Goal: Task Accomplishment & Management: Manage account settings

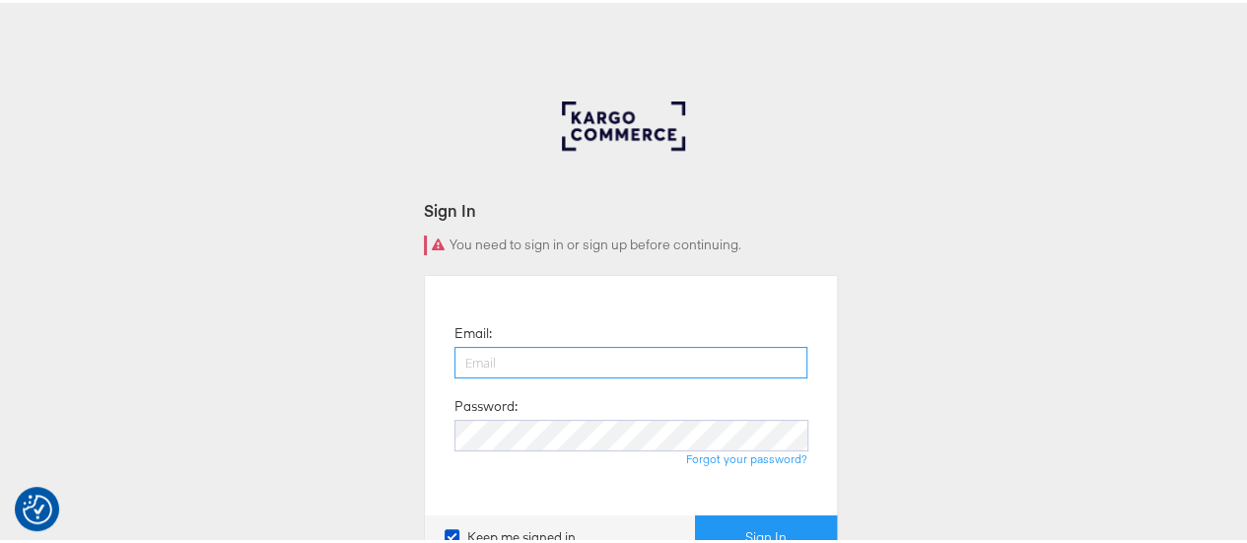
click at [516, 373] on input "email" at bounding box center [630, 360] width 353 height 32
type input "yash.dagor@dentsu.com"
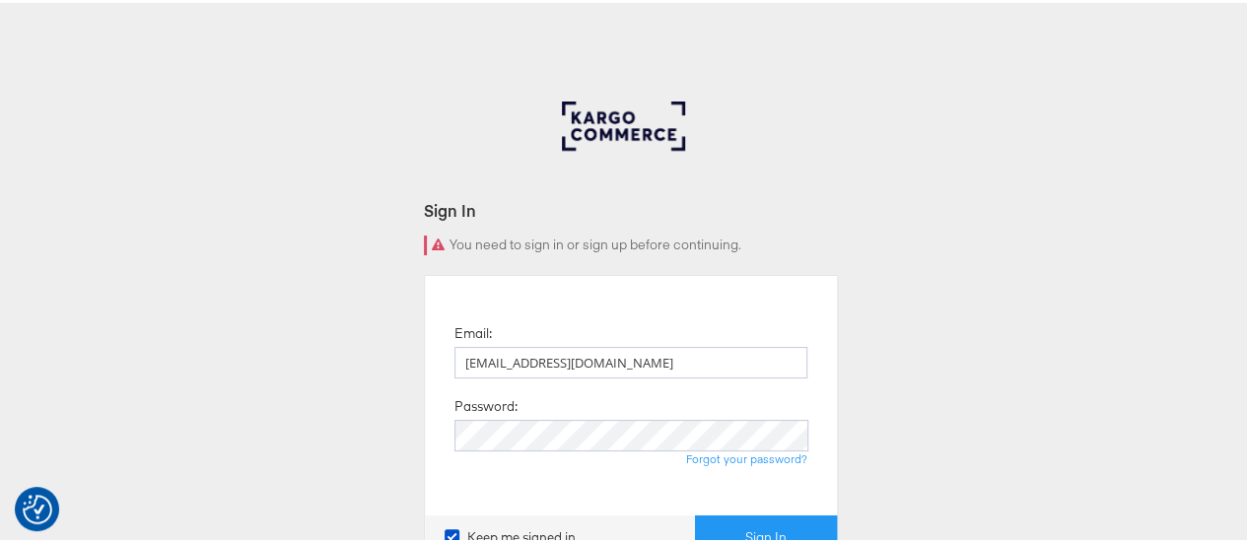
click at [563, 456] on div "Forgot your password?" at bounding box center [630, 456] width 353 height 16
click at [695, 512] on button "Sign In" at bounding box center [766, 534] width 142 height 44
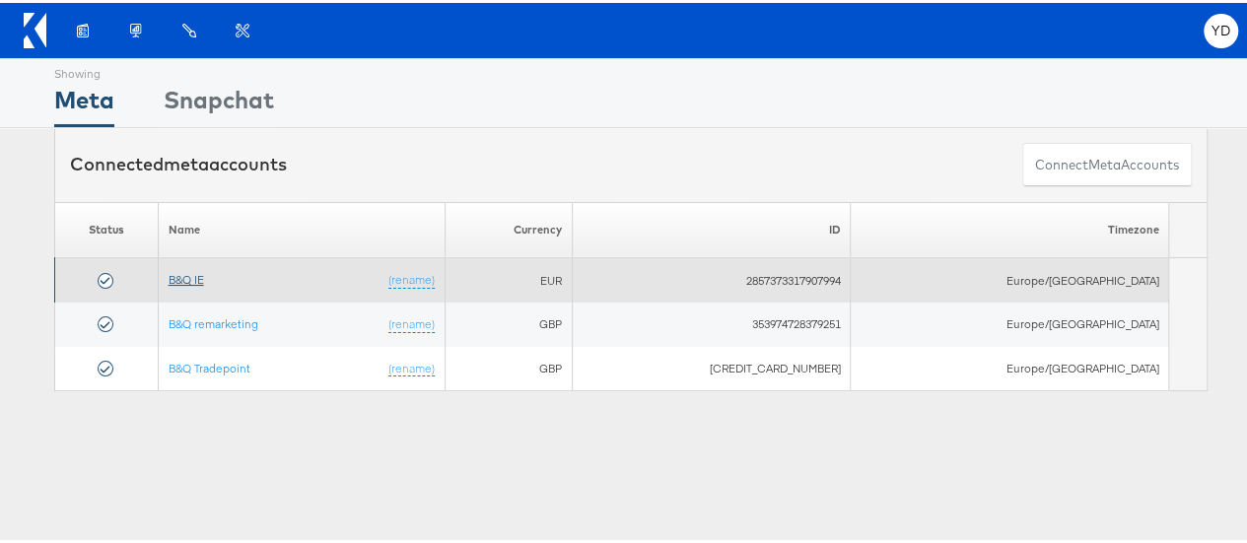
click at [202, 276] on link "B&Q IE" at bounding box center [186, 276] width 35 height 15
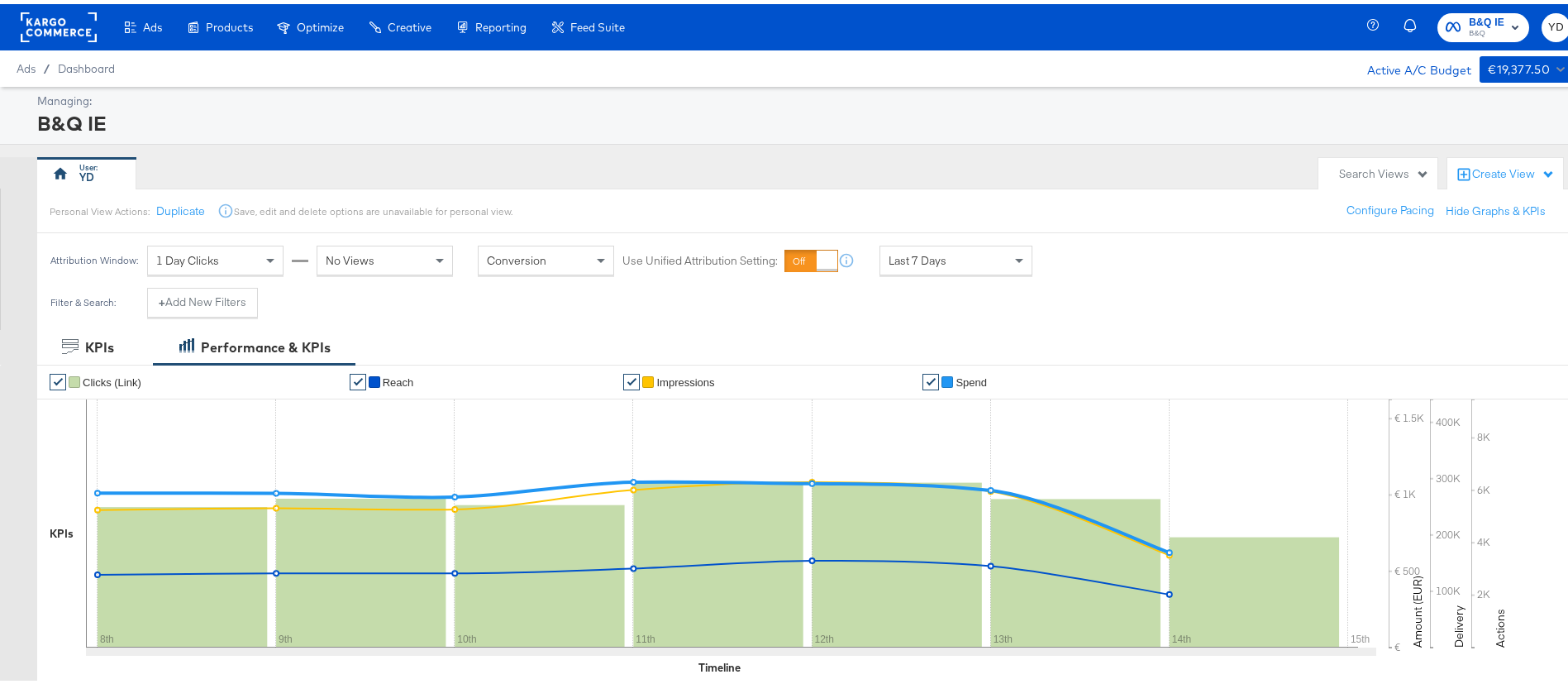
click at [0, 0] on div "Manage all your created Overlay Designs." at bounding box center [0, 0] width 0 height 0
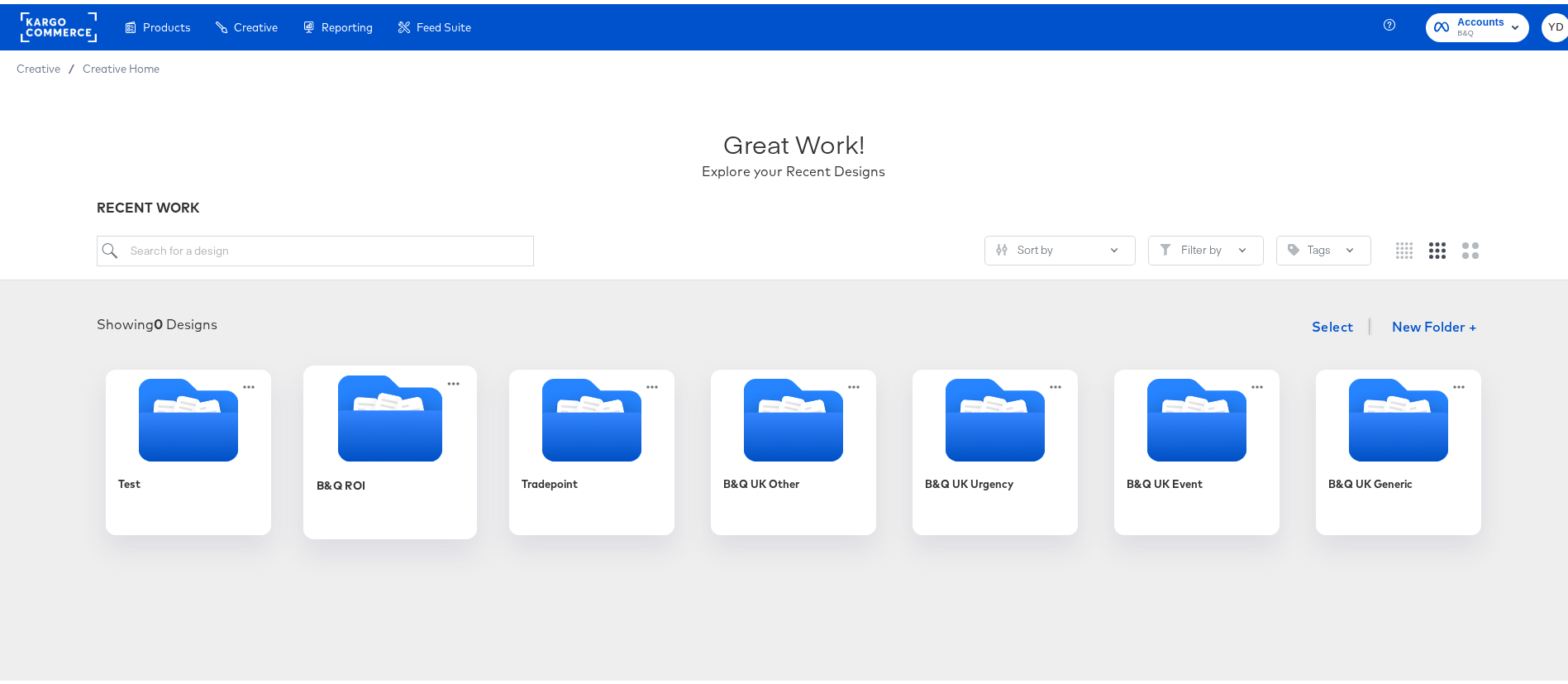
click at [397, 444] on icon "Folder" at bounding box center [390, 431] width 104 height 51
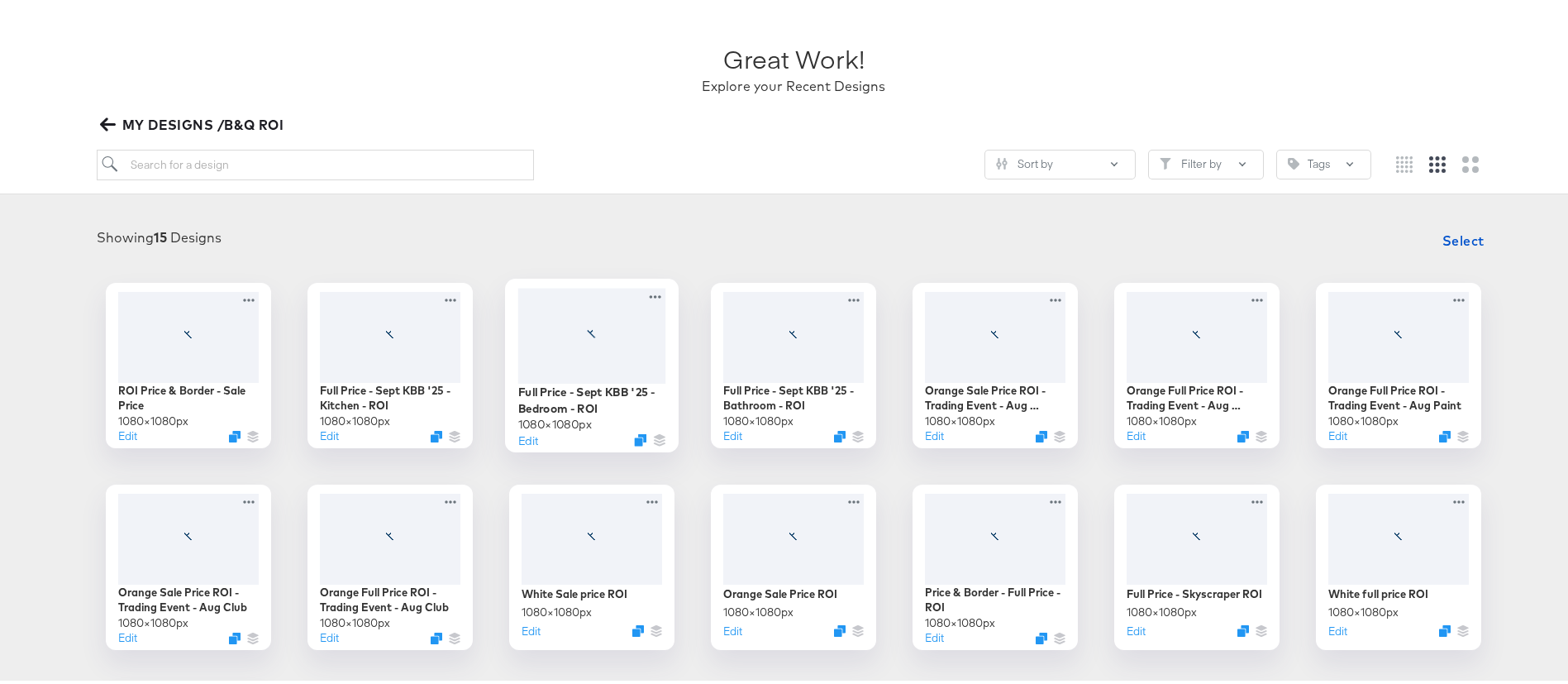
scroll to position [124, 0]
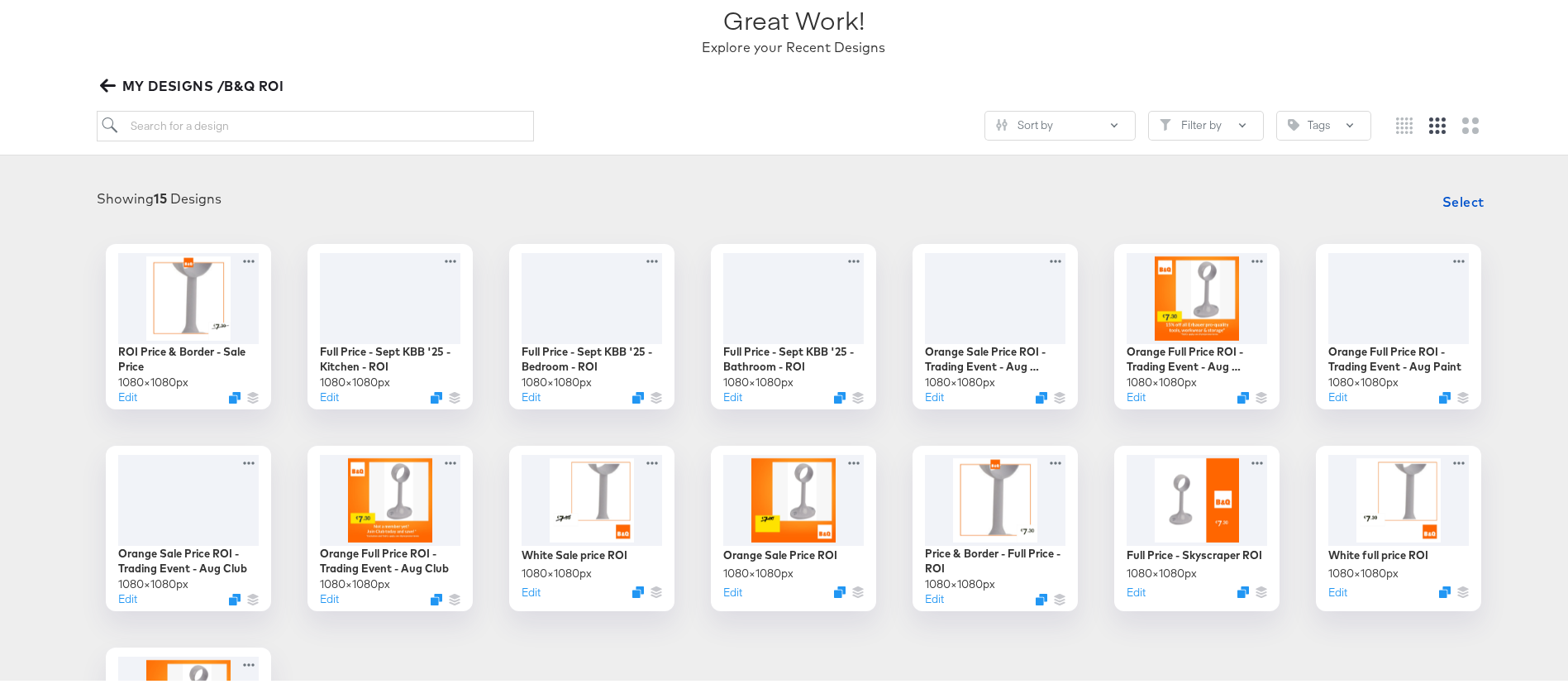
click at [475, 422] on div "ROI Price & Border - Sale Price 1080 × 1080 px Edit Full Price - Sept KBB '25 -…" at bounding box center [794, 525] width 1555 height 569
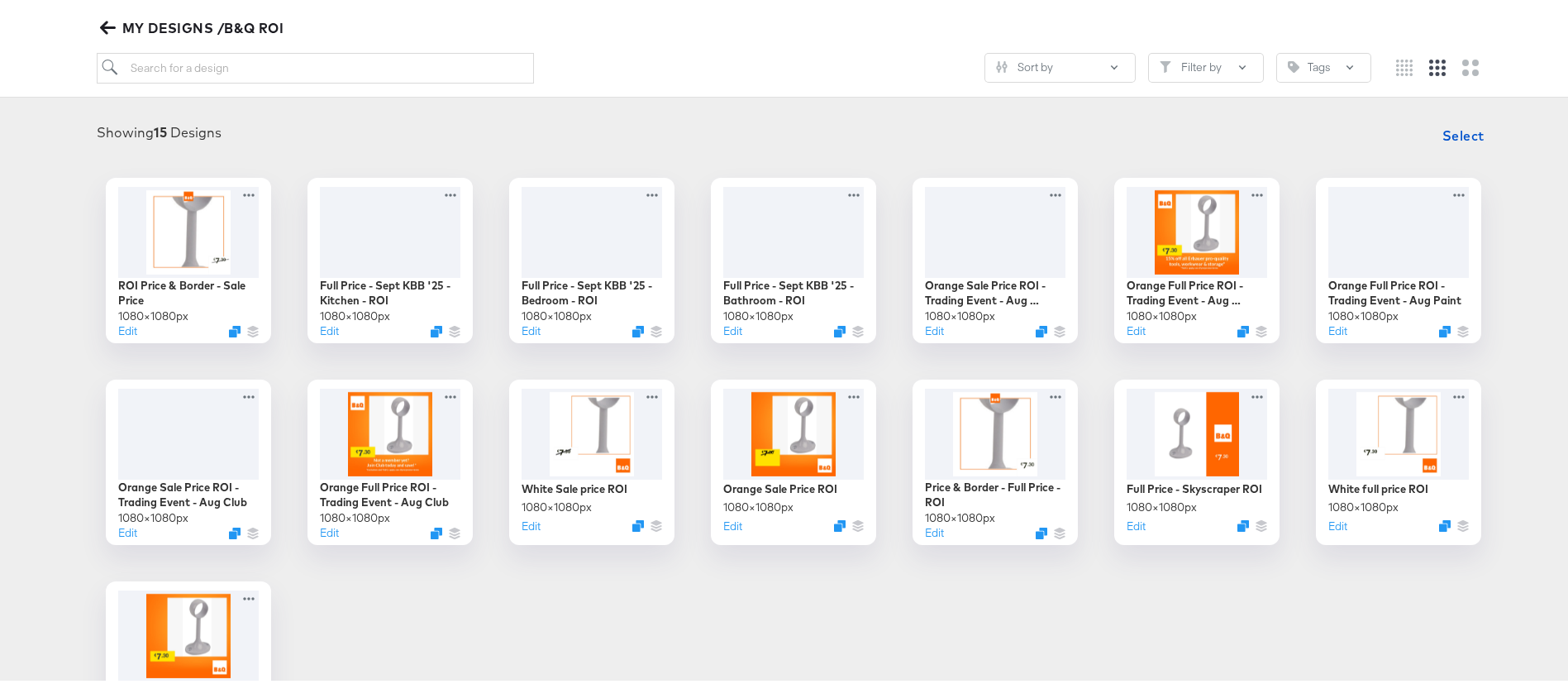
scroll to position [94, 0]
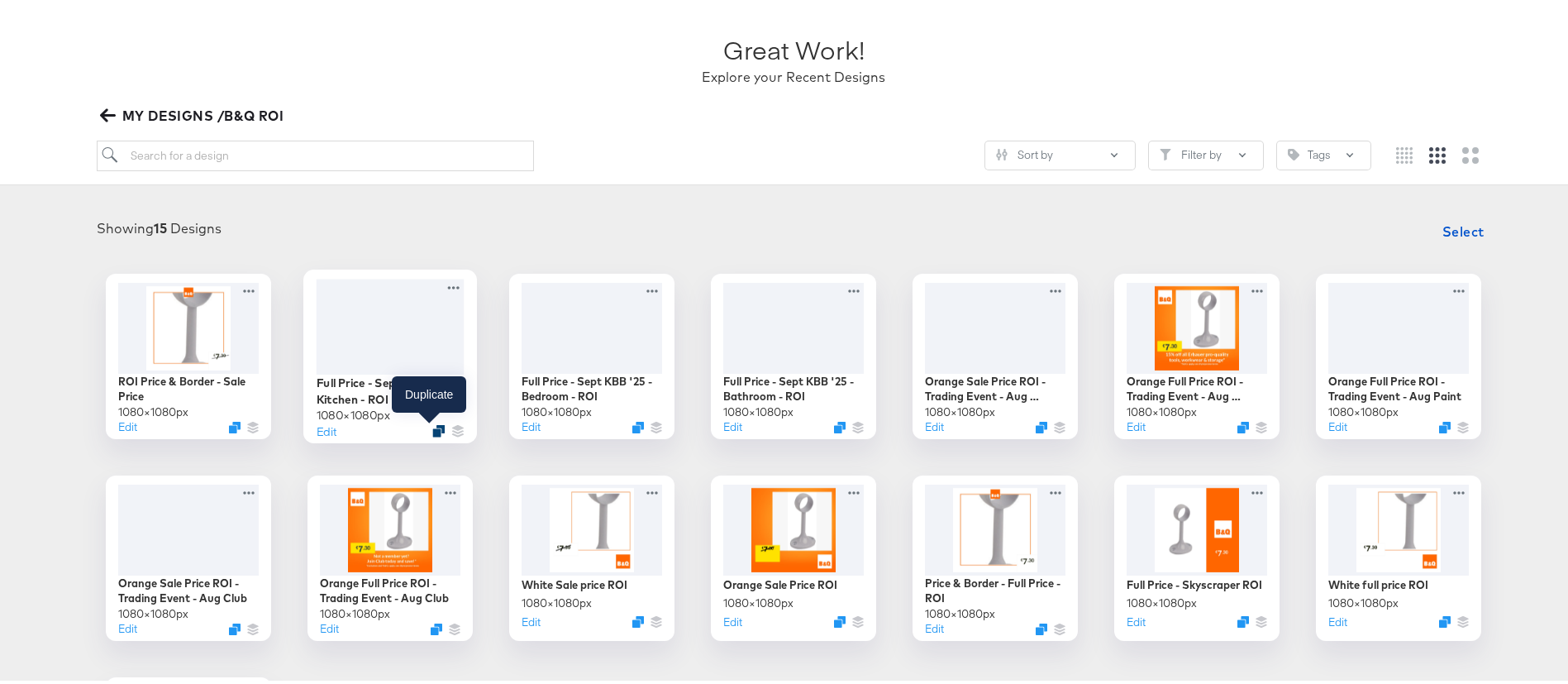
click at [432, 425] on icon "Duplicate" at bounding box center [438, 426] width 13 height 13
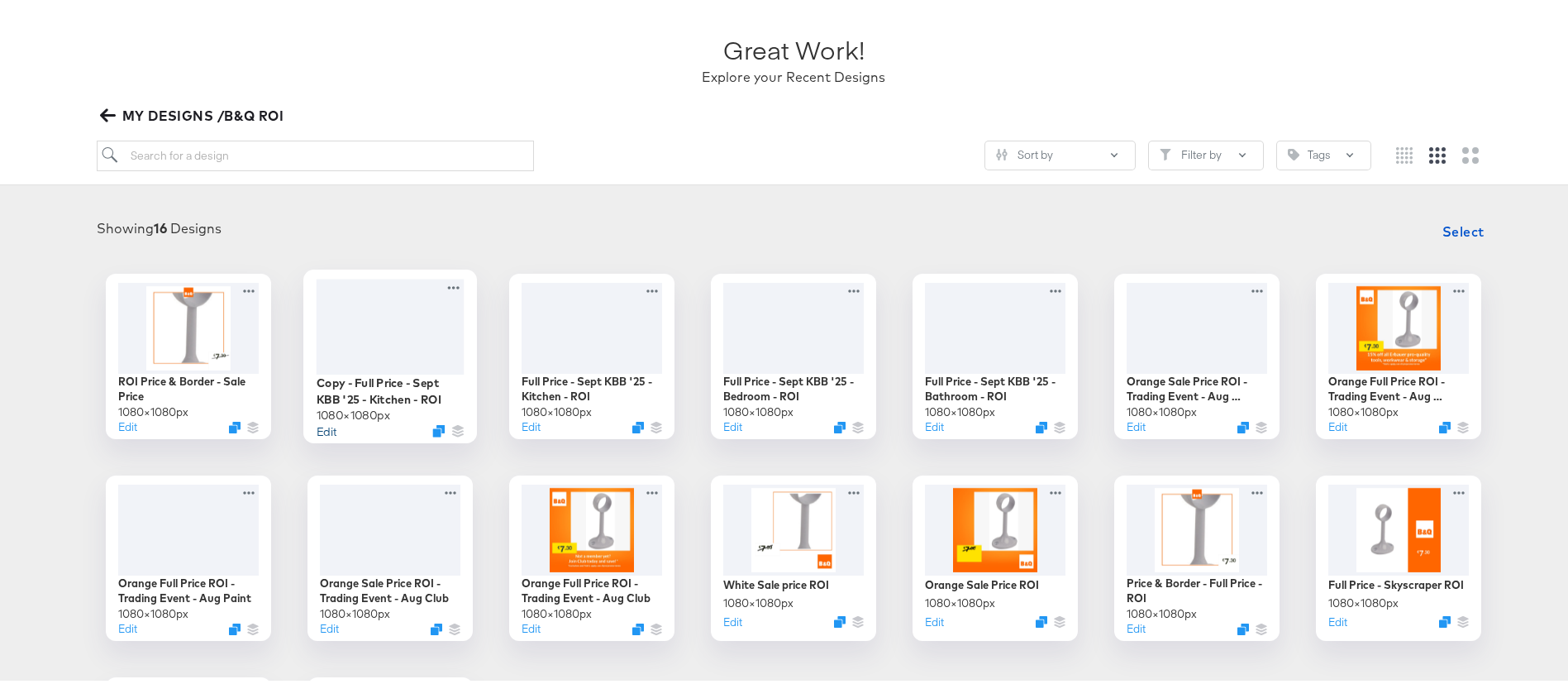
click at [320, 421] on button "Edit" at bounding box center [326, 426] width 20 height 16
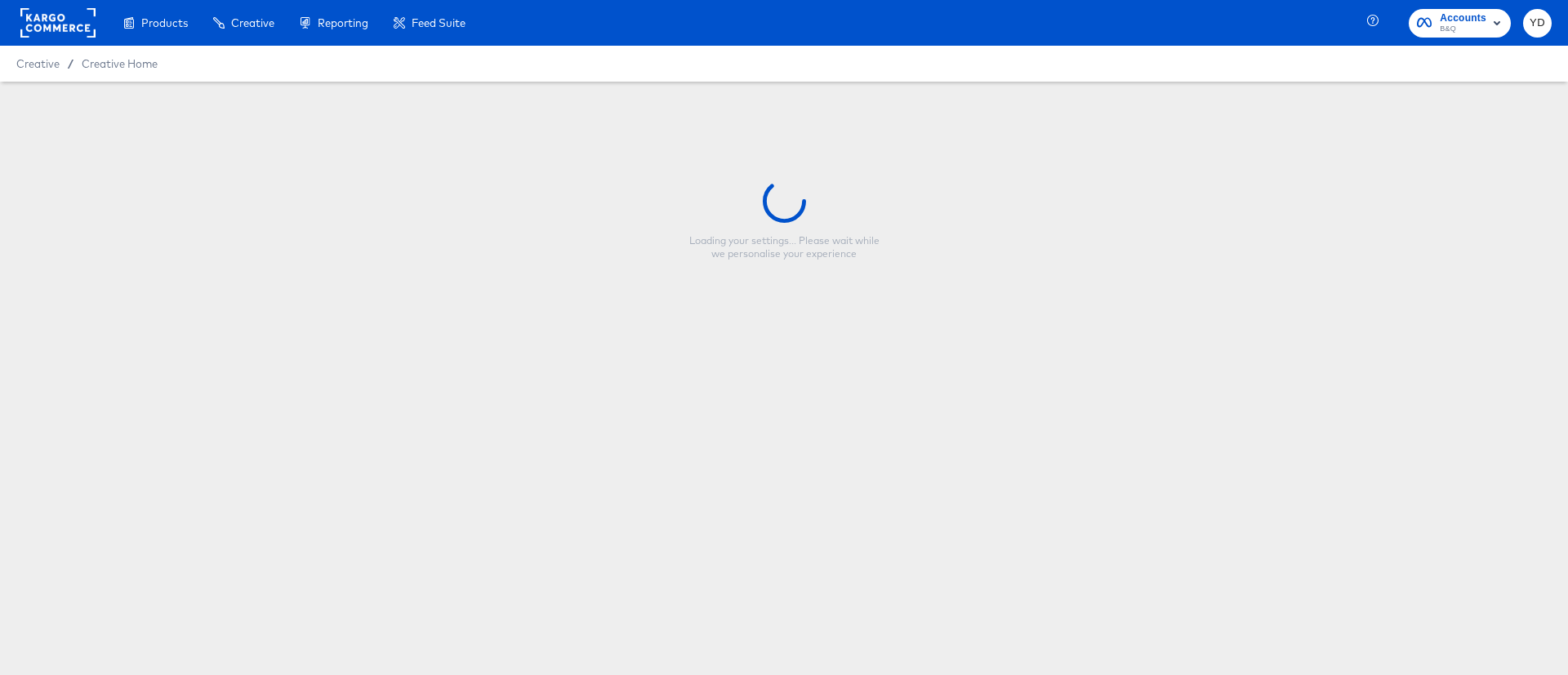
type input "Copy - Full Price - Sept KBB '25 - Kitchen - ROI"
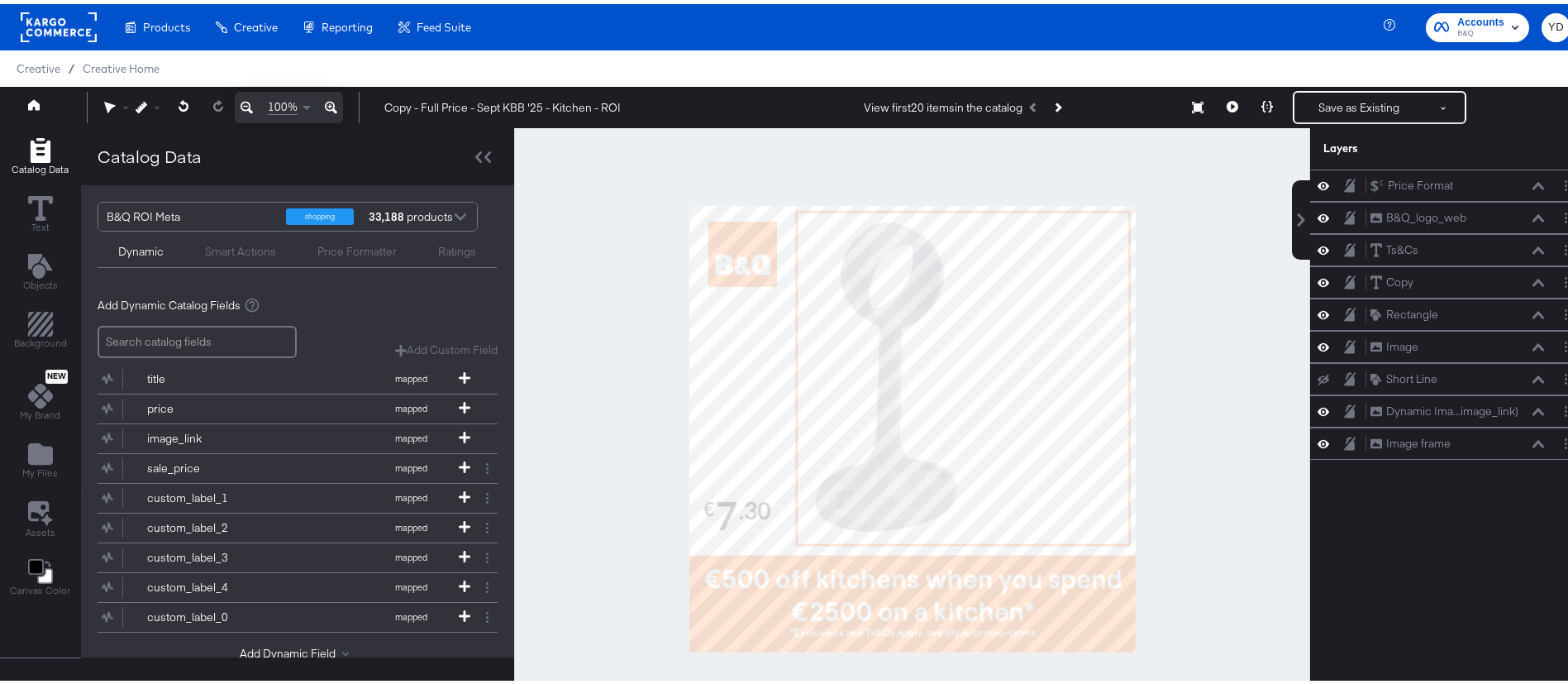
click at [1216, 405] on div at bounding box center [912, 425] width 796 height 602
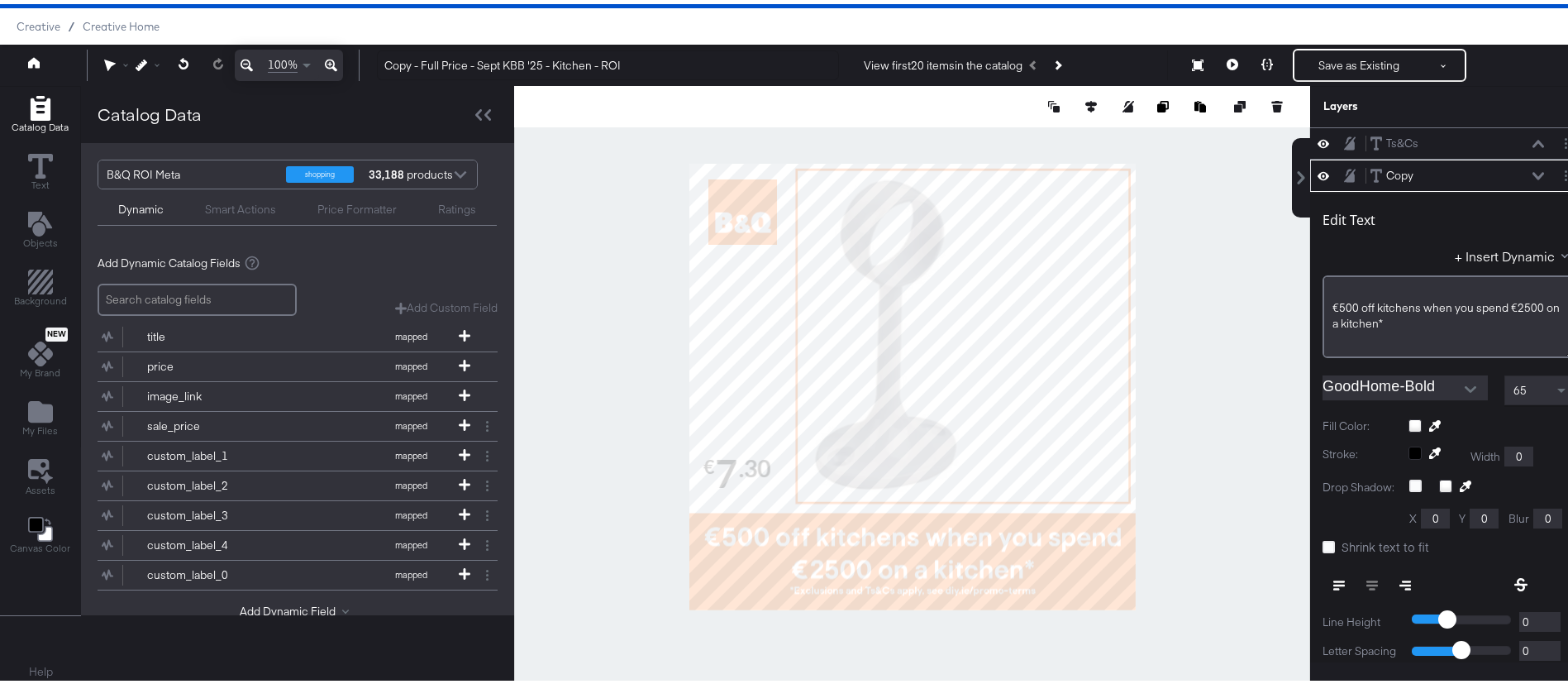
scroll to position [97, 0]
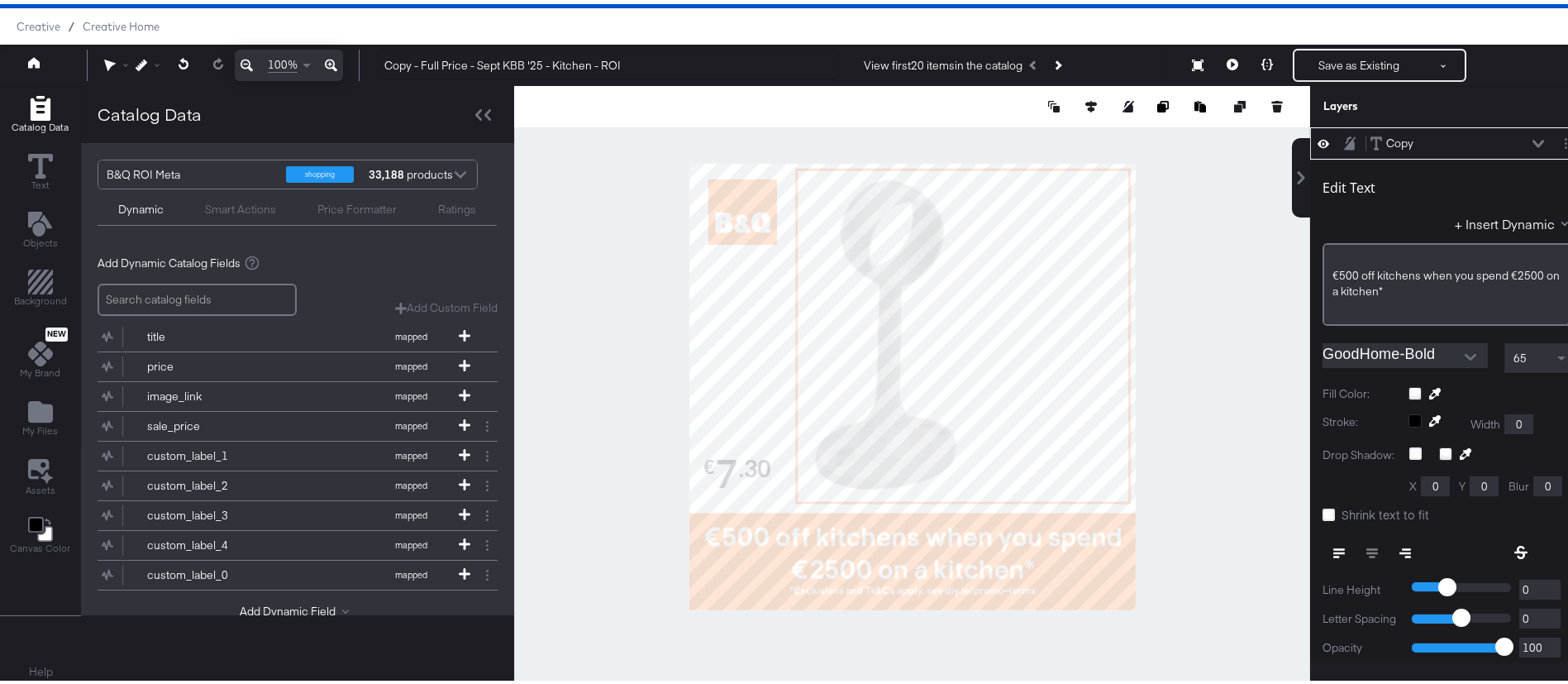
type input "811"
click at [1203, 536] on div at bounding box center [912, 383] width 796 height 602
click at [1446, 287] on div "€500 off kitchens when you spend €2500 on a kitchen*" at bounding box center [1449, 279] width 231 height 30
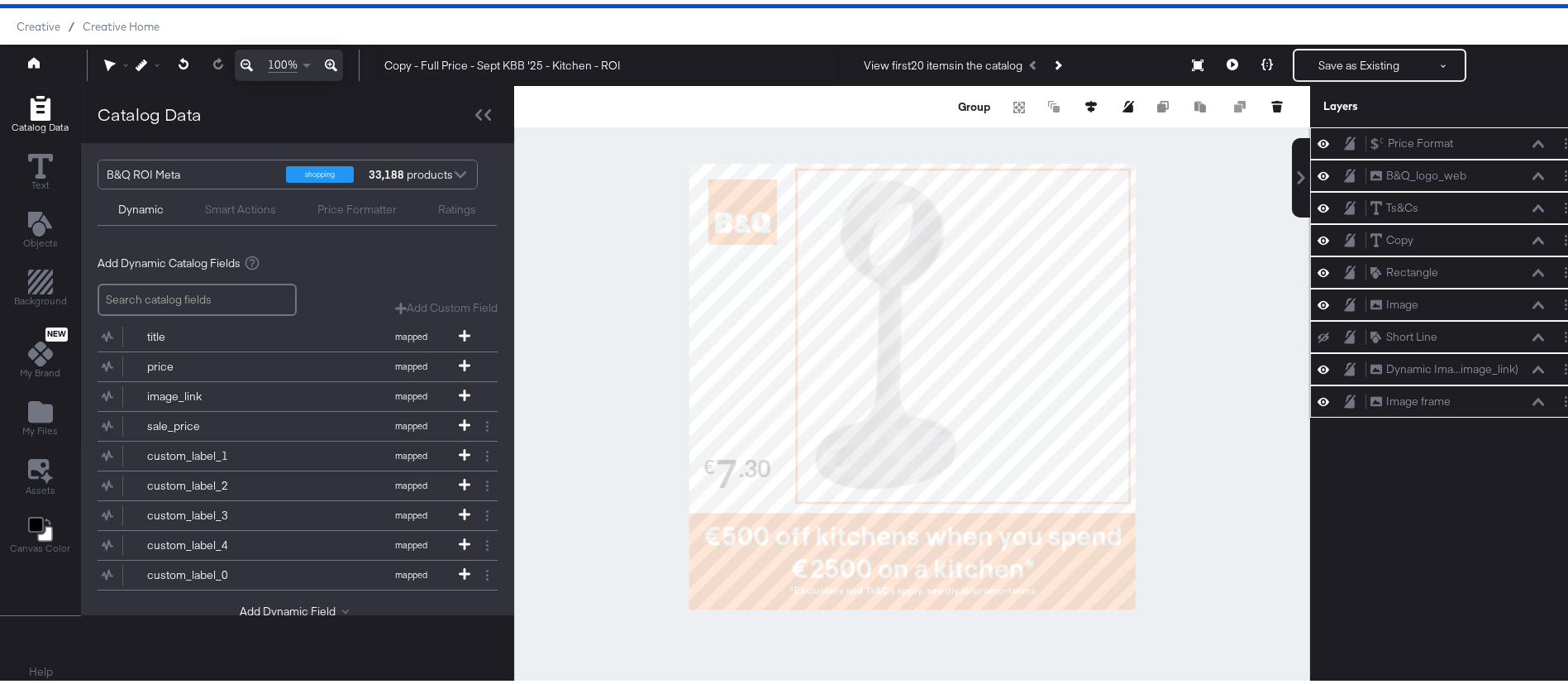
scroll to position [0, 0]
click at [1188, 546] on div at bounding box center [912, 383] width 796 height 602
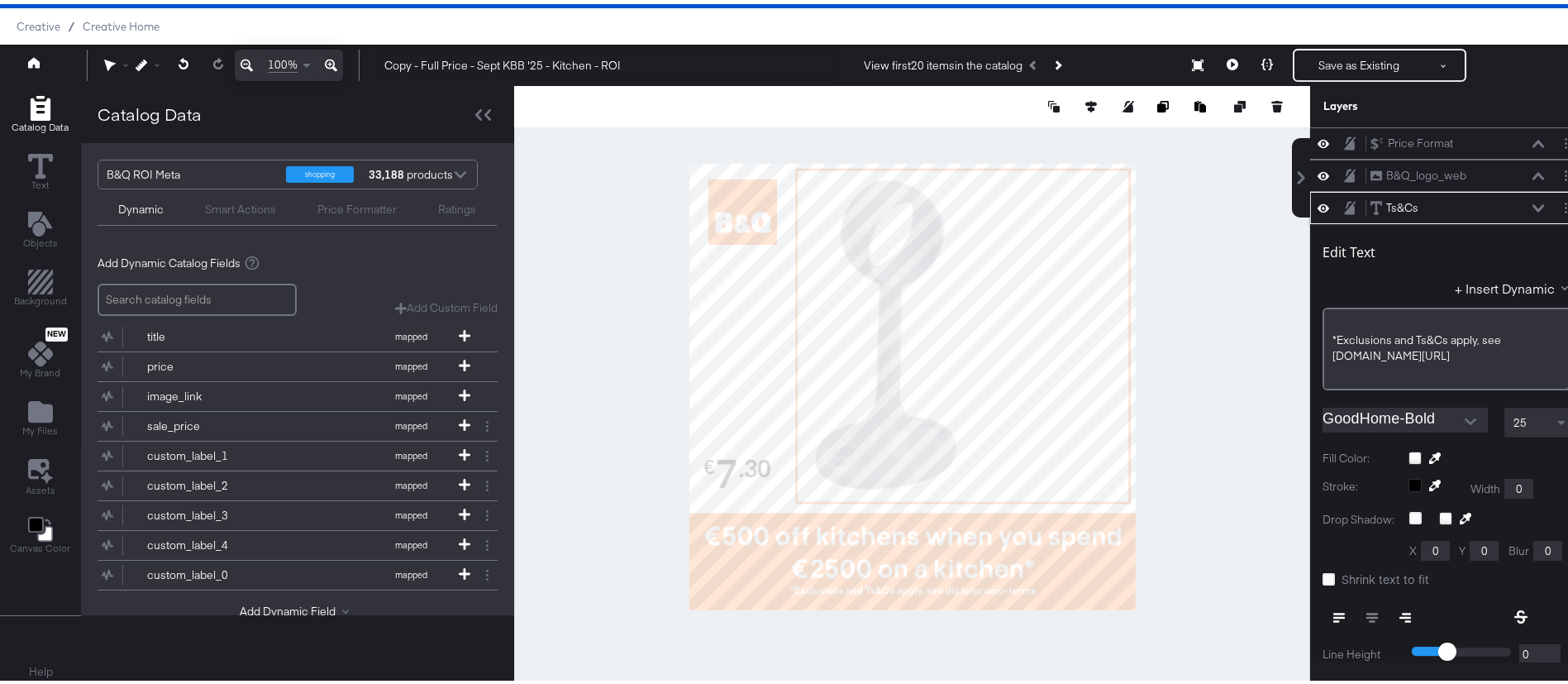
scroll to position [65, 0]
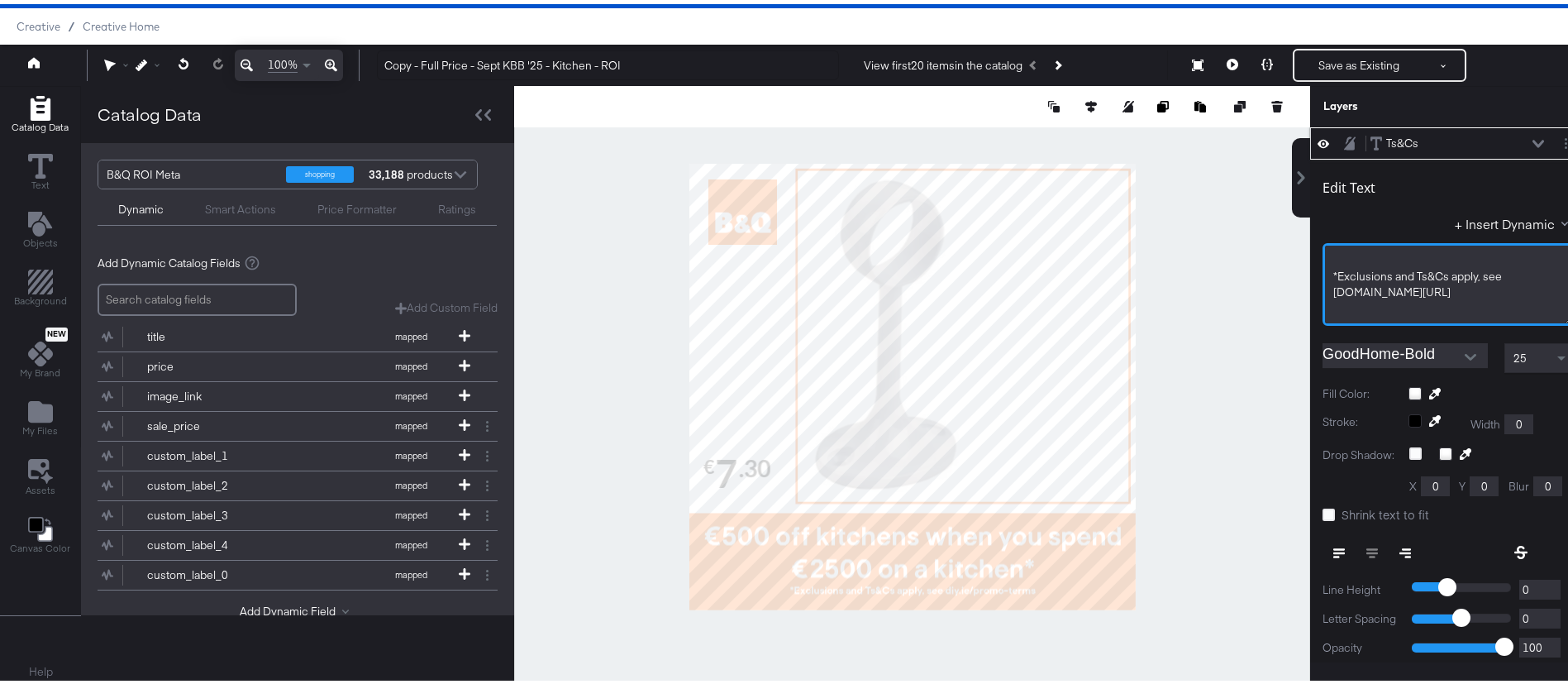
click at [1420, 280] on div "*Exclusions and Ts&Cs apply, see diy.ie/promo-terms" at bounding box center [1449, 279] width 231 height 30
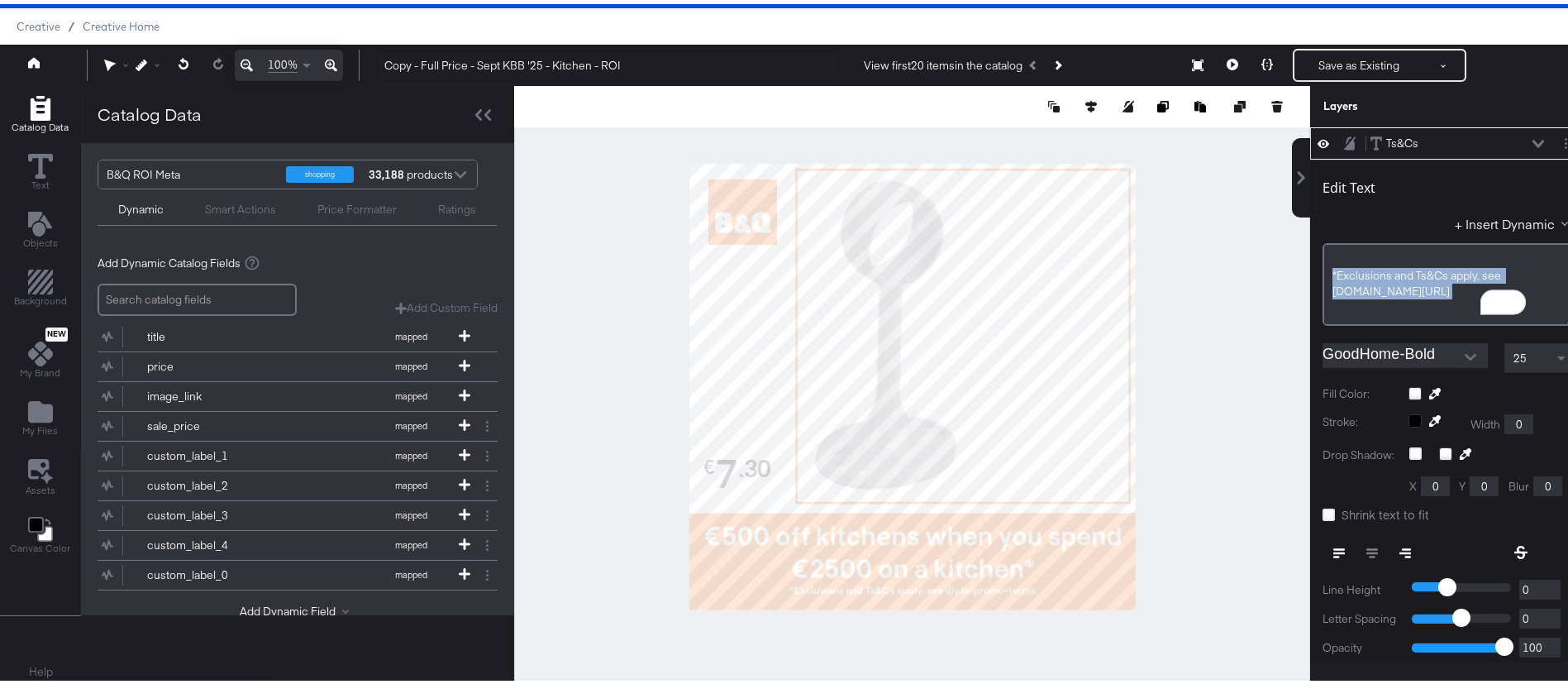
click at [1207, 411] on div at bounding box center [912, 383] width 796 height 602
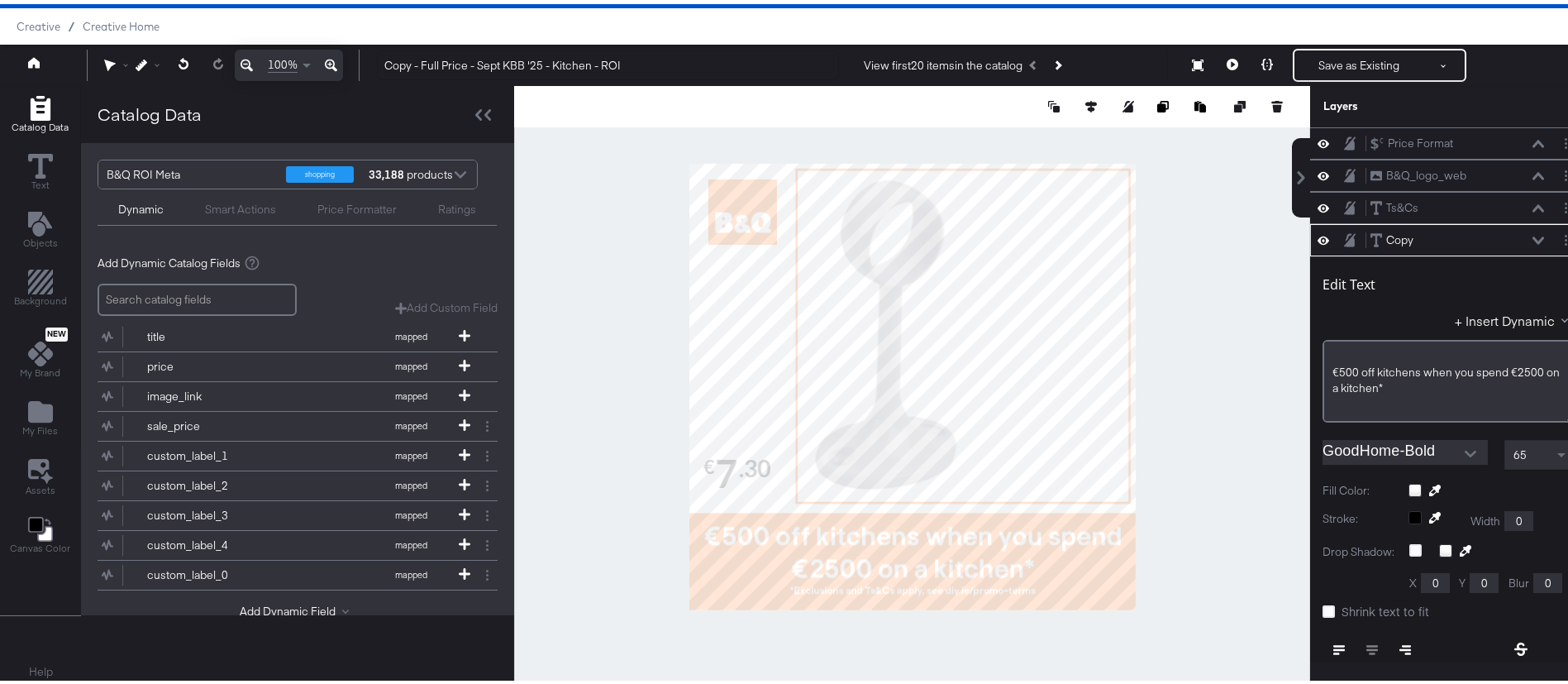
scroll to position [97, 0]
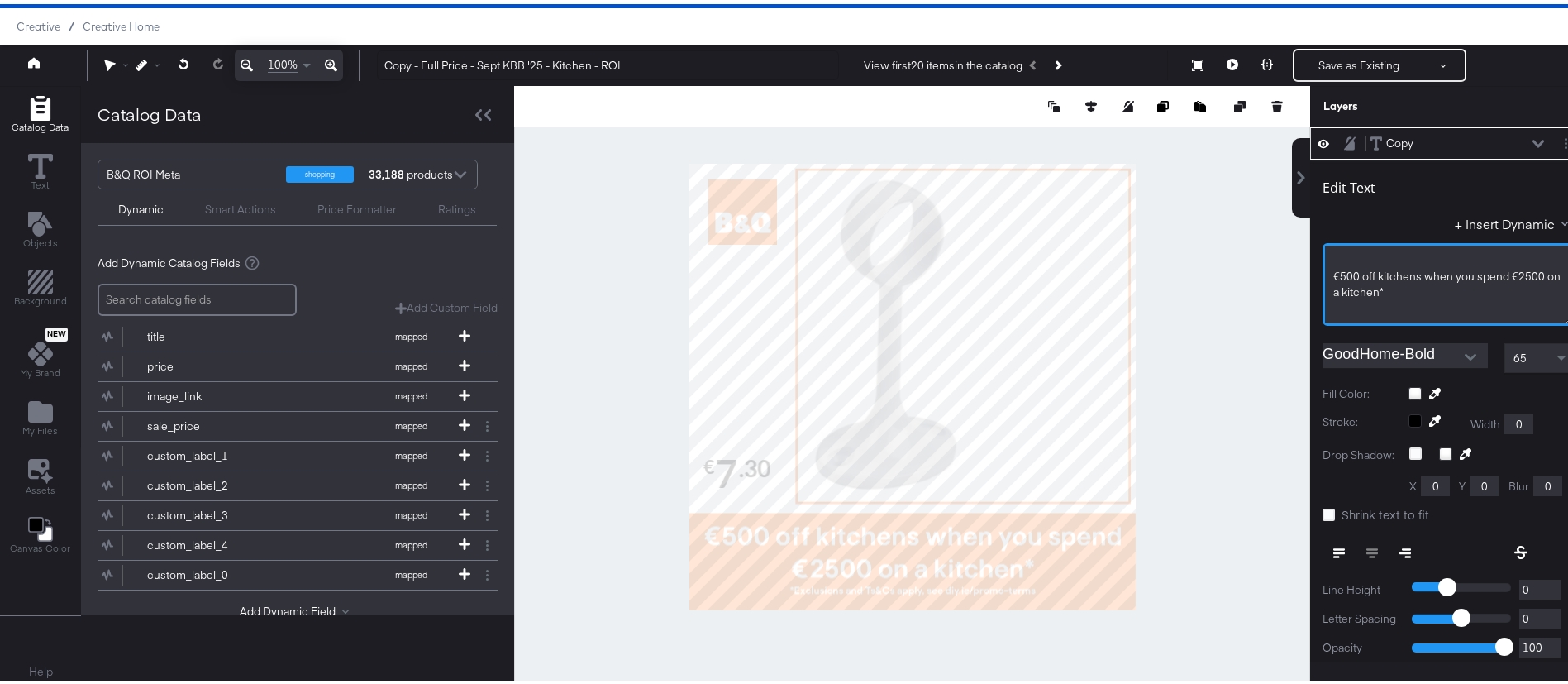
click at [1414, 285] on div "€500 off kitchens when you spend €2500 on a kitchen*" at bounding box center [1449, 279] width 231 height 30
click at [1414, 285] on span "€500 off kitchens when you spend €2500 on a kitchen*" at bounding box center [1449, 279] width 230 height 30
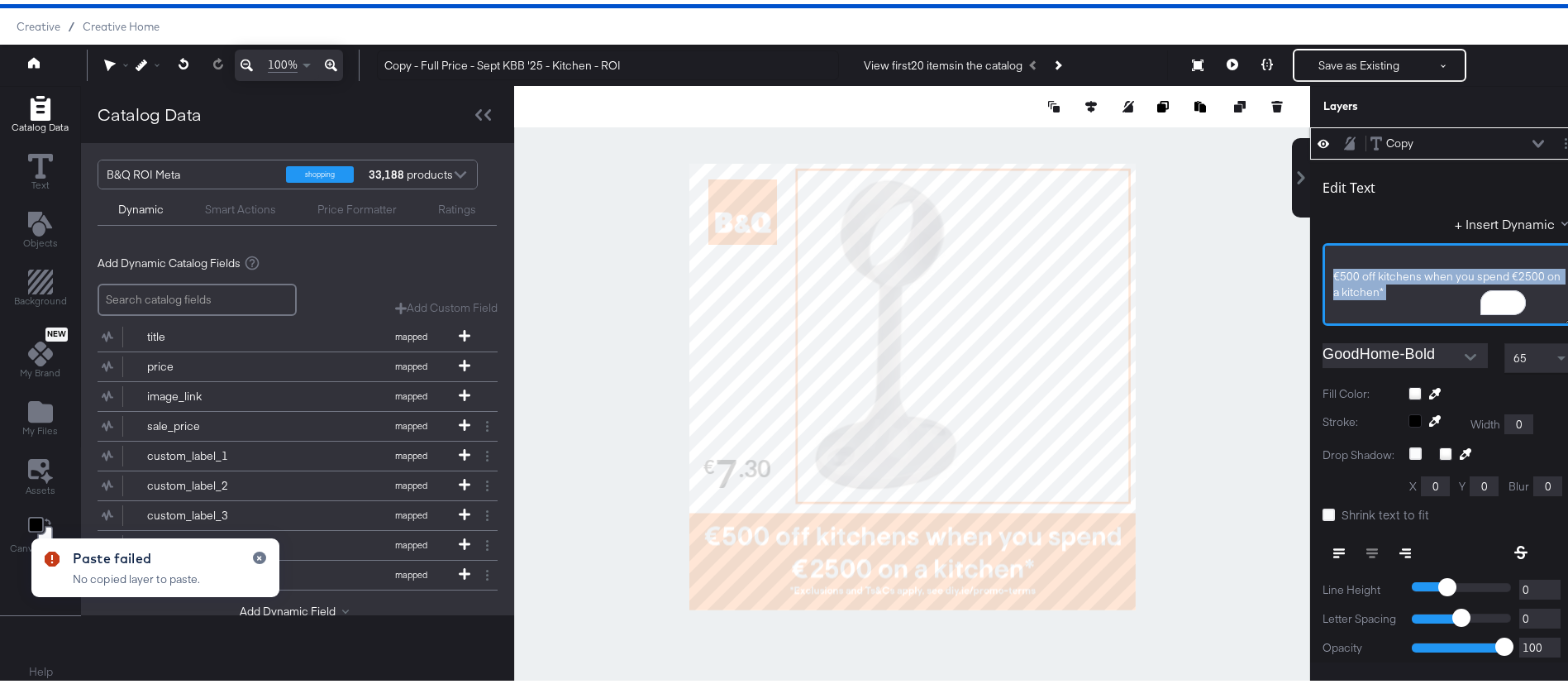
click at [1404, 285] on span "€500 off kitchens when you spend €2500 on a kitchen*" at bounding box center [1449, 279] width 230 height 30
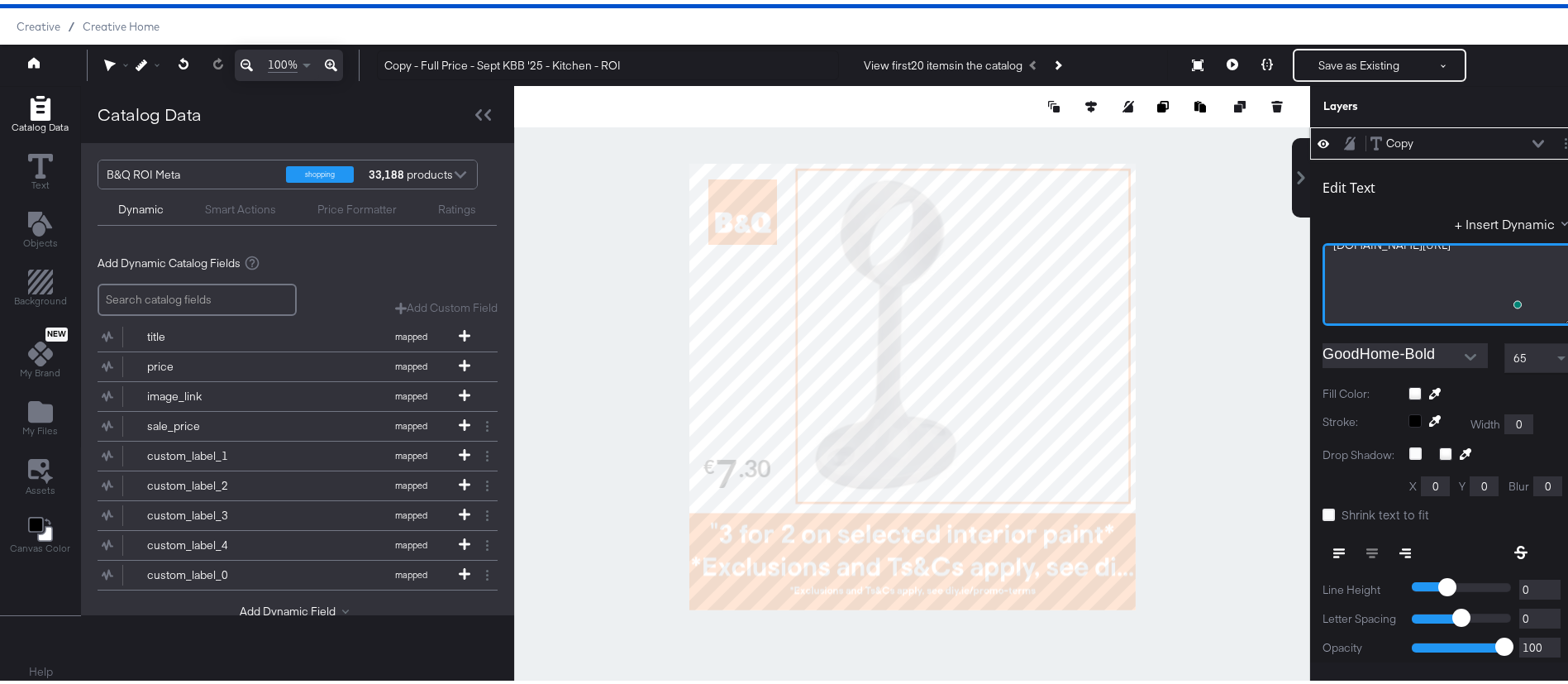
scroll to position [133, 0]
drag, startPoint x: 1428, startPoint y: 303, endPoint x: 1321, endPoint y: 289, distance: 107.9
click at [1334, 289] on div "*Exclusions and Ts&Cs apply, see diy.ie/promo-terms"" at bounding box center [1449, 295] width 231 height 30
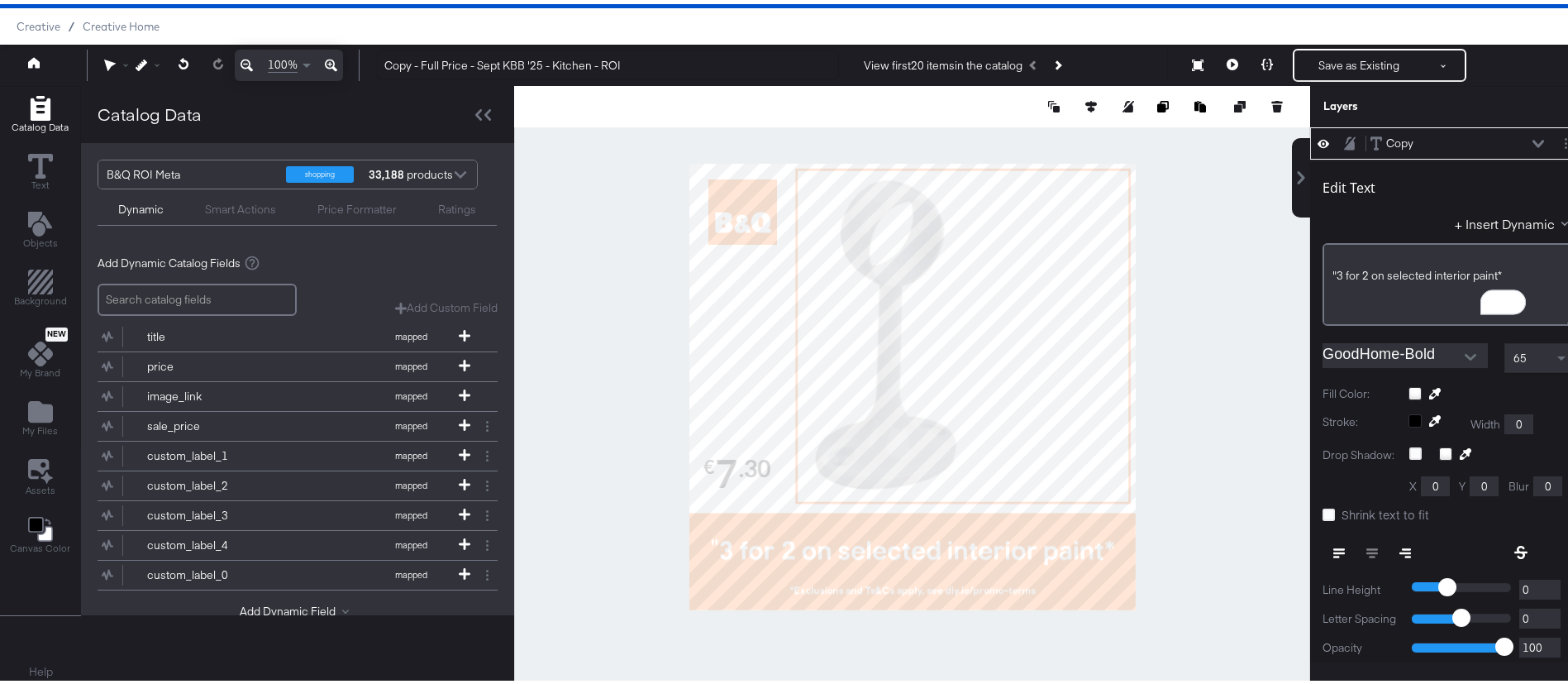
click at [1222, 399] on div at bounding box center [912, 383] width 796 height 602
click at [1227, 536] on div at bounding box center [912, 383] width 796 height 602
click at [1334, 269] on span ""3 for 2 on selected interior paint*" at bounding box center [1419, 272] width 169 height 15
click at [1246, 426] on div at bounding box center [912, 383] width 796 height 602
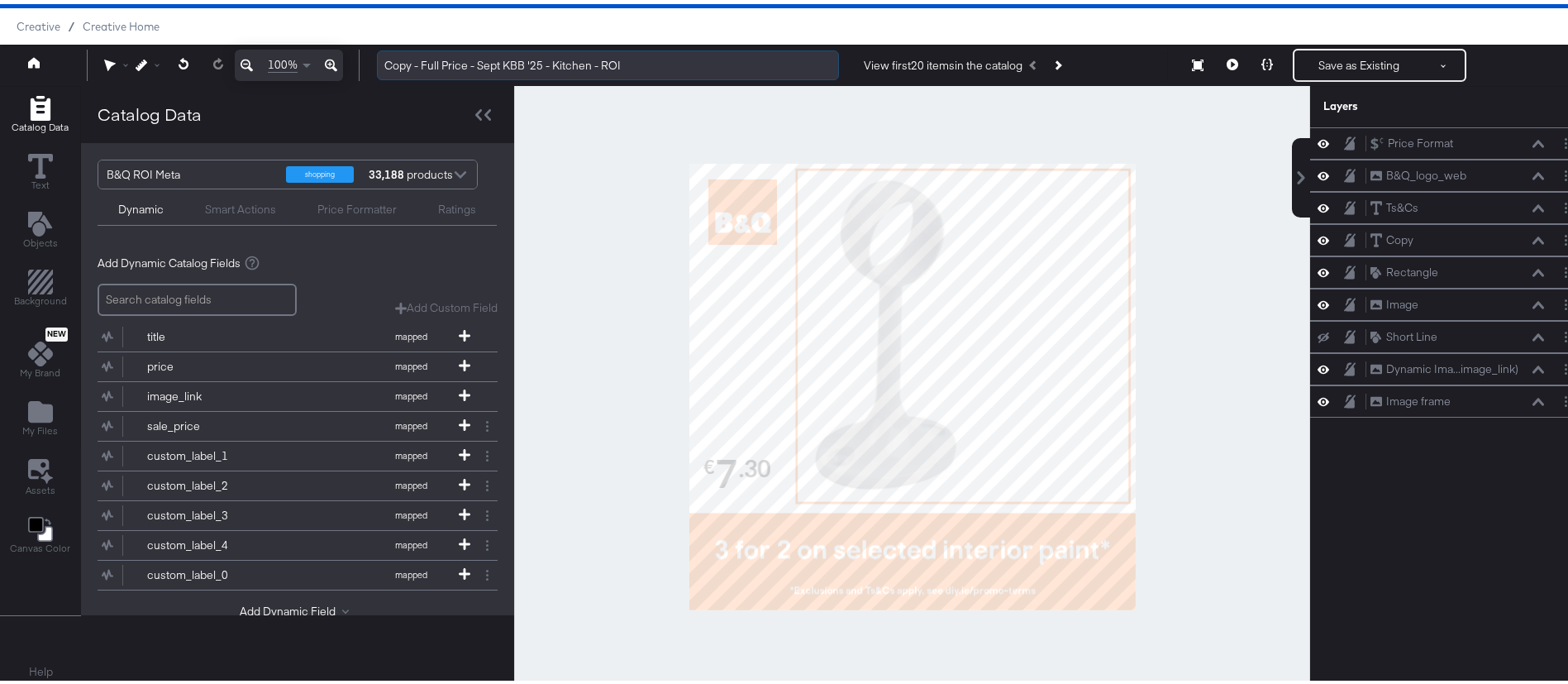
click at [489, 58] on input "Copy - Full Price - Sept KBB '25 - Kitchen - ROI" at bounding box center [607, 61] width 462 height 30
click at [433, 58] on input "Copy - Full Price - Sept KBB '25 - Kitchen - ROI" at bounding box center [607, 61] width 462 height 30
click at [544, 56] on input "Full Price - Oct Paint '25 - Kitchen - ROI" at bounding box center [607, 61] width 462 height 30
type input "Full Price - Oct Paint '25 - ROI"
click at [581, 235] on div at bounding box center [912, 383] width 796 height 602
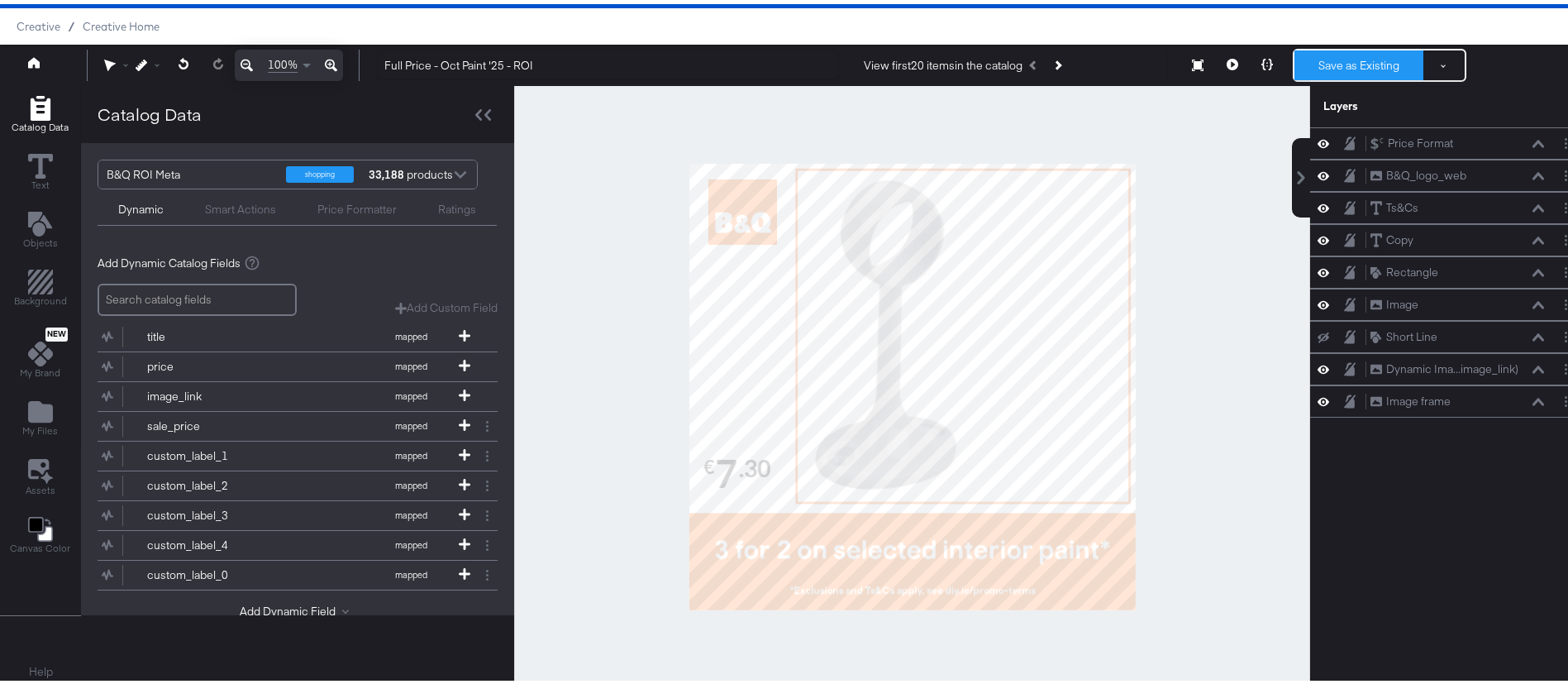
click at [1323, 57] on button "Save as Existing" at bounding box center [1359, 60] width 129 height 29
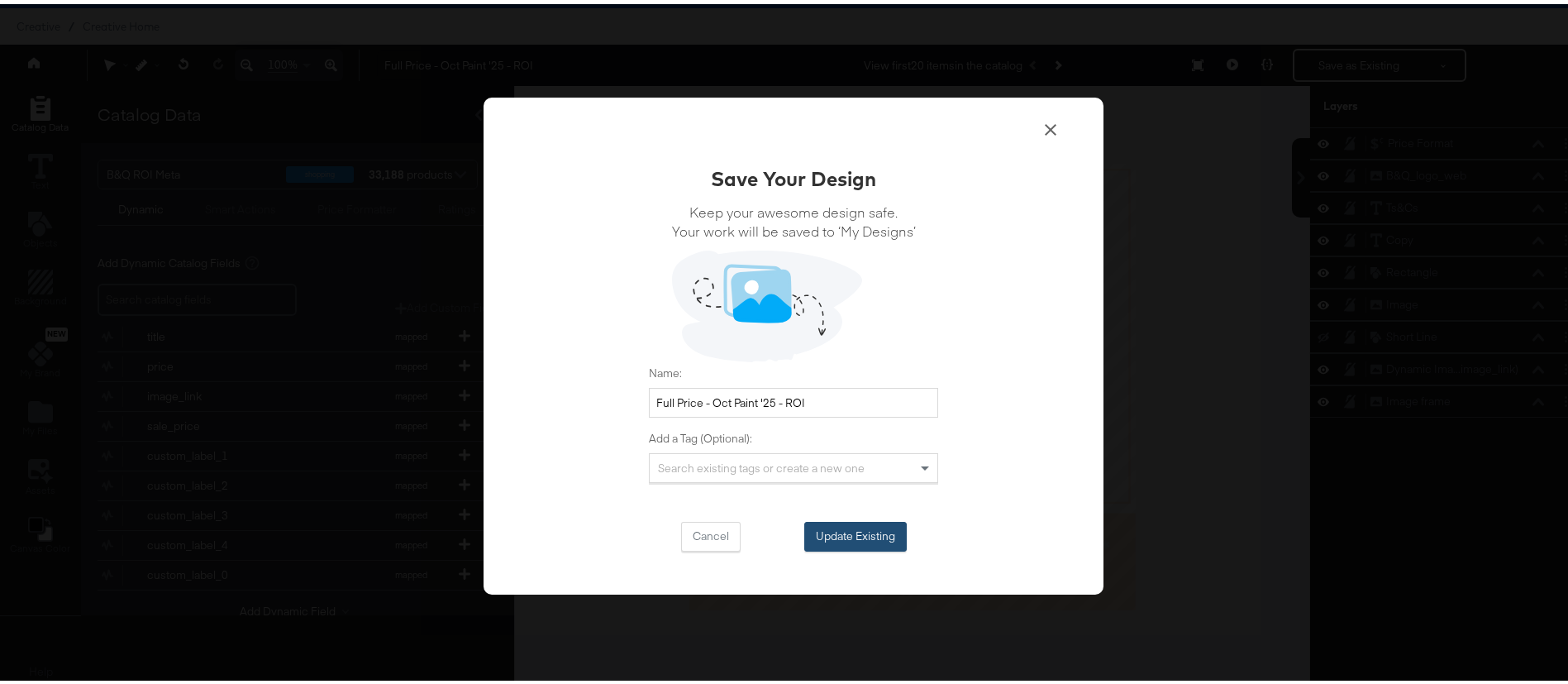
click at [854, 534] on button "Update Existing" at bounding box center [856, 532] width 102 height 29
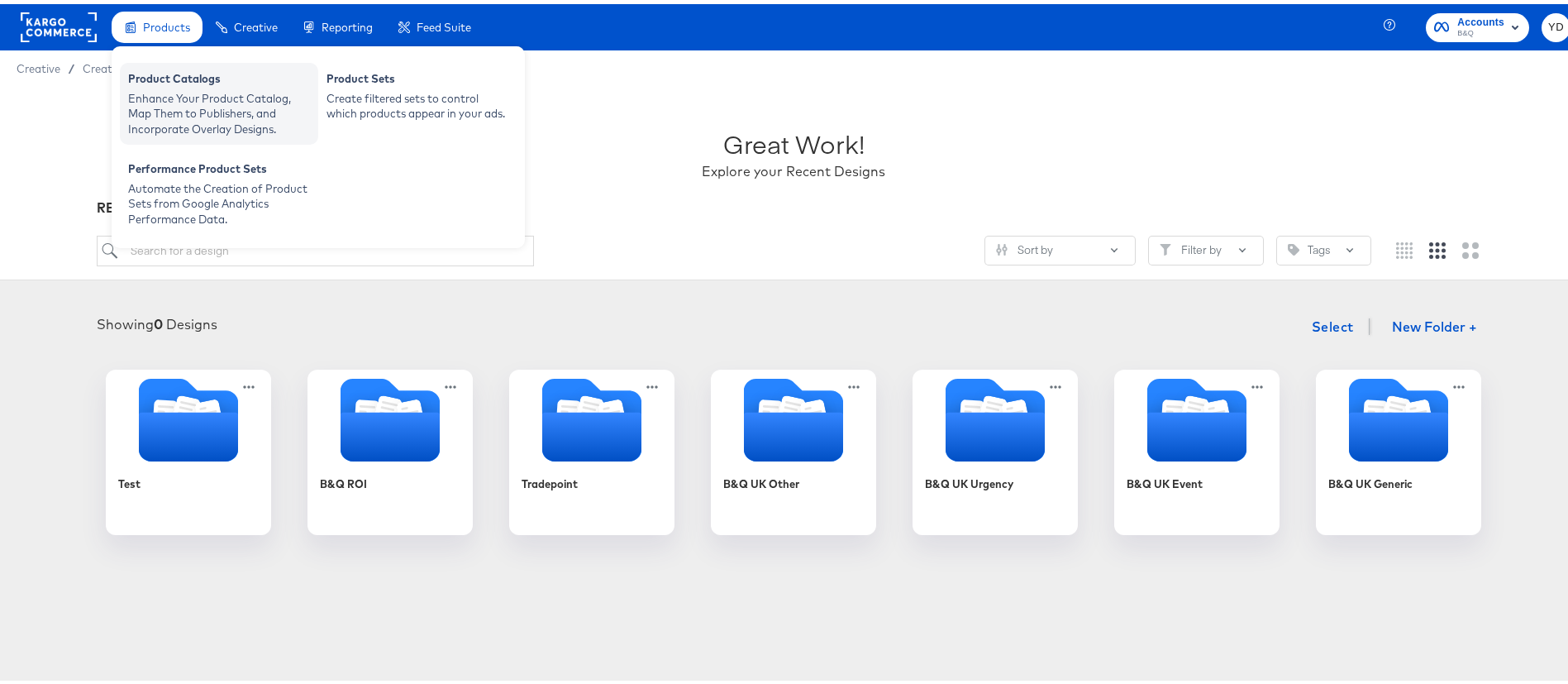
click at [211, 93] on div "Enhance Your Product Catalog, Map Them to Publishers, and Incorporate Overlay D…" at bounding box center [219, 109] width 182 height 46
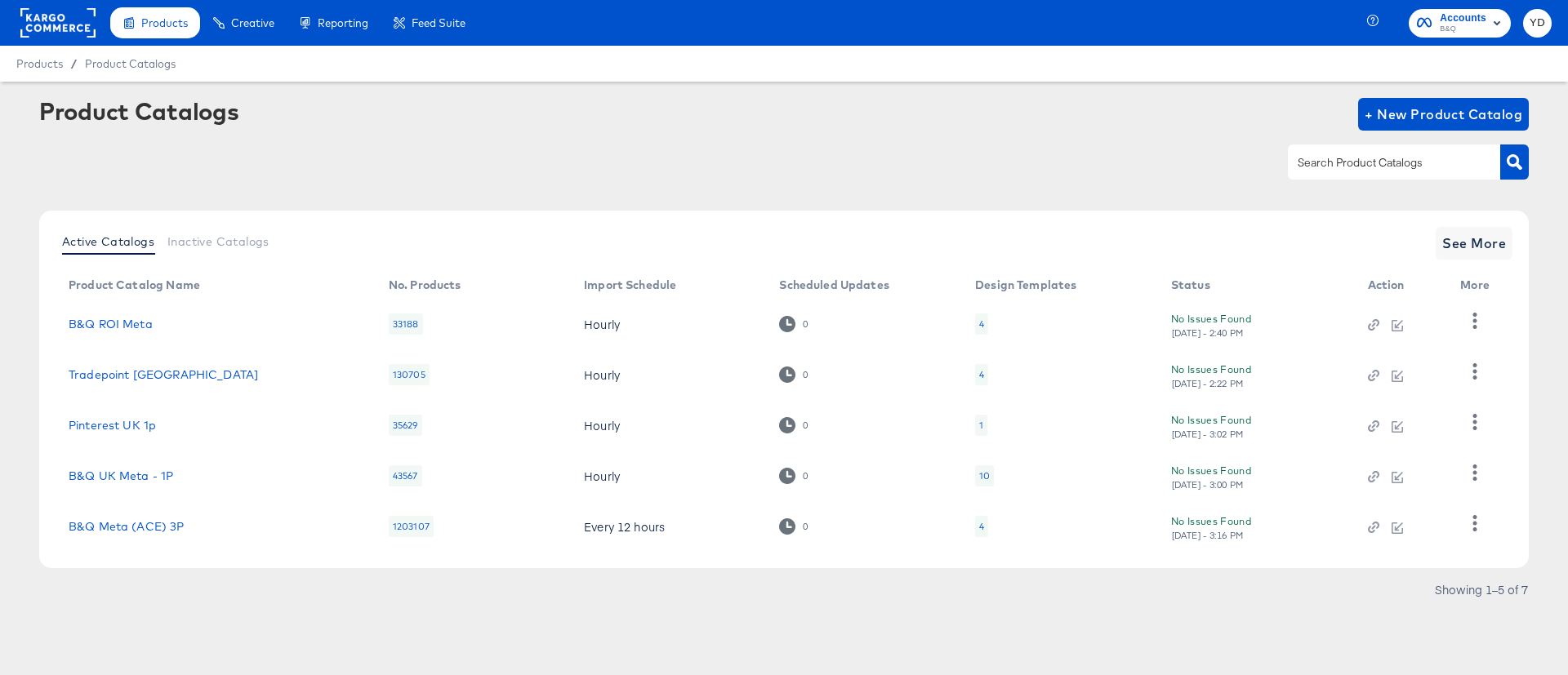
click at [980, 325] on div "4" at bounding box center [982, 324] width 5 height 13
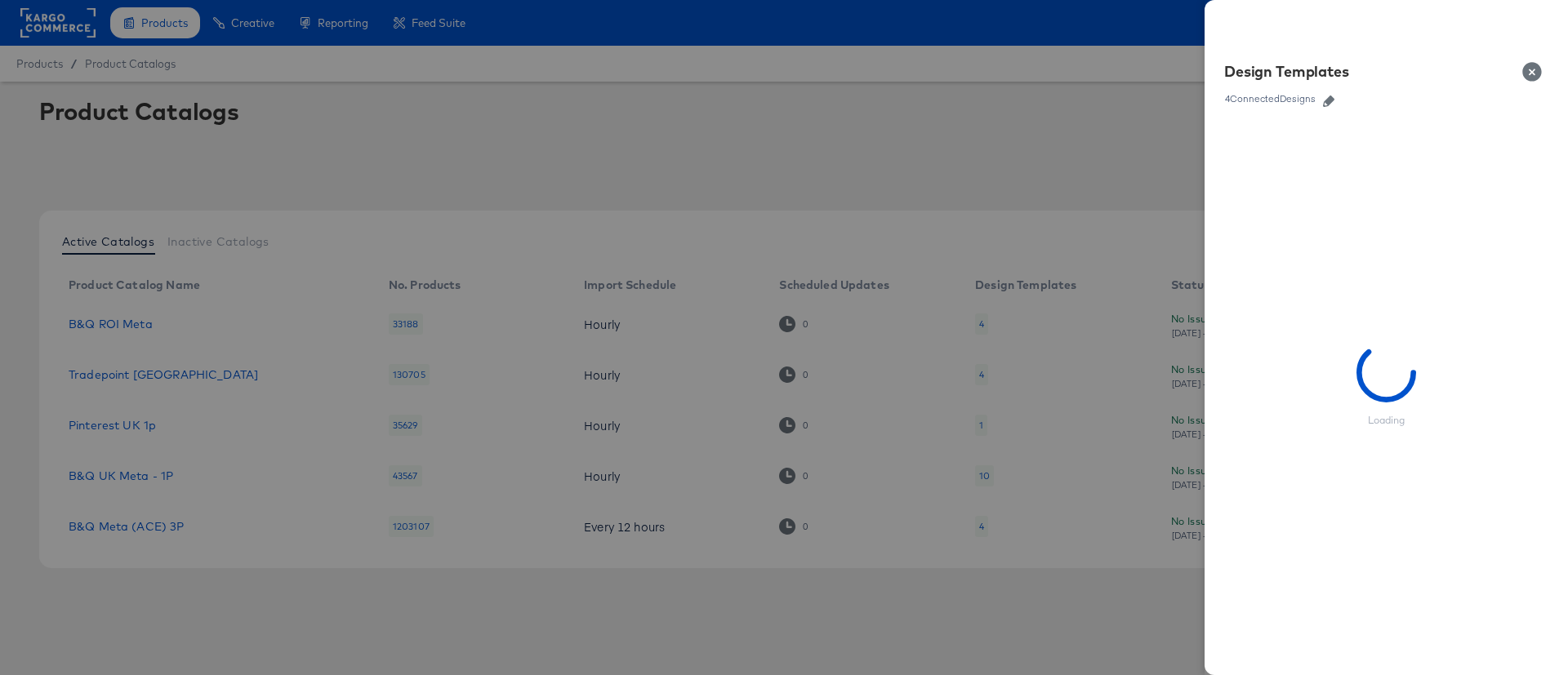
click at [1331, 102] on icon "button" at bounding box center [1328, 101] width 12 height 12
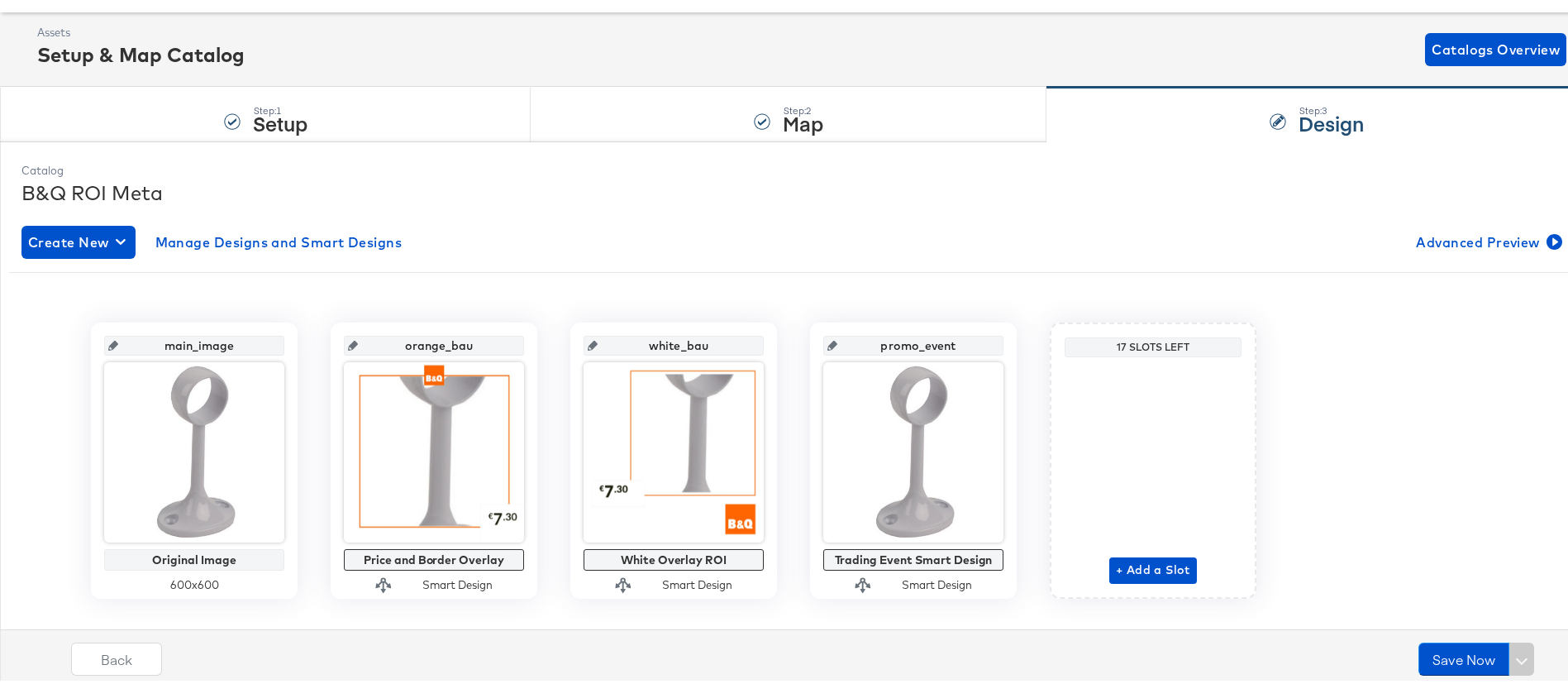
scroll to position [105, 0]
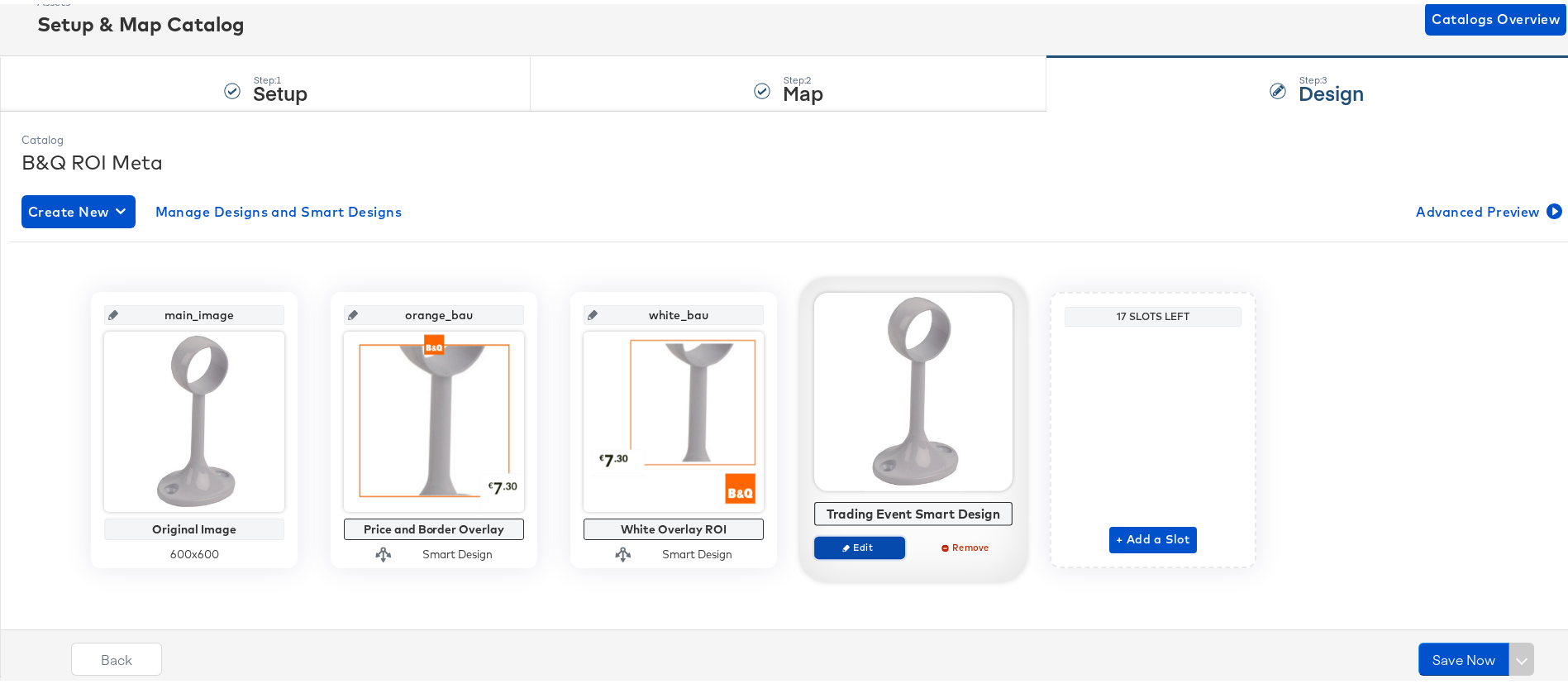
click at [842, 540] on icon "button" at bounding box center [846, 544] width 8 height 8
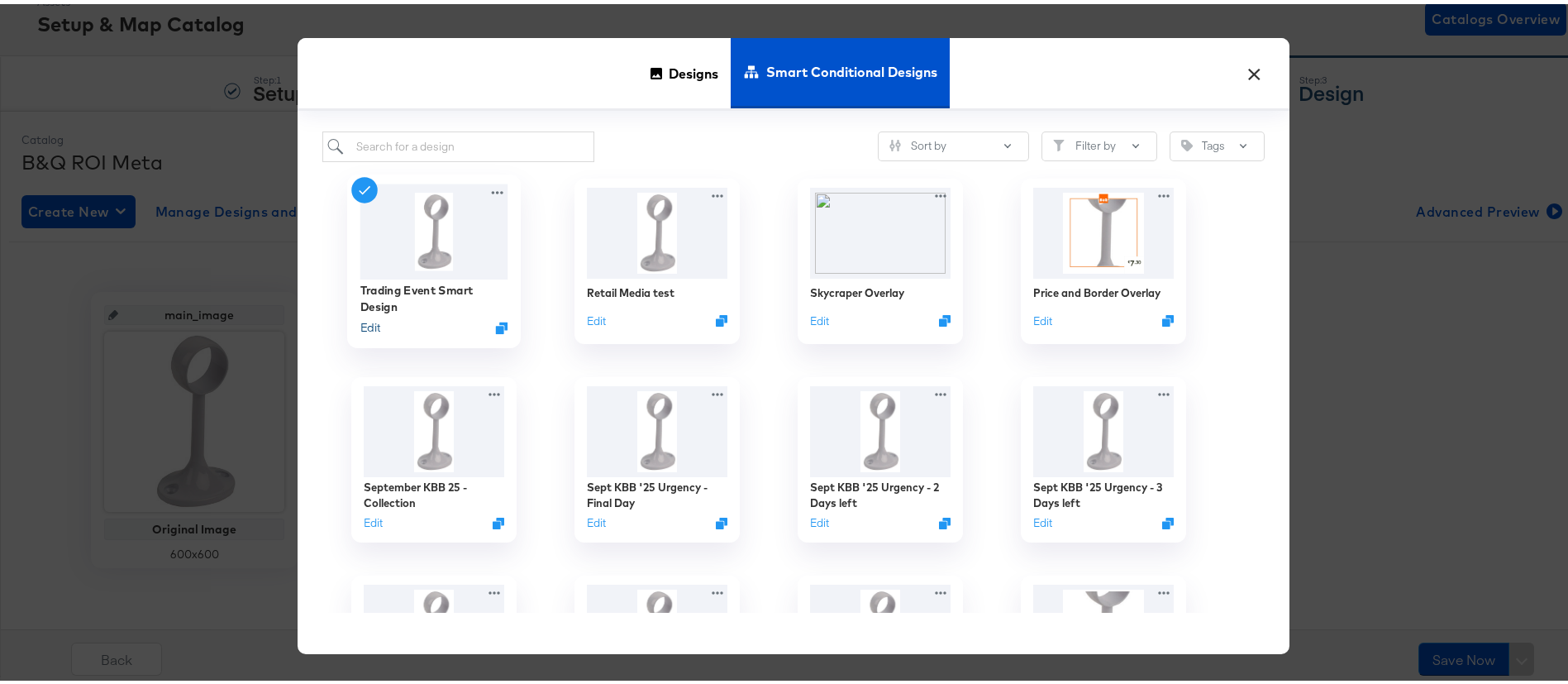
click at [365, 328] on button "Edit" at bounding box center [371, 323] width 20 height 16
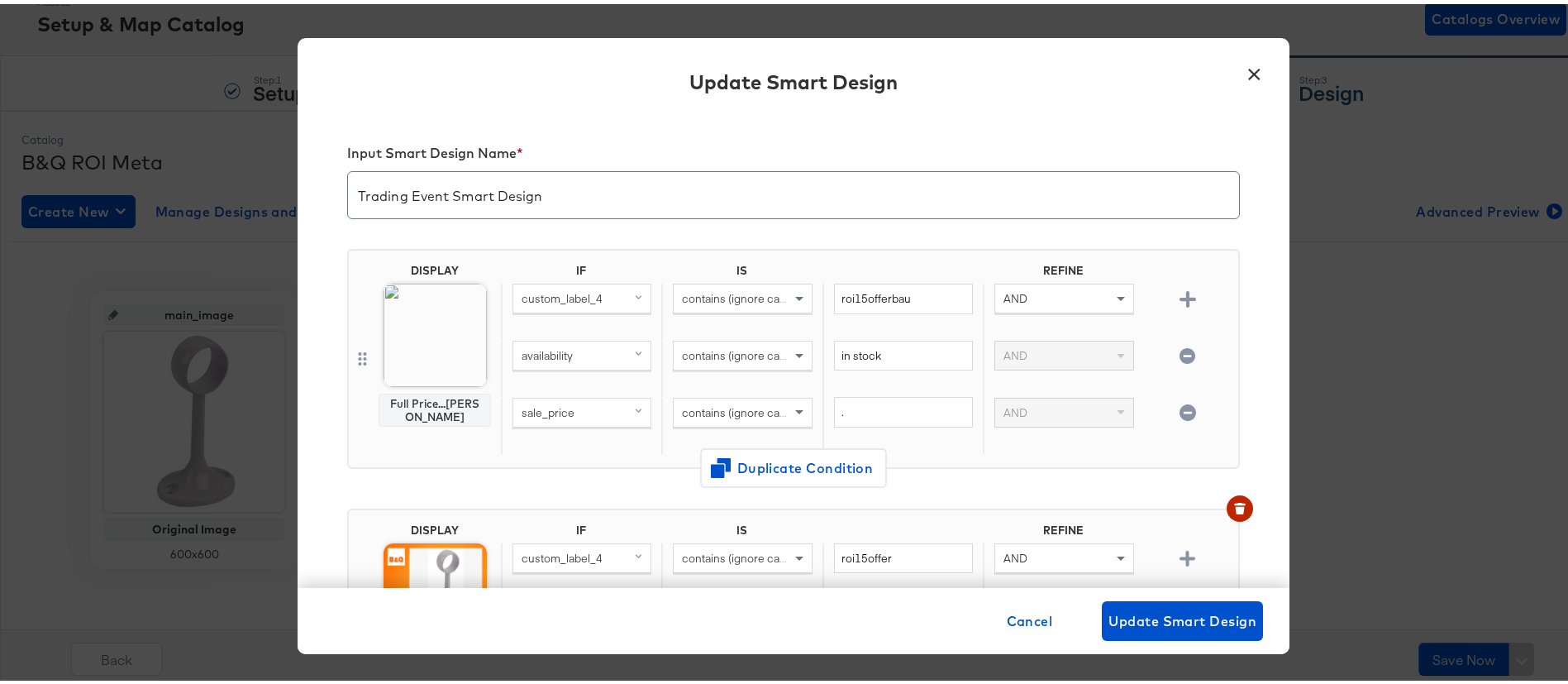
scroll to position [0, 0]
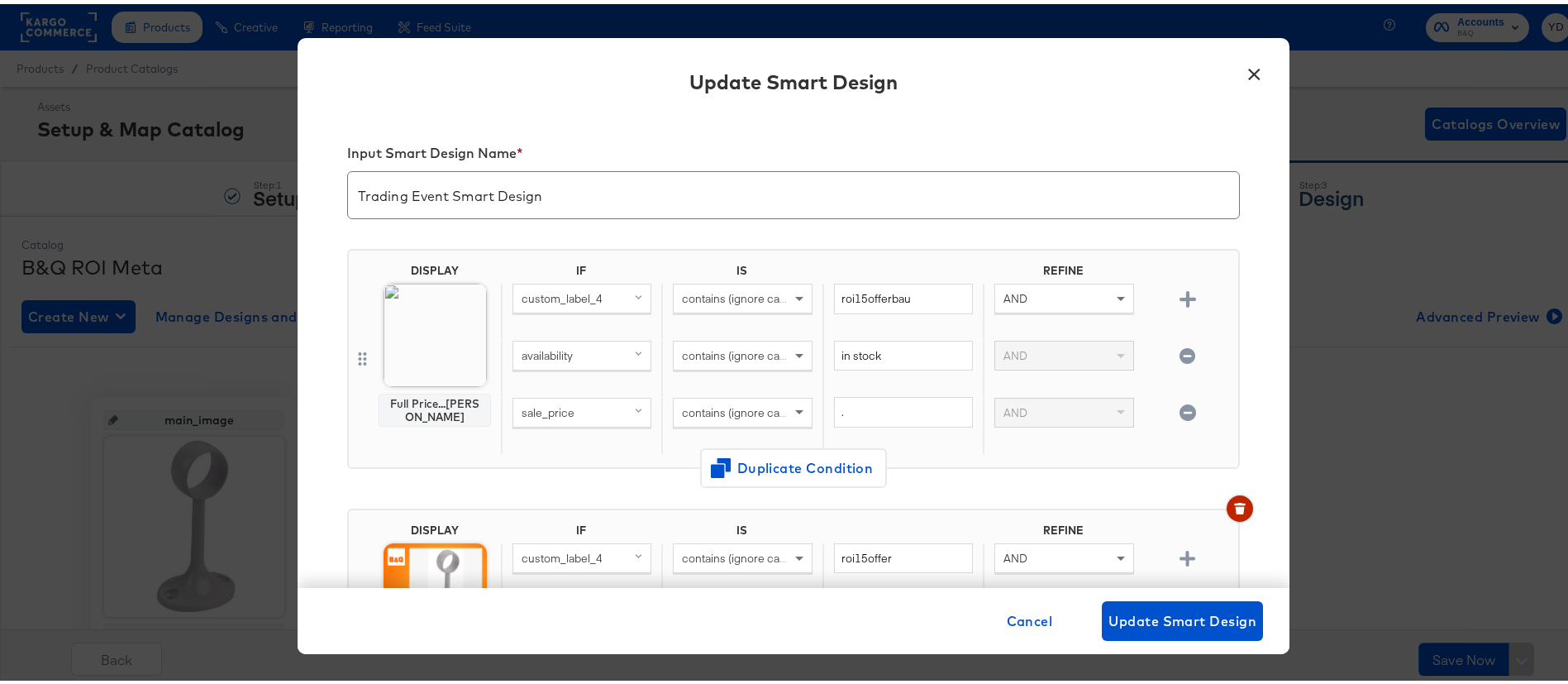
click at [1234, 499] on icon "button" at bounding box center [1240, 499] width 12 height 3
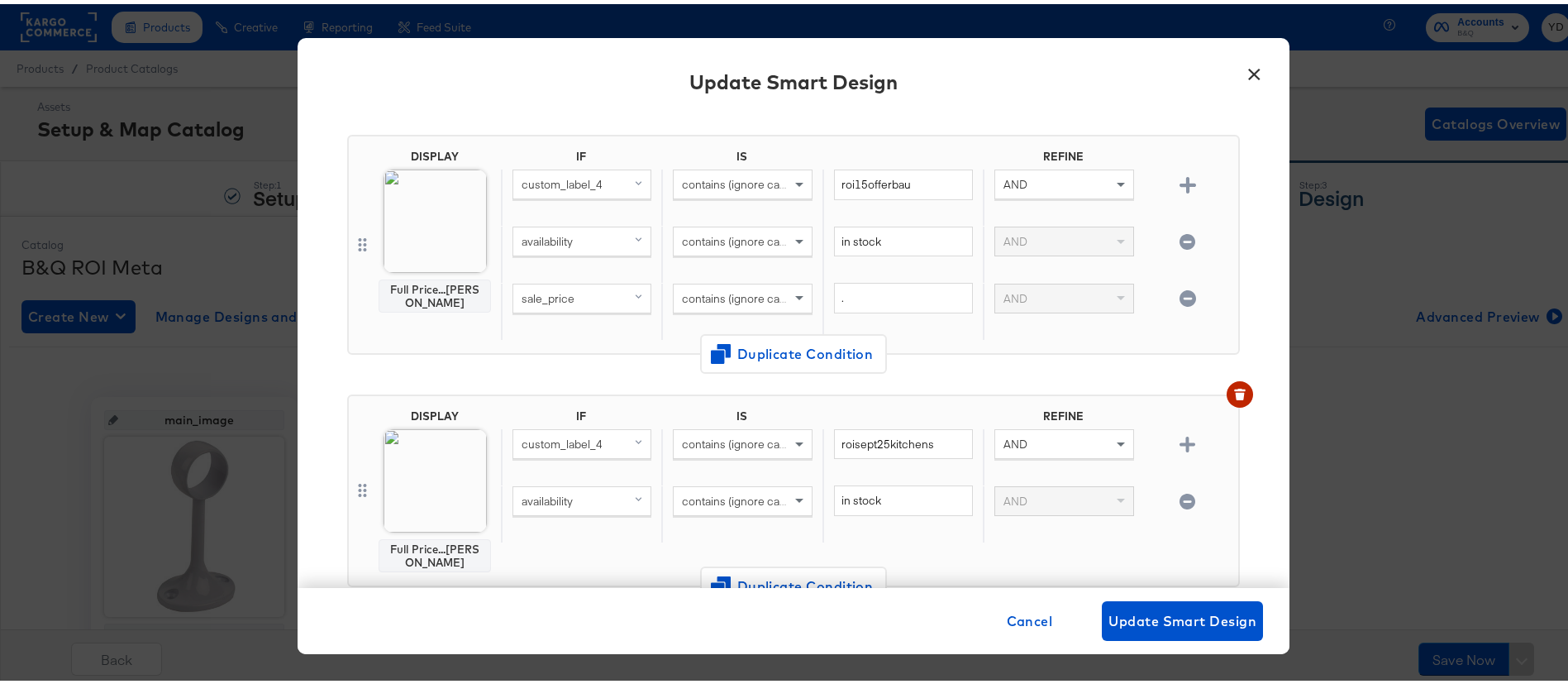
scroll to position [248, 0]
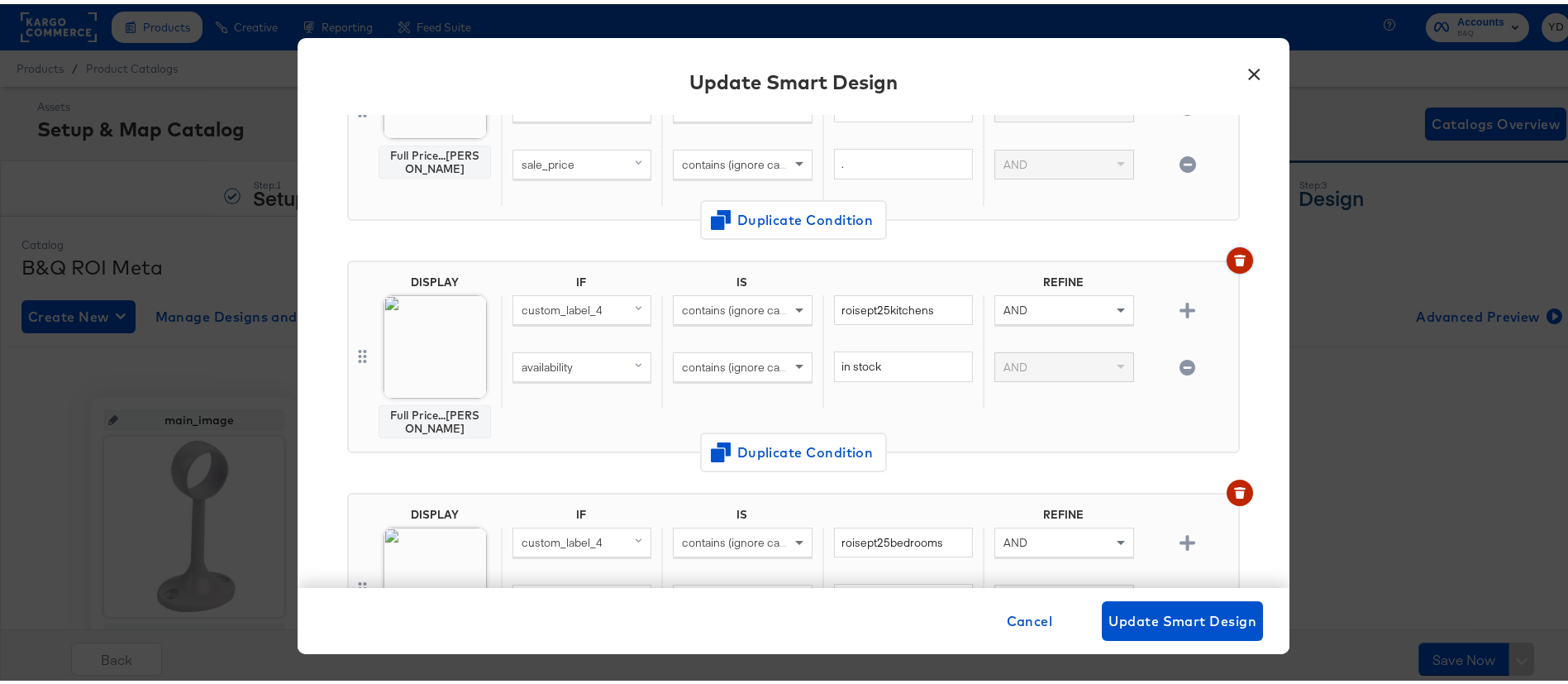
click at [1227, 262] on button "button" at bounding box center [1240, 257] width 27 height 27
click at [1235, 261] on icon "button" at bounding box center [1239, 258] width 9 height 8
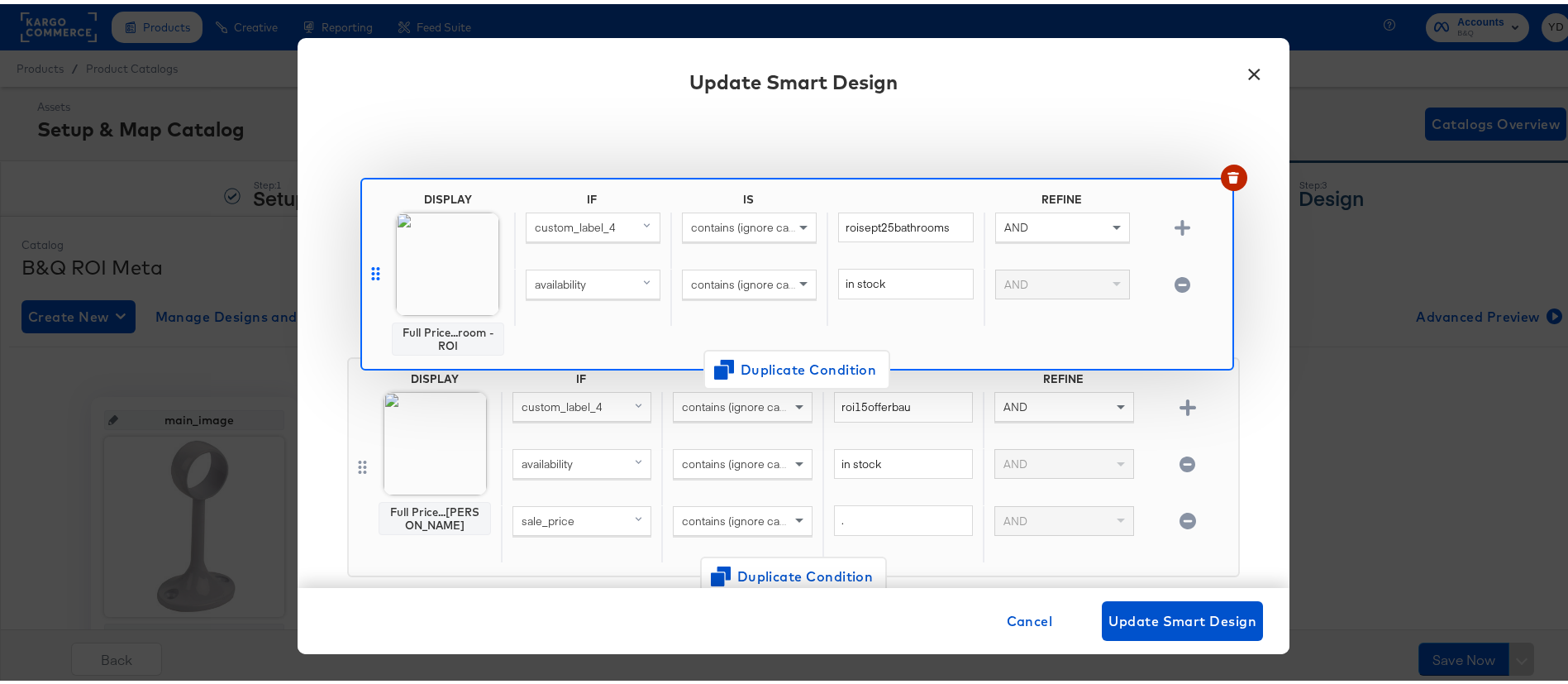
scroll to position [125, 0]
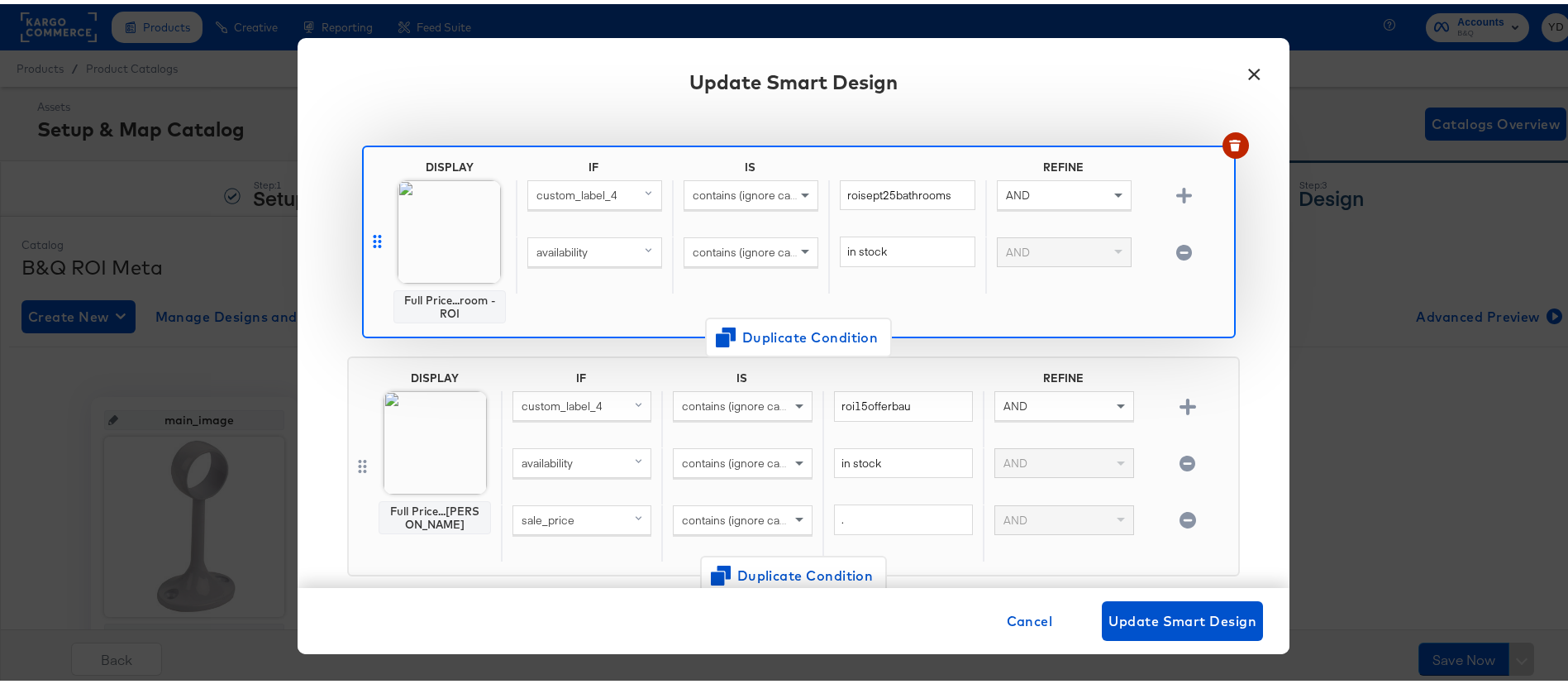
drag, startPoint x: 351, startPoint y: 479, endPoint x: 375, endPoint y: 226, distance: 254.1
click at [375, 226] on div "DISPLAY Full Price...chen - ROI IF IS REFINE custom_label_4 contains (ignore ca…" at bounding box center [794, 352] width 893 height 492
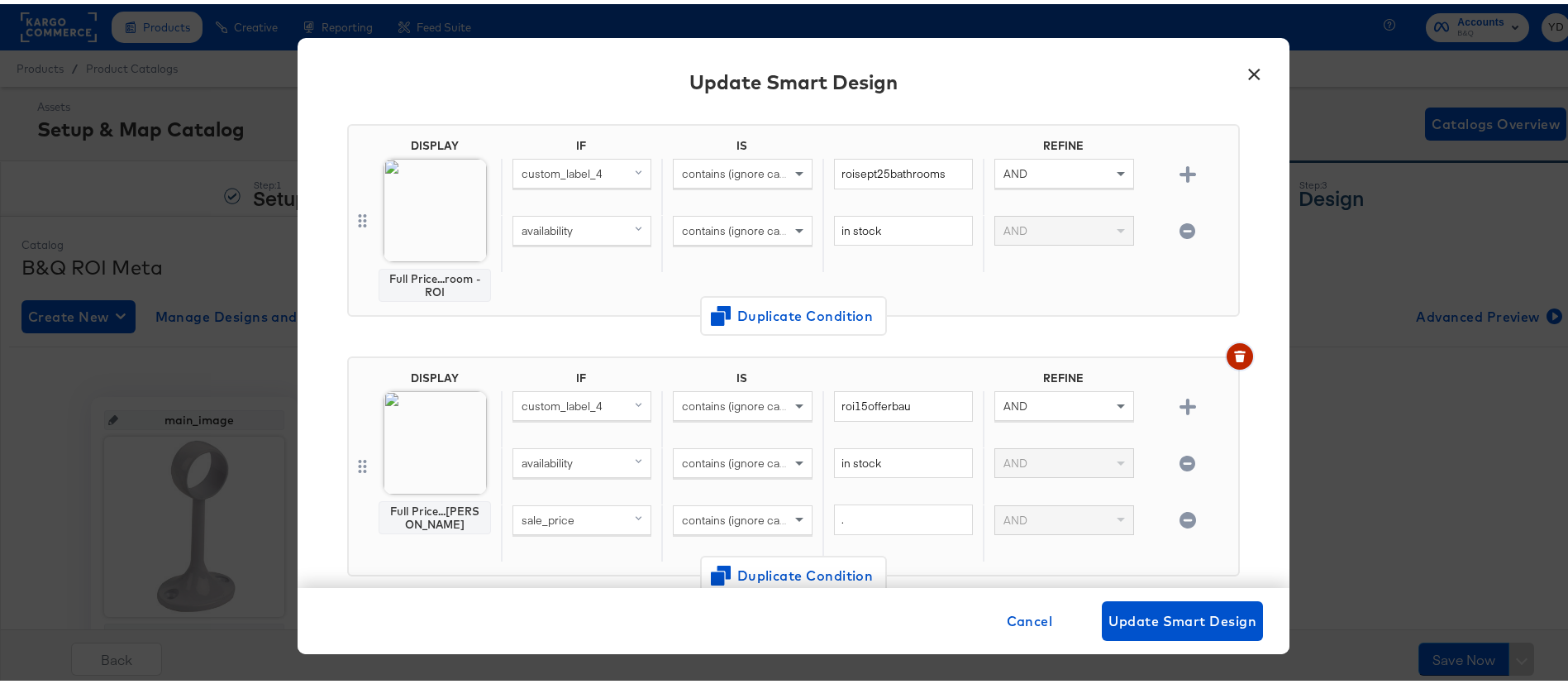
click at [1234, 349] on icon "button" at bounding box center [1240, 352] width 12 height 12
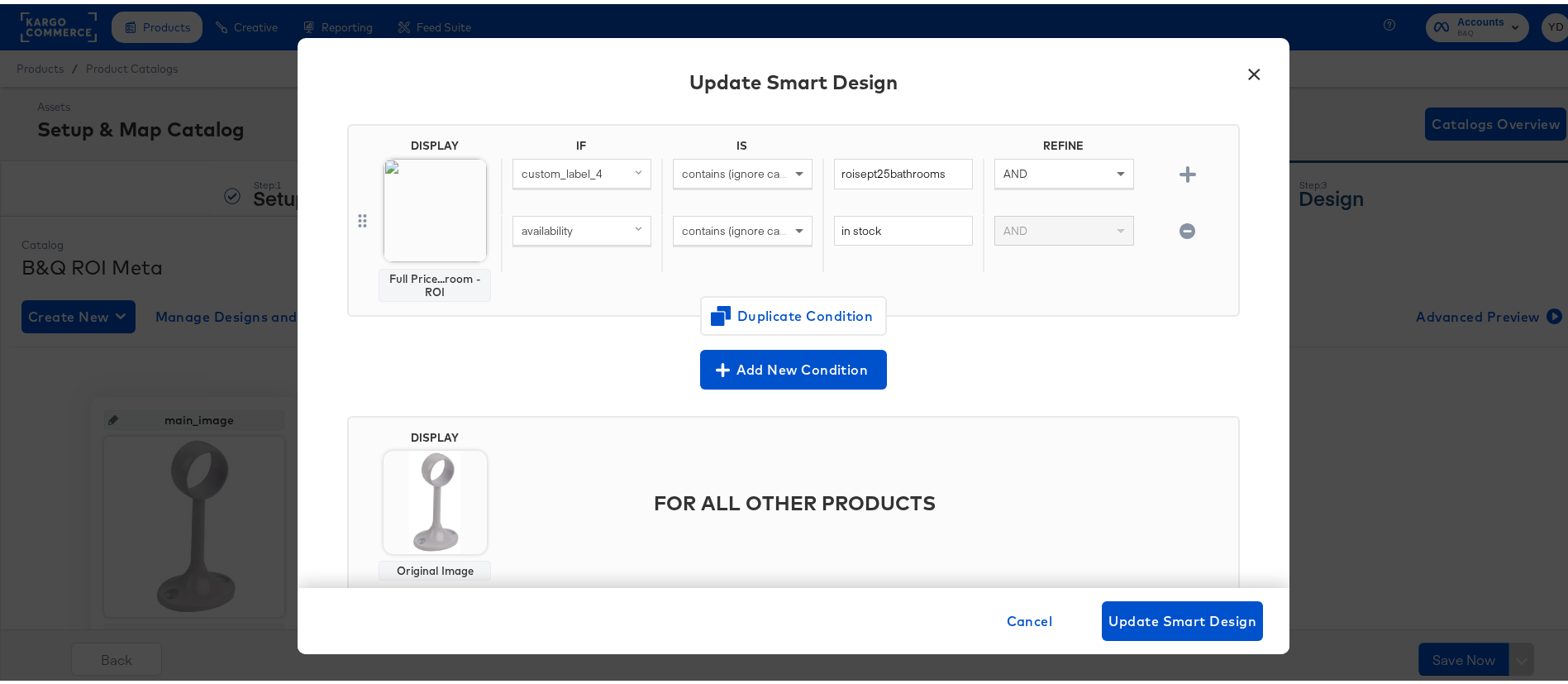
scroll to position [0, 0]
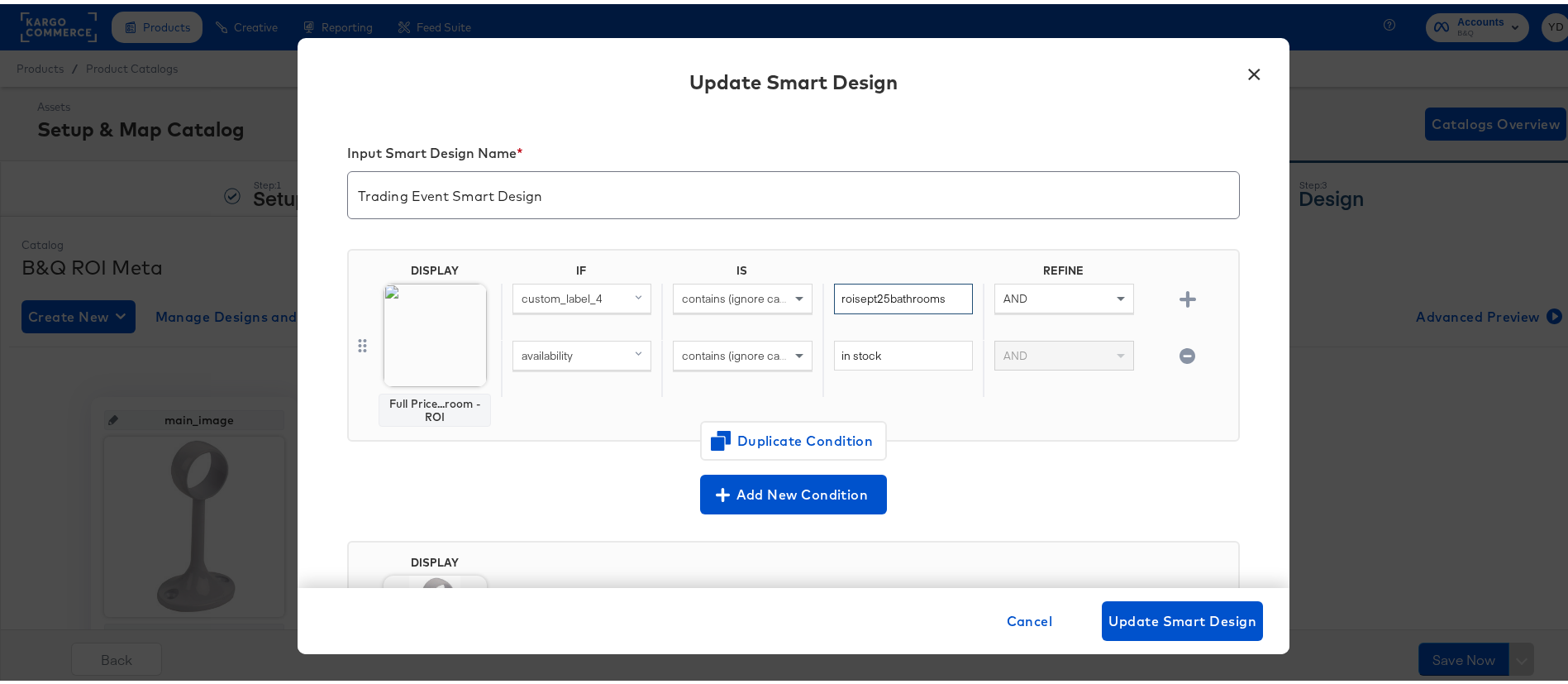
click at [930, 293] on input "roisept25bathrooms" at bounding box center [904, 295] width 139 height 30
click at [922, 292] on input "roisept25bathrooms" at bounding box center [904, 295] width 139 height 30
paste input "octpaint25"
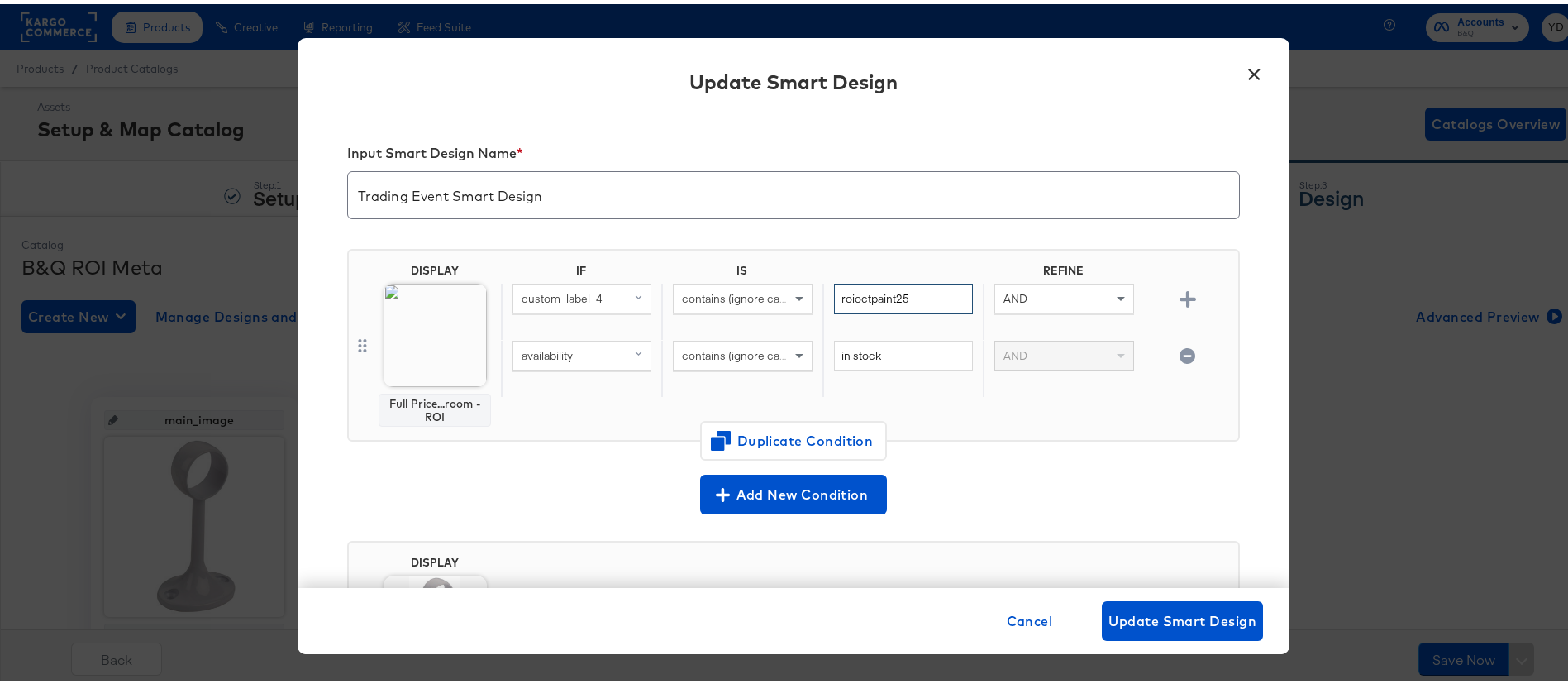
type input "roioctpaint25"
click at [1239, 480] on div "Input Smart Design Name * Trading Event Smart Design DISPLAY Full Price...room …" at bounding box center [794, 347] width 992 height 473
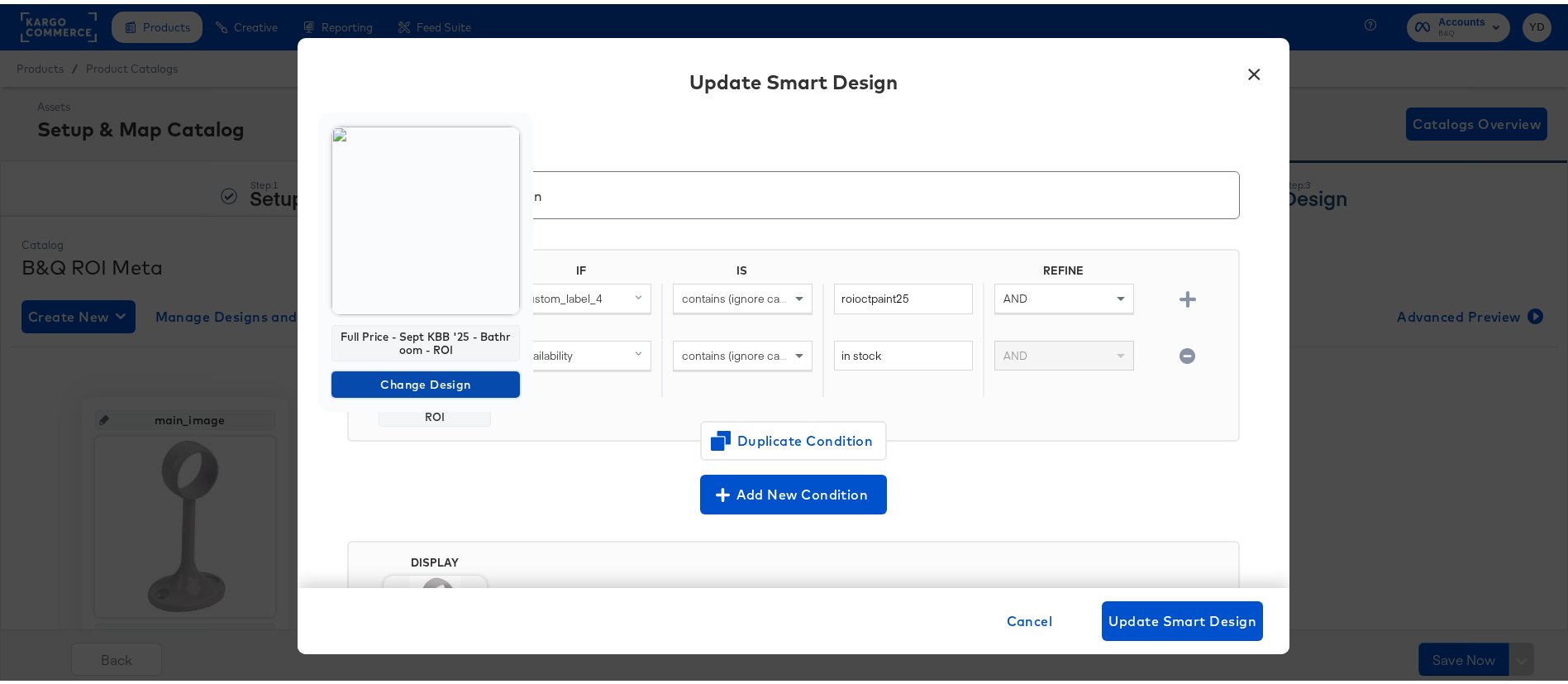
click at [463, 377] on span "Change Design" at bounding box center [425, 380] width 175 height 21
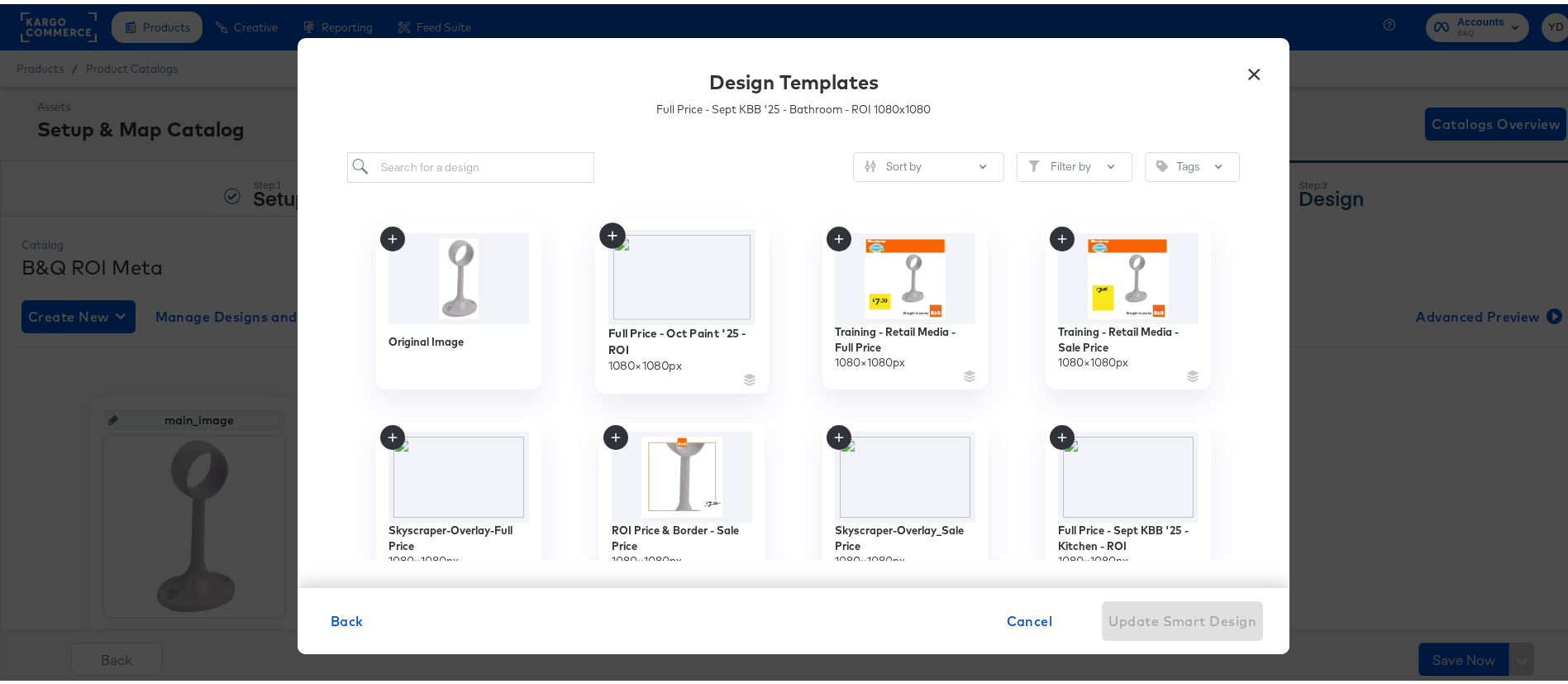
click at [685, 280] on img at bounding box center [682, 272] width 148 height 95
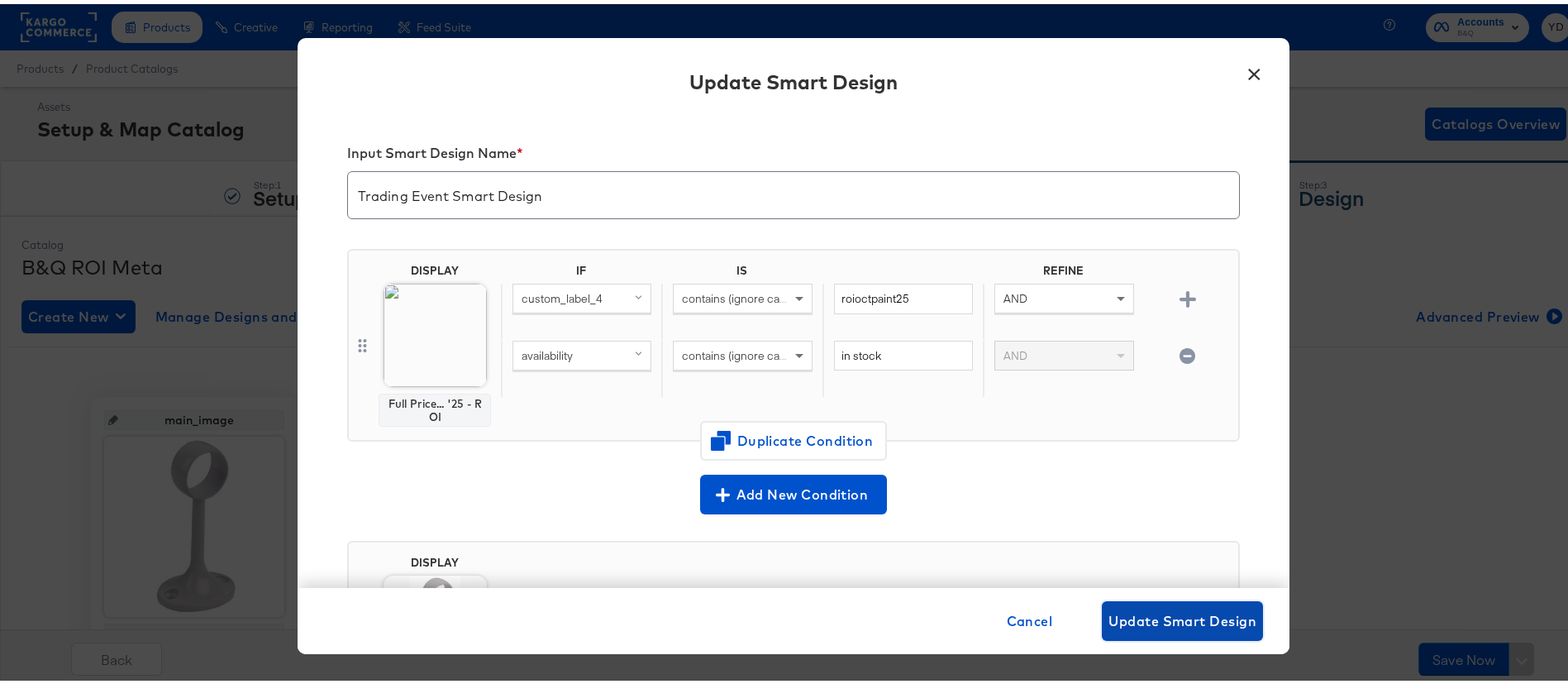
click at [1190, 614] on span "Update Smart Design" at bounding box center [1183, 617] width 148 height 23
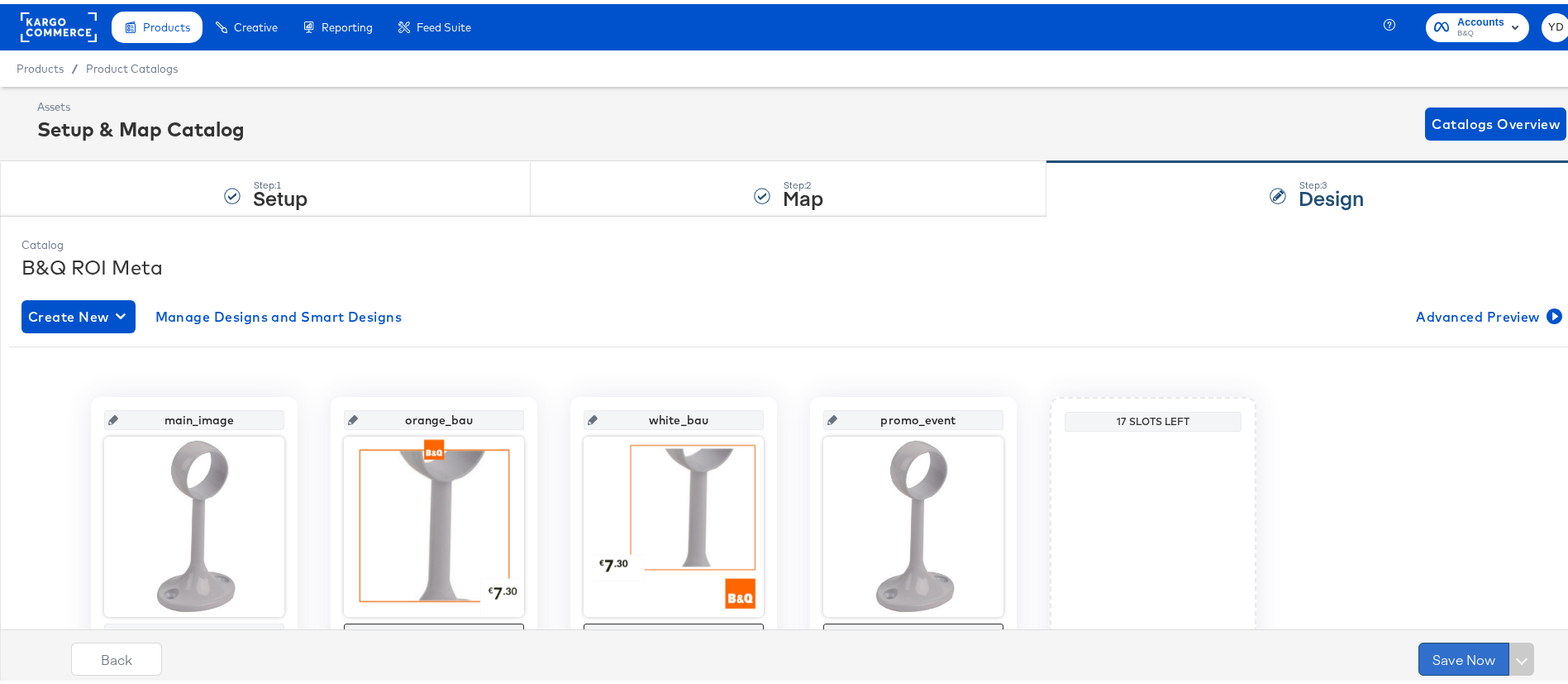
click at [1435, 656] on button "Save Now" at bounding box center [1464, 655] width 91 height 33
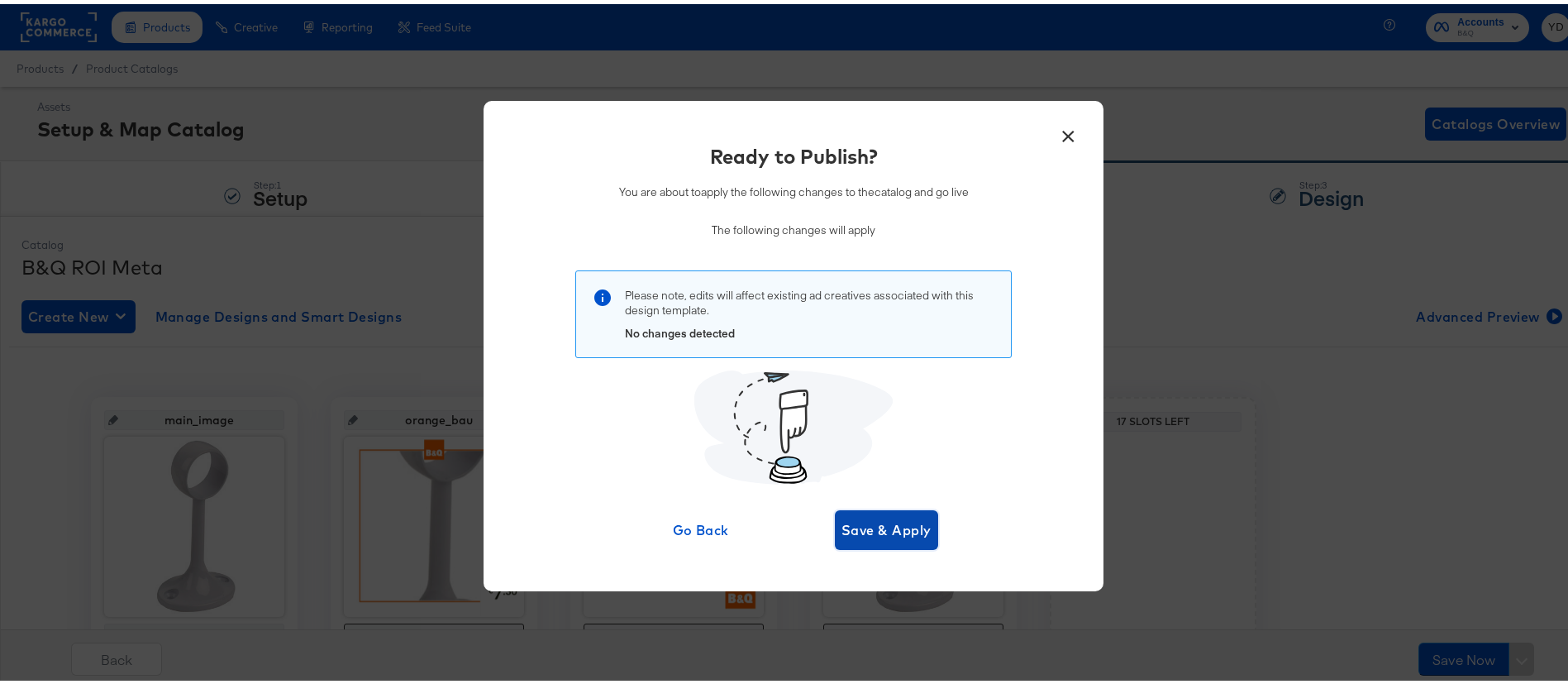
click at [896, 526] on span "Save & Apply" at bounding box center [886, 526] width 90 height 23
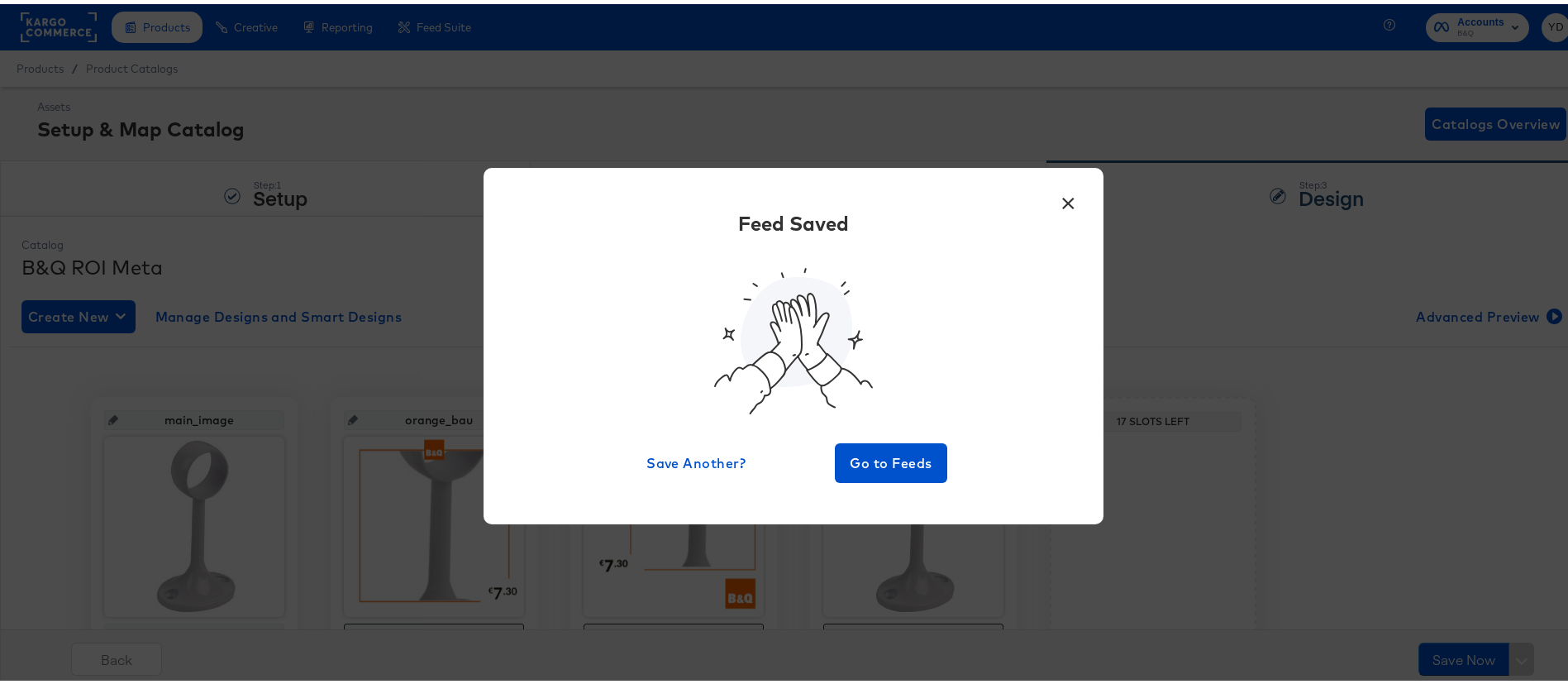
click at [1061, 192] on button "×" at bounding box center [1067, 195] width 29 height 29
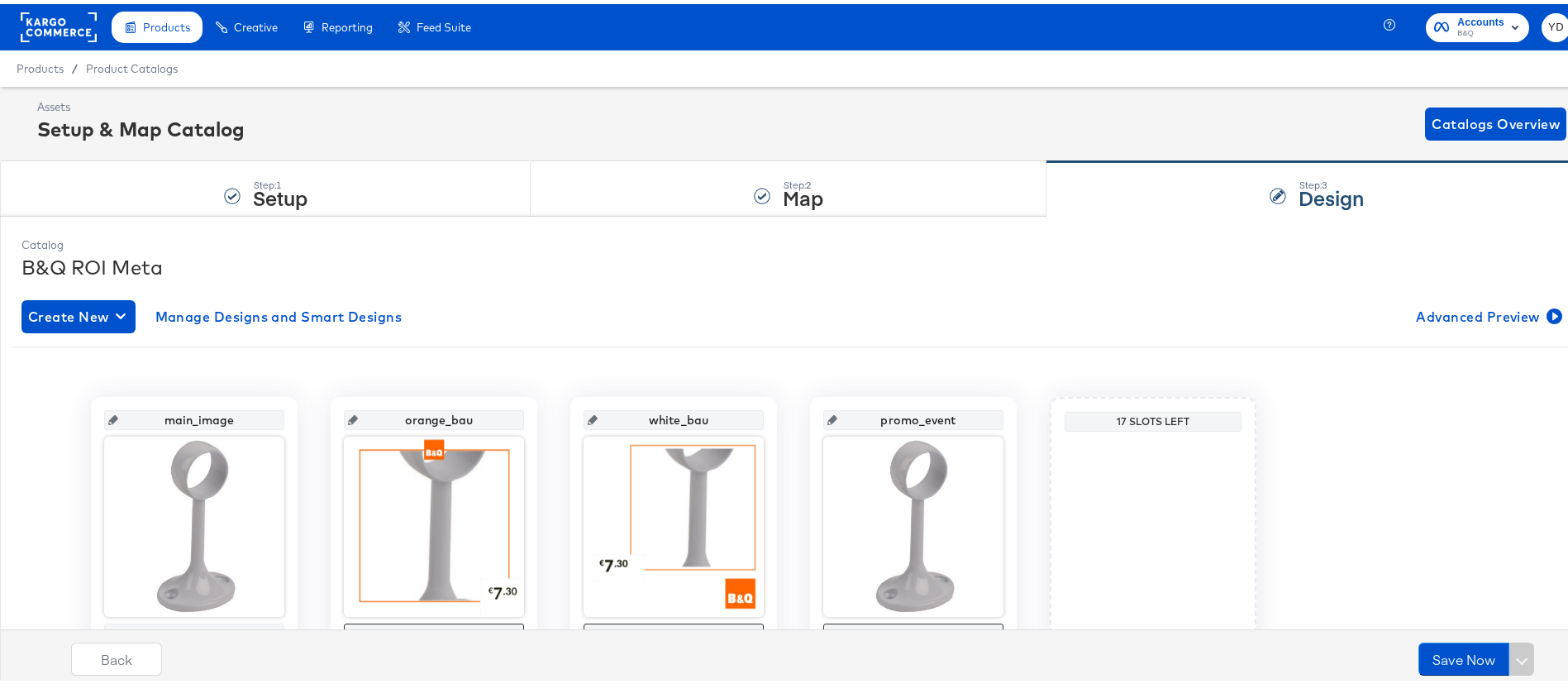
click at [55, 23] on rect at bounding box center [59, 23] width 76 height 29
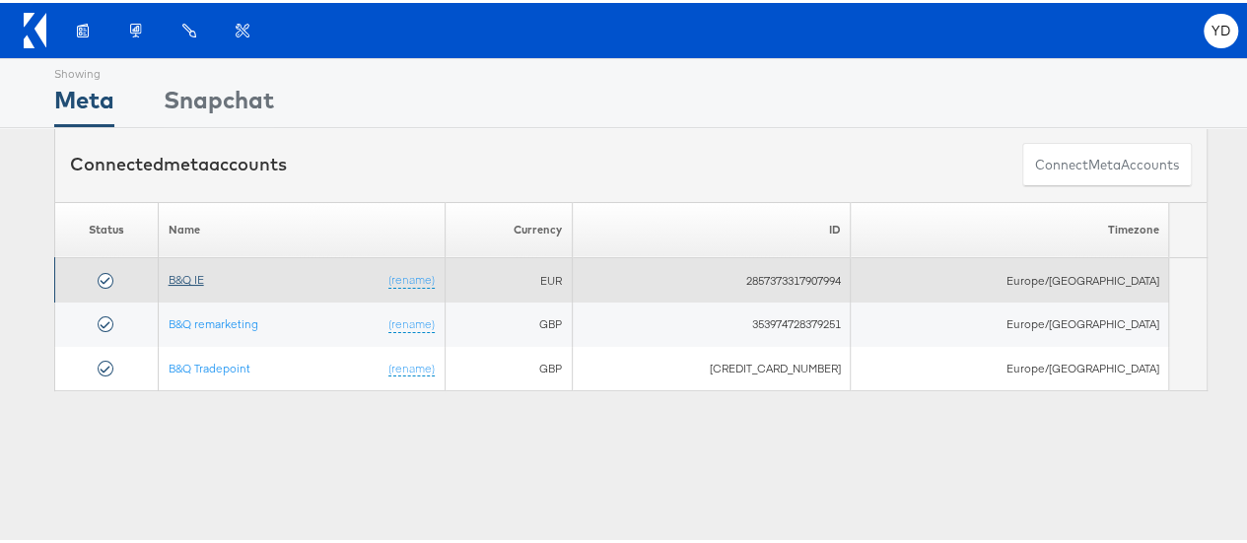
click at [197, 269] on link "B&Q IE" at bounding box center [186, 276] width 35 height 15
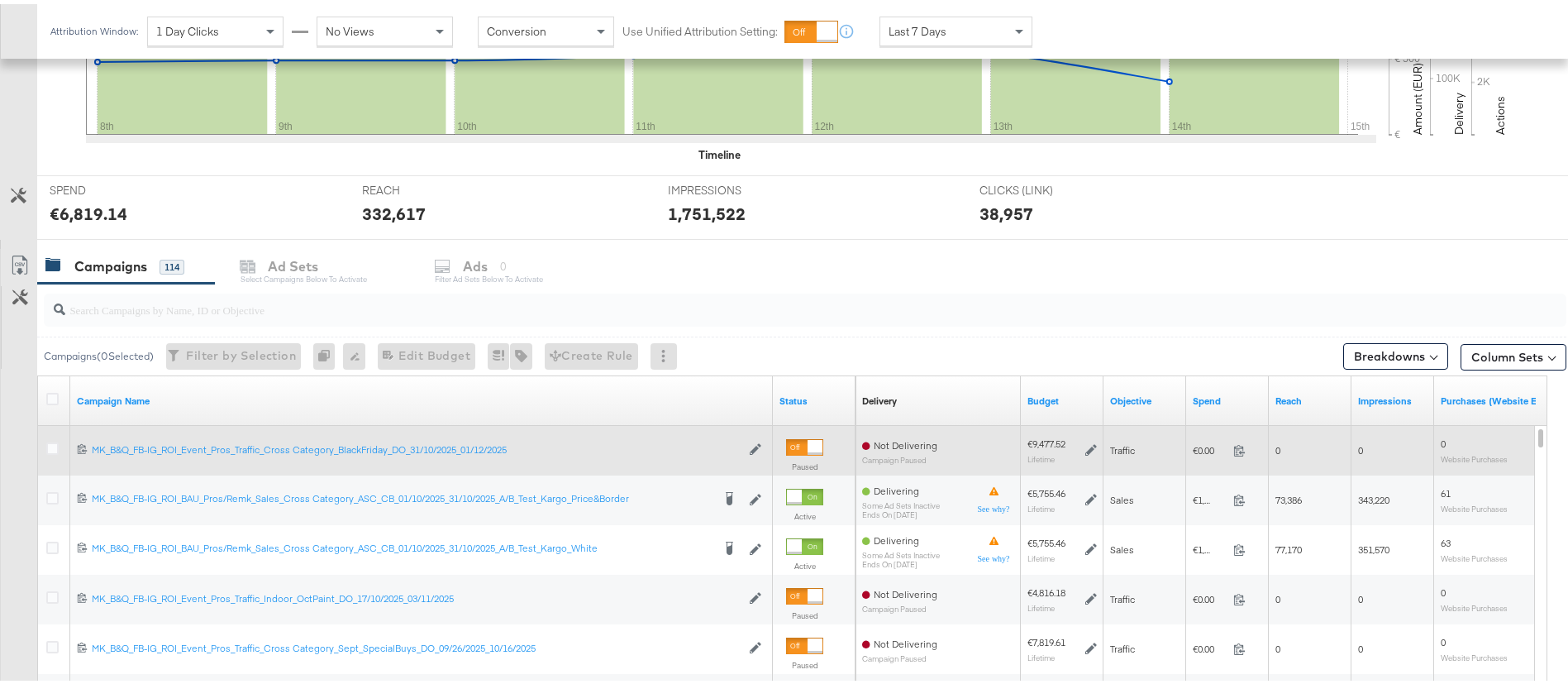
scroll to position [521, 0]
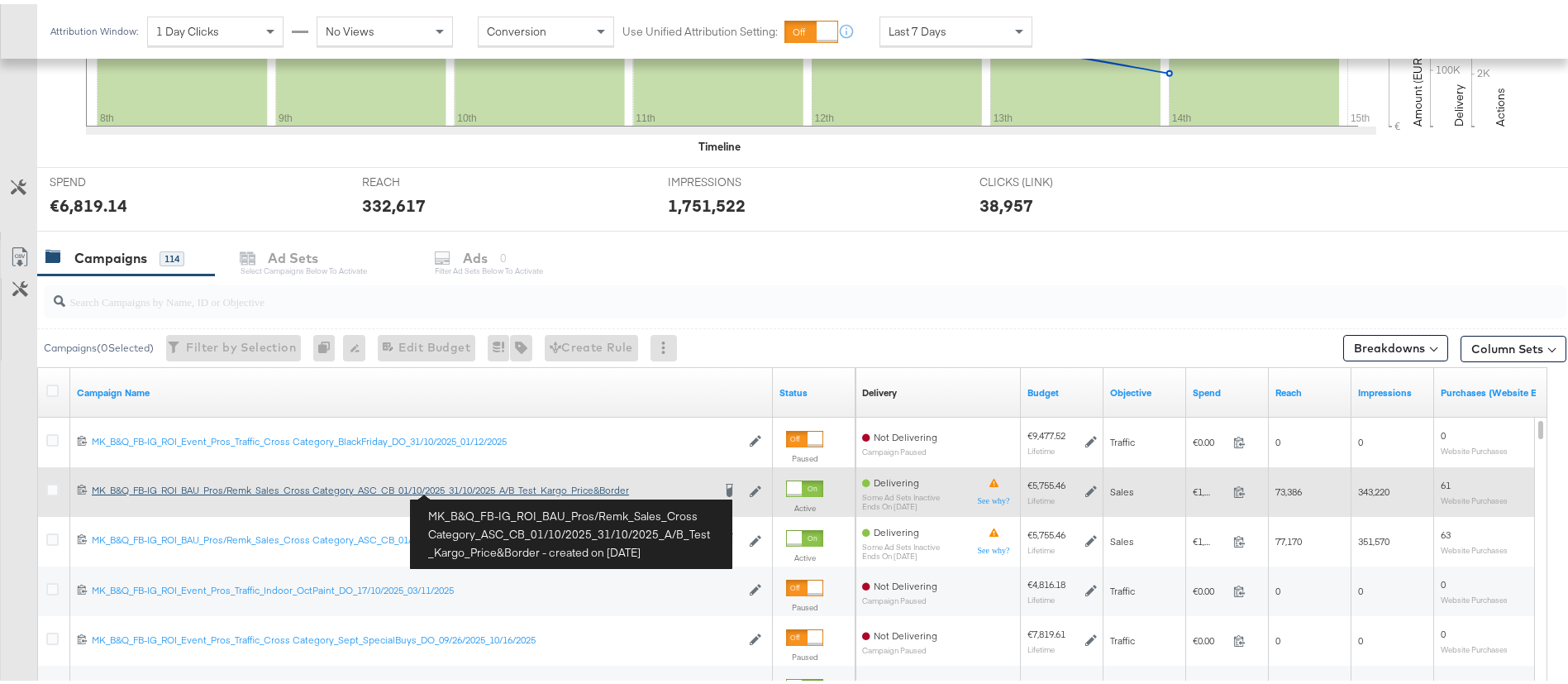
click at [472, 488] on div "MK_B&Q_FB-IG_ROI_BAU_Pros/Remk_Sales_Cross Category_ASC_CB_01/10/2025_31/10/202…" at bounding box center [401, 487] width 620 height 13
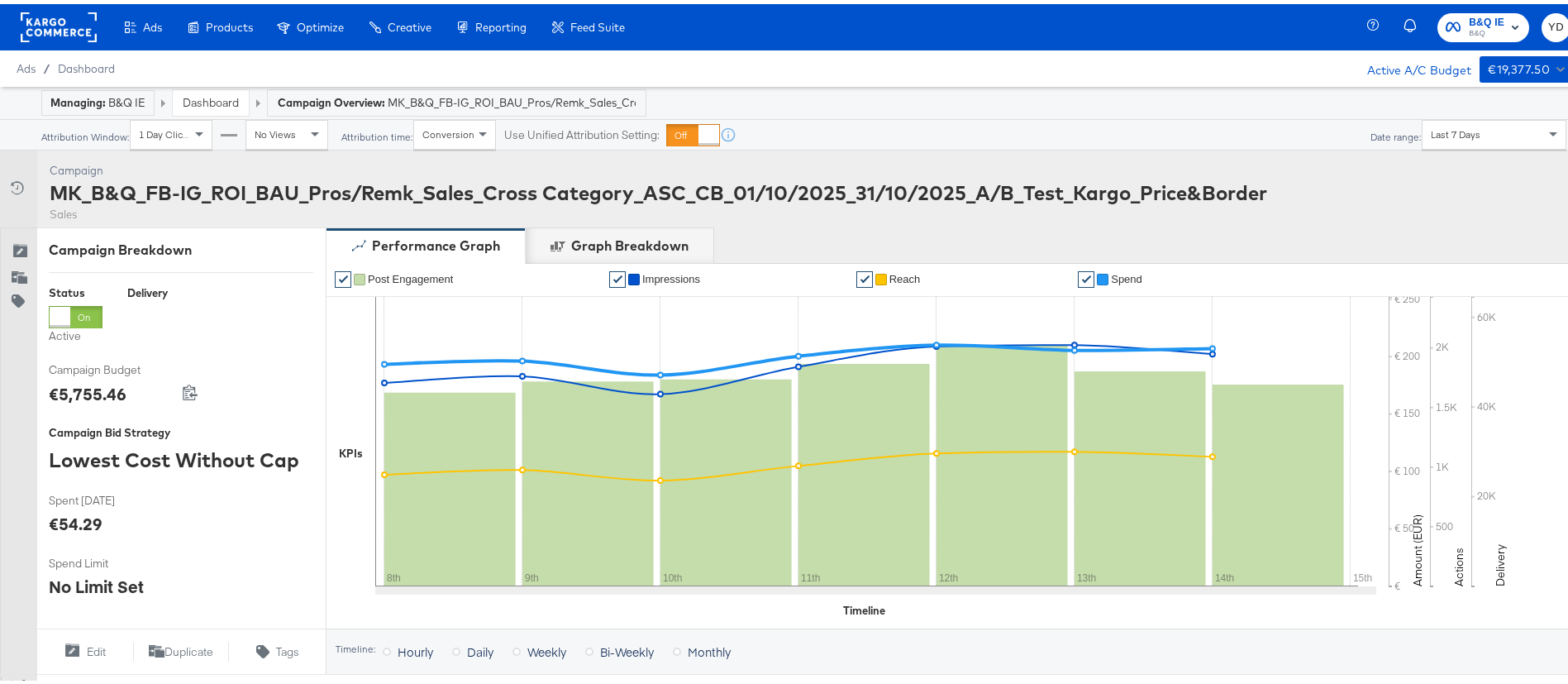
scroll to position [620, 0]
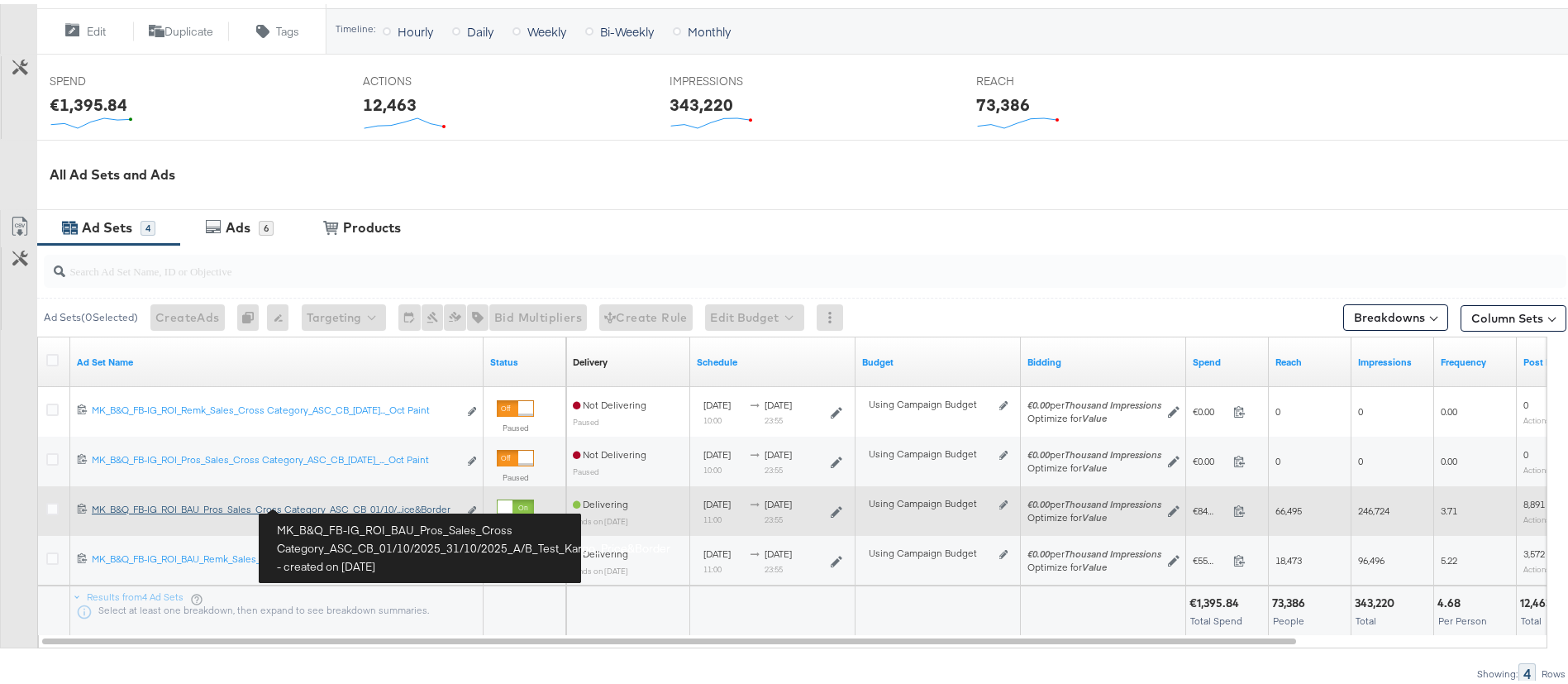
click at [320, 502] on div "MK_B&Q_FB-IG_ROI_BAU_Pros_Sales_Cross Category_ASC_CB_01/10/2025_31/10/2025_A/B…" at bounding box center [274, 505] width 367 height 13
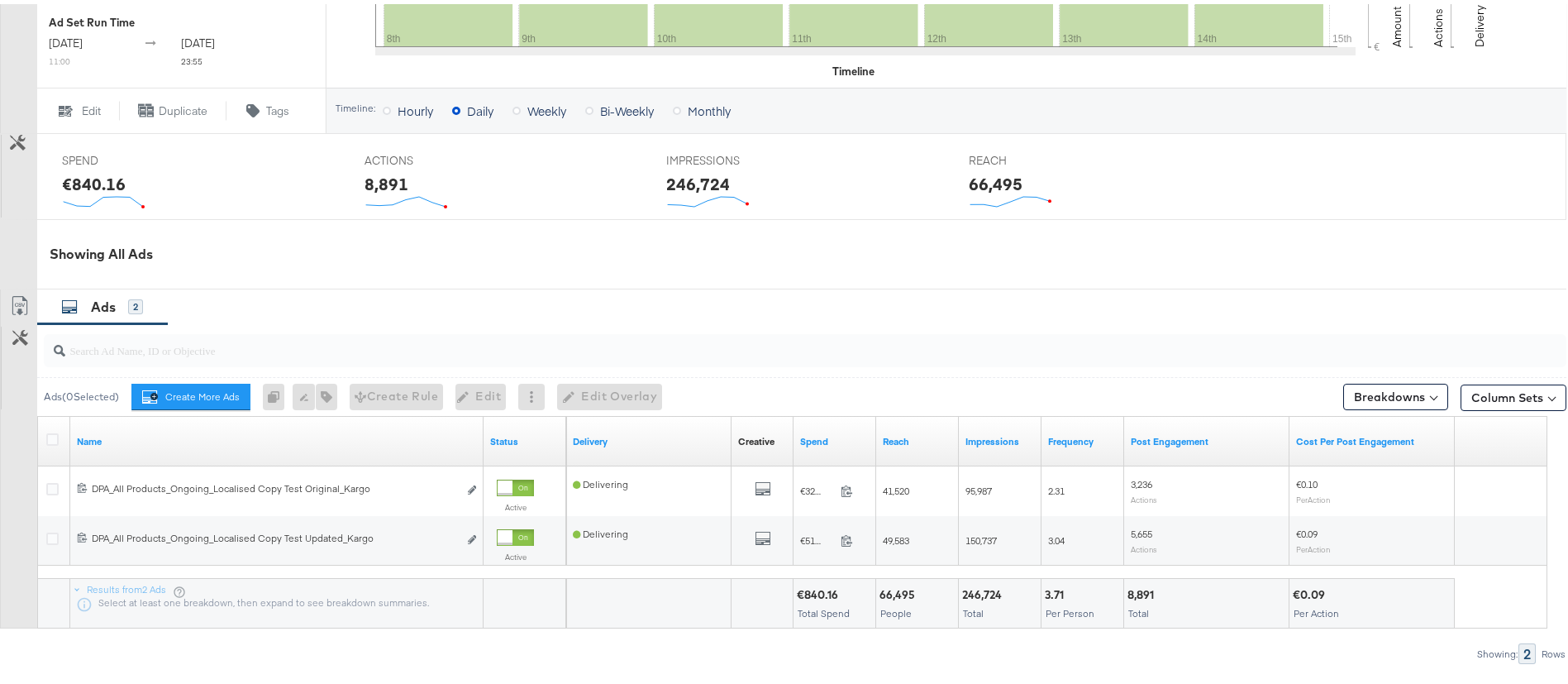
scroll to position [581, 0]
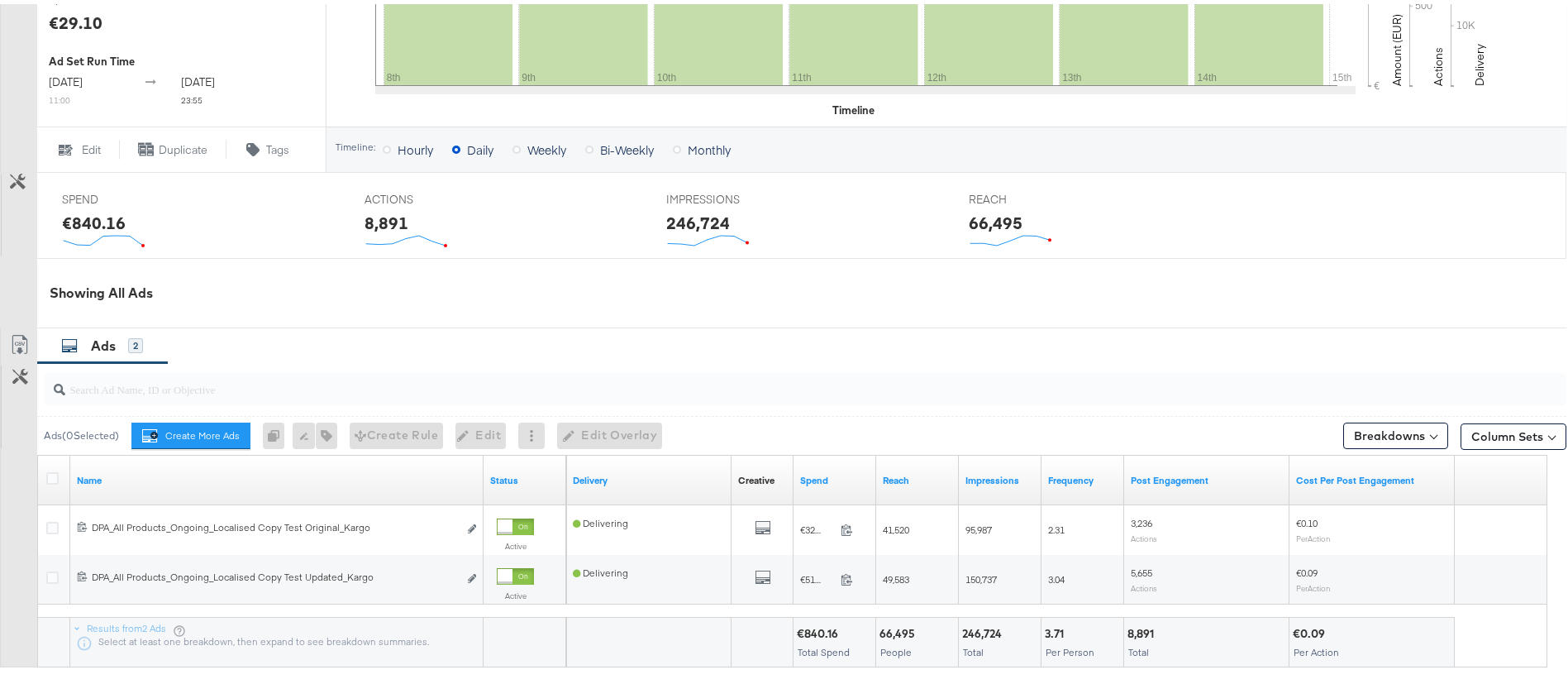
click at [185, 394] on input "search" at bounding box center [746, 379] width 1362 height 32
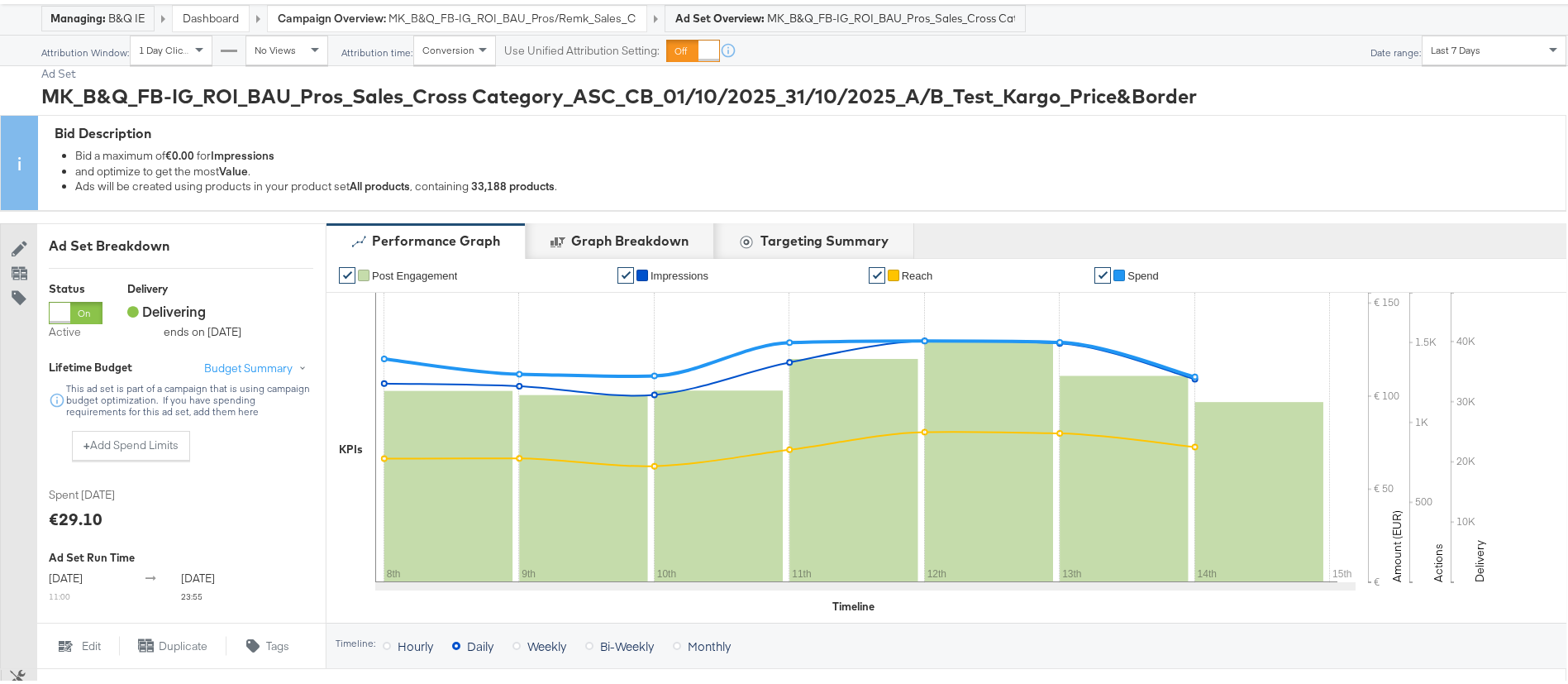
scroll to position [0, 0]
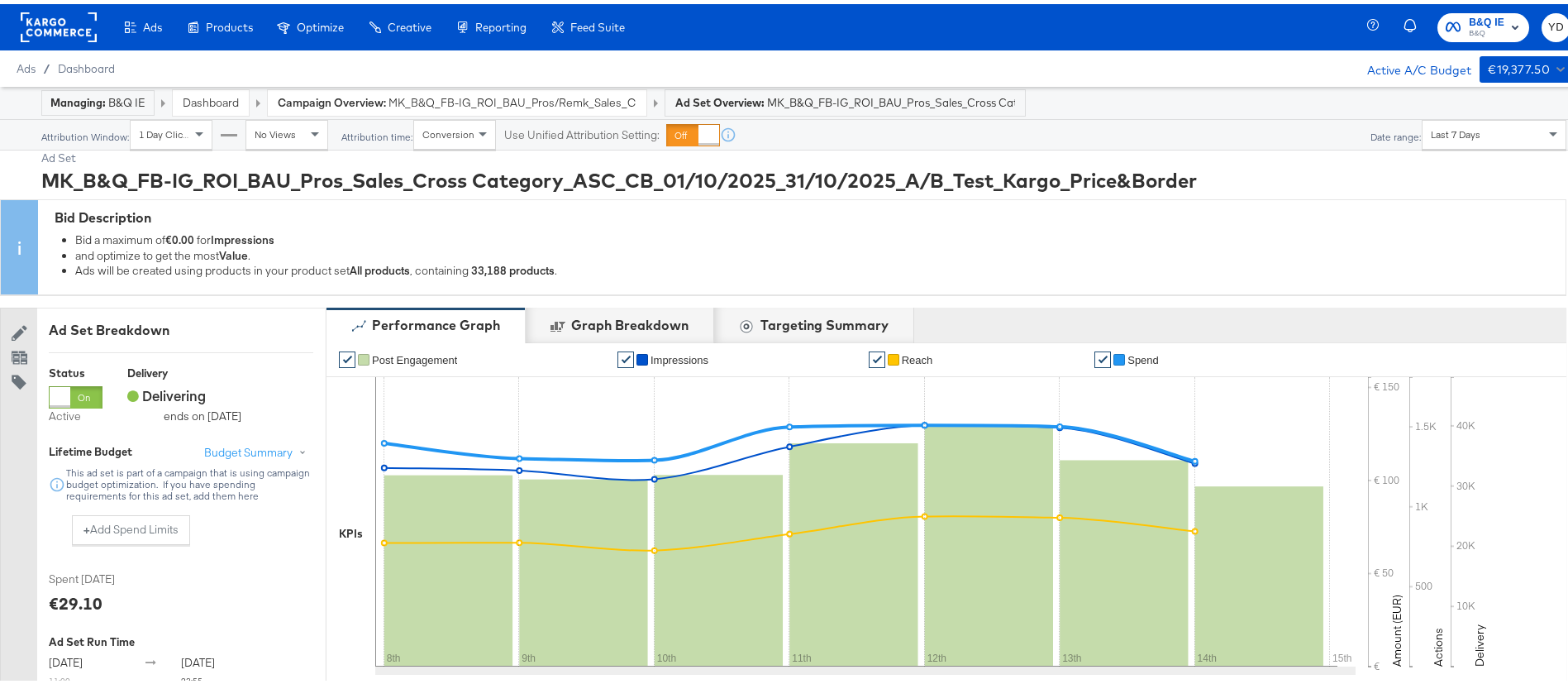
click at [742, 97] on strong "Ad Set Overview:" at bounding box center [720, 98] width 89 height 13
click at [939, 102] on span "MK_B&Q_FB-IG_ROI_BAU_Pros_Sales_Cross Category_ASC_CB_01/10/2025_31/10/2025_A/B…" at bounding box center [892, 98] width 248 height 16
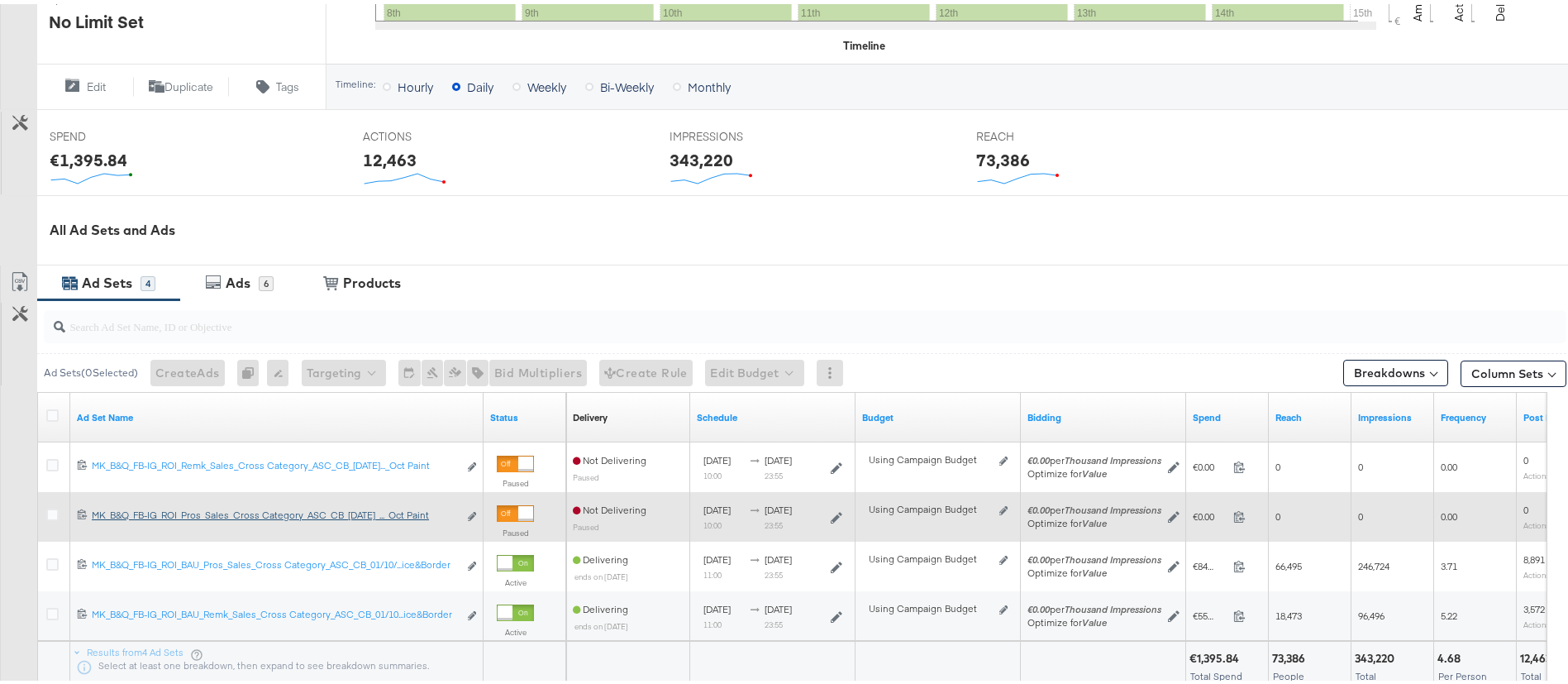
scroll to position [469, 0]
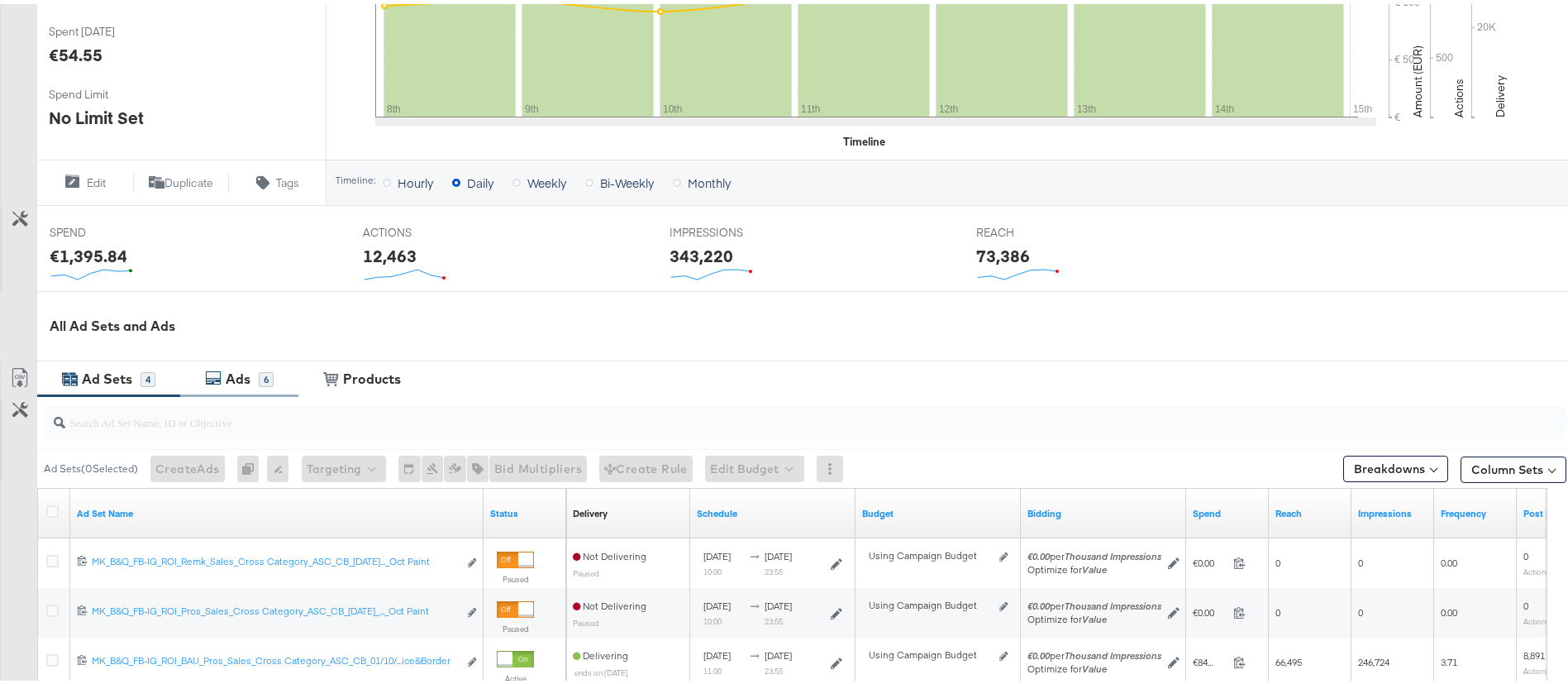
click at [230, 373] on div "Ads" at bounding box center [238, 375] width 25 height 19
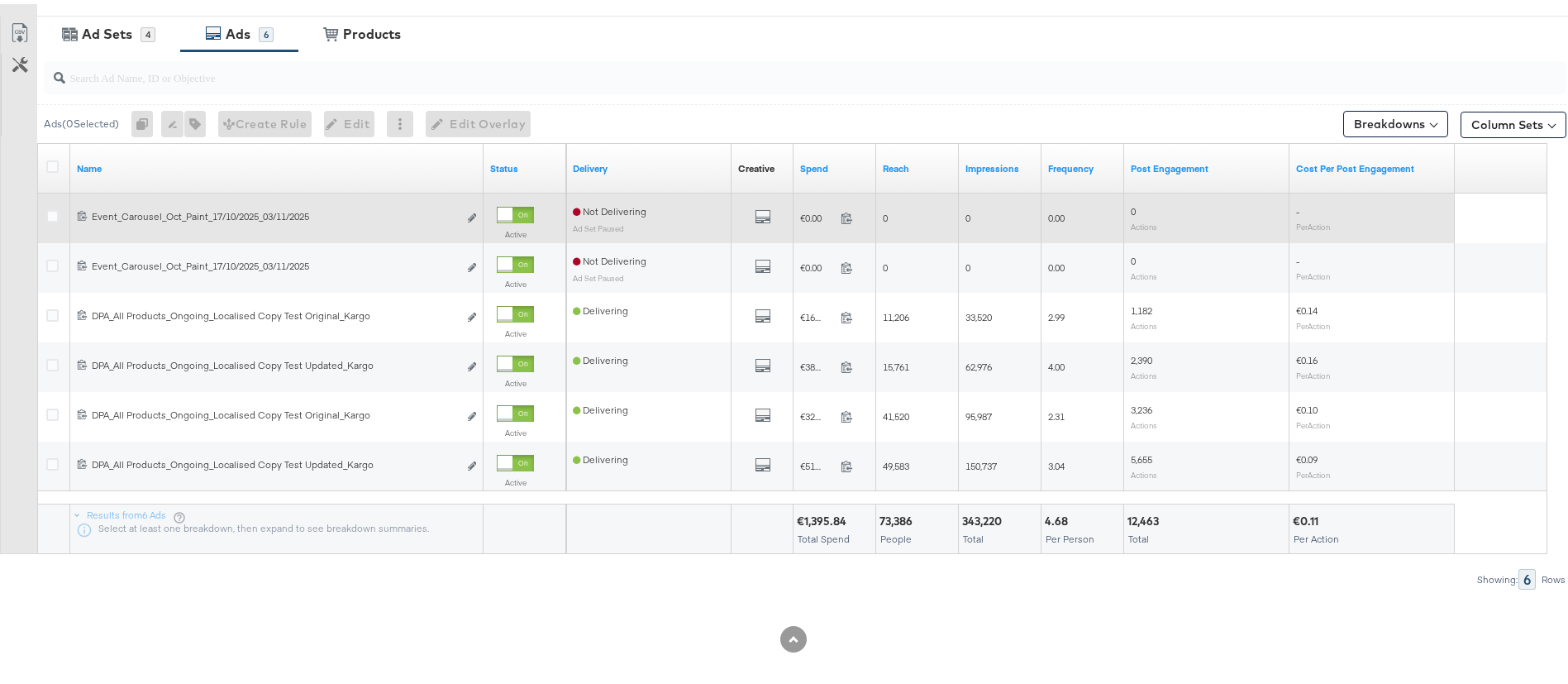
scroll to position [817, 0]
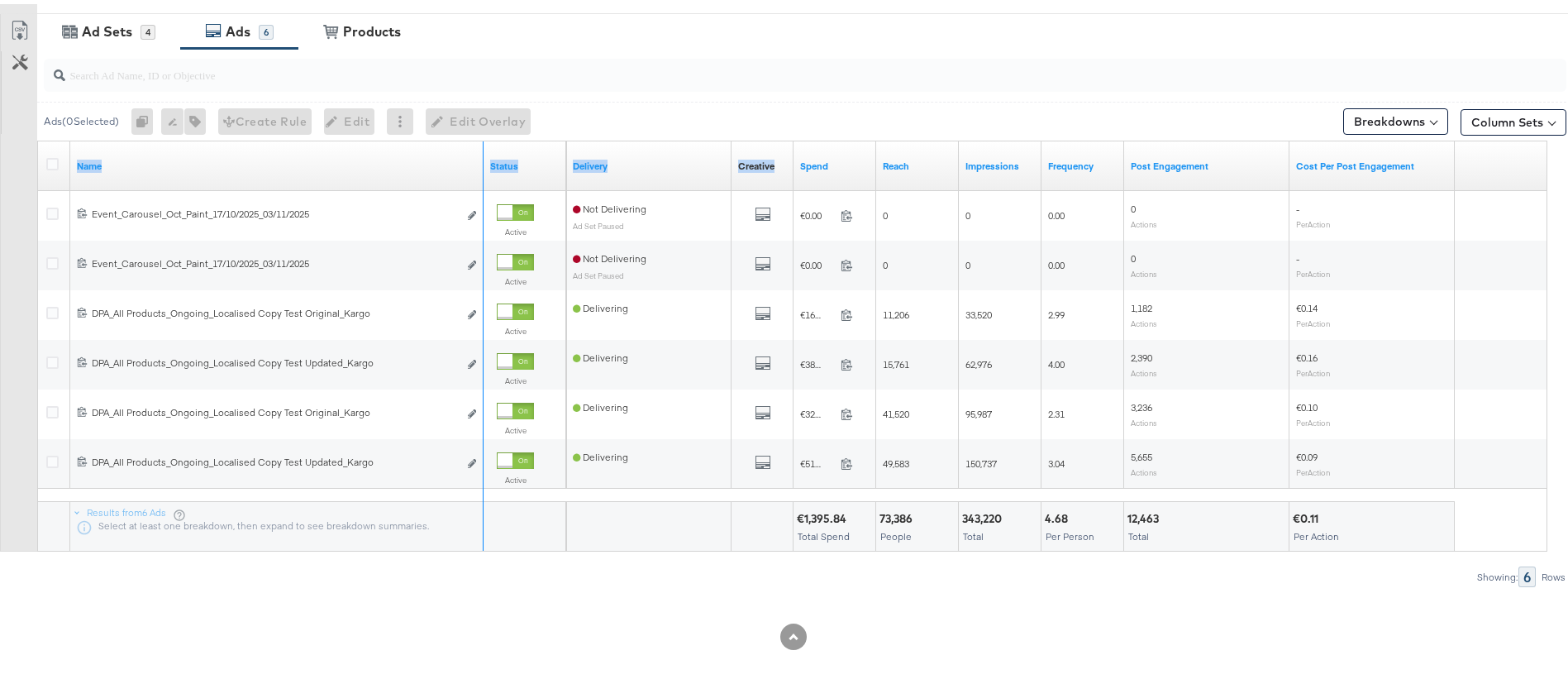
drag, startPoint x: 482, startPoint y: 154, endPoint x: 830, endPoint y: 152, distance: 348.0
click at [38, 138] on div "Name Status Delivery Creative Sorting Unavailable Spend Reach Impressions Frequ…" at bounding box center [38, 138] width 0 height 0
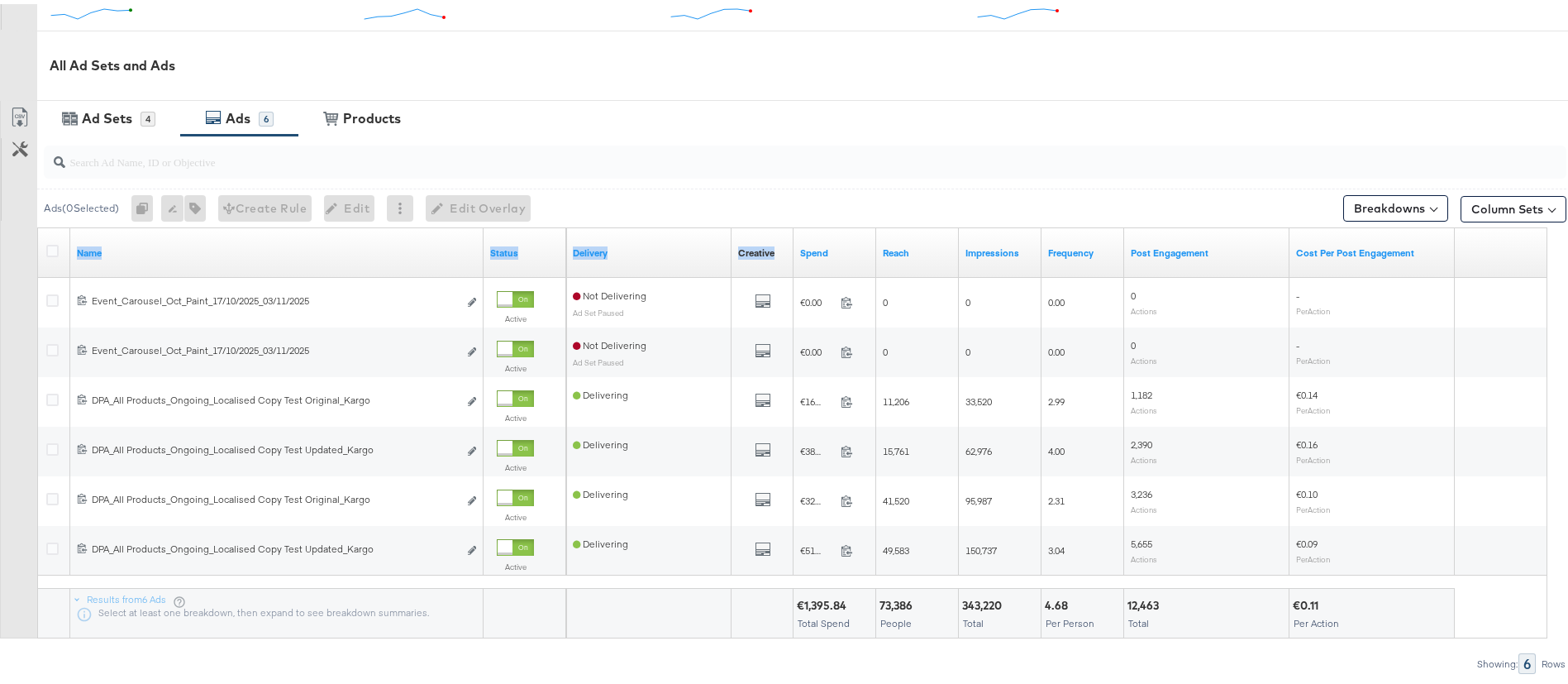
scroll to position [692, 0]
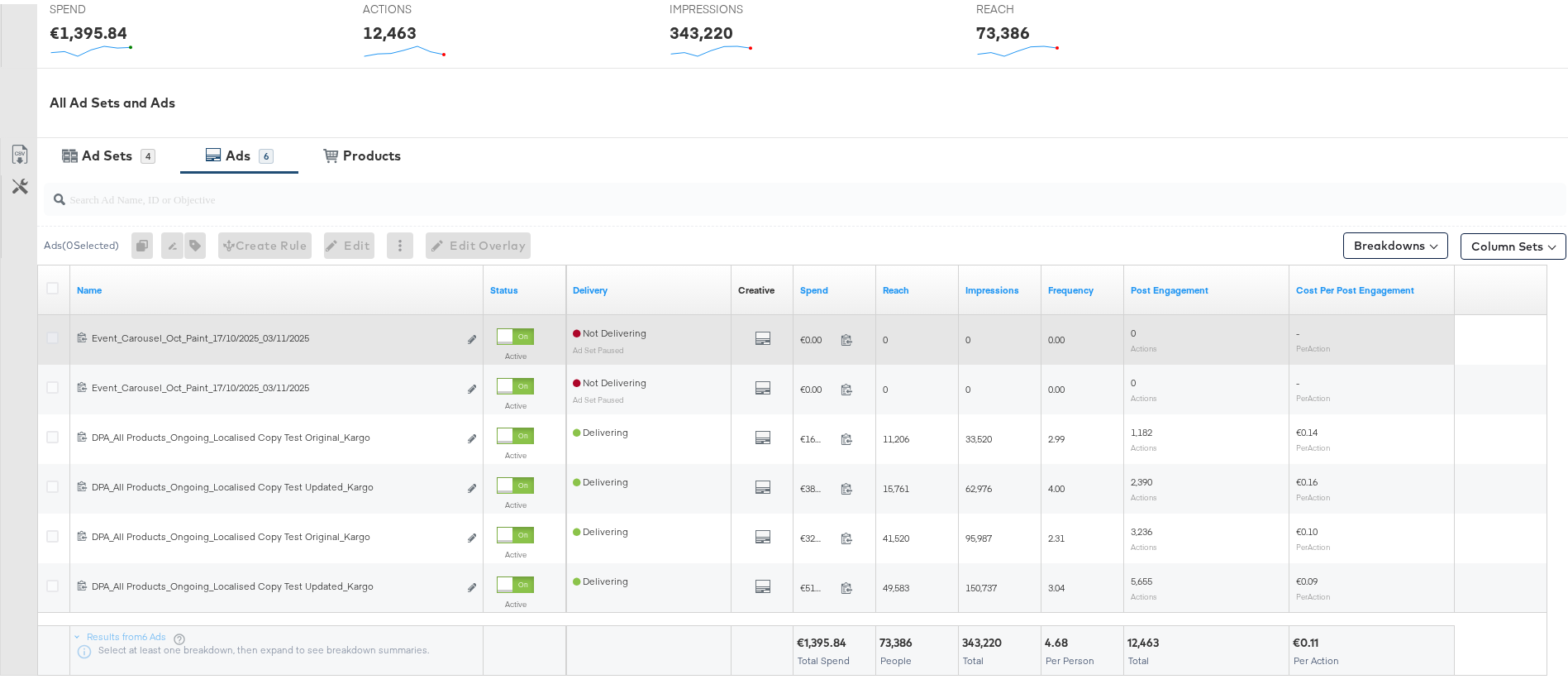
click at [52, 338] on icon at bounding box center [52, 333] width 13 height 13
click at [0, 0] on input "checkbox" at bounding box center [0, 0] width 0 height 0
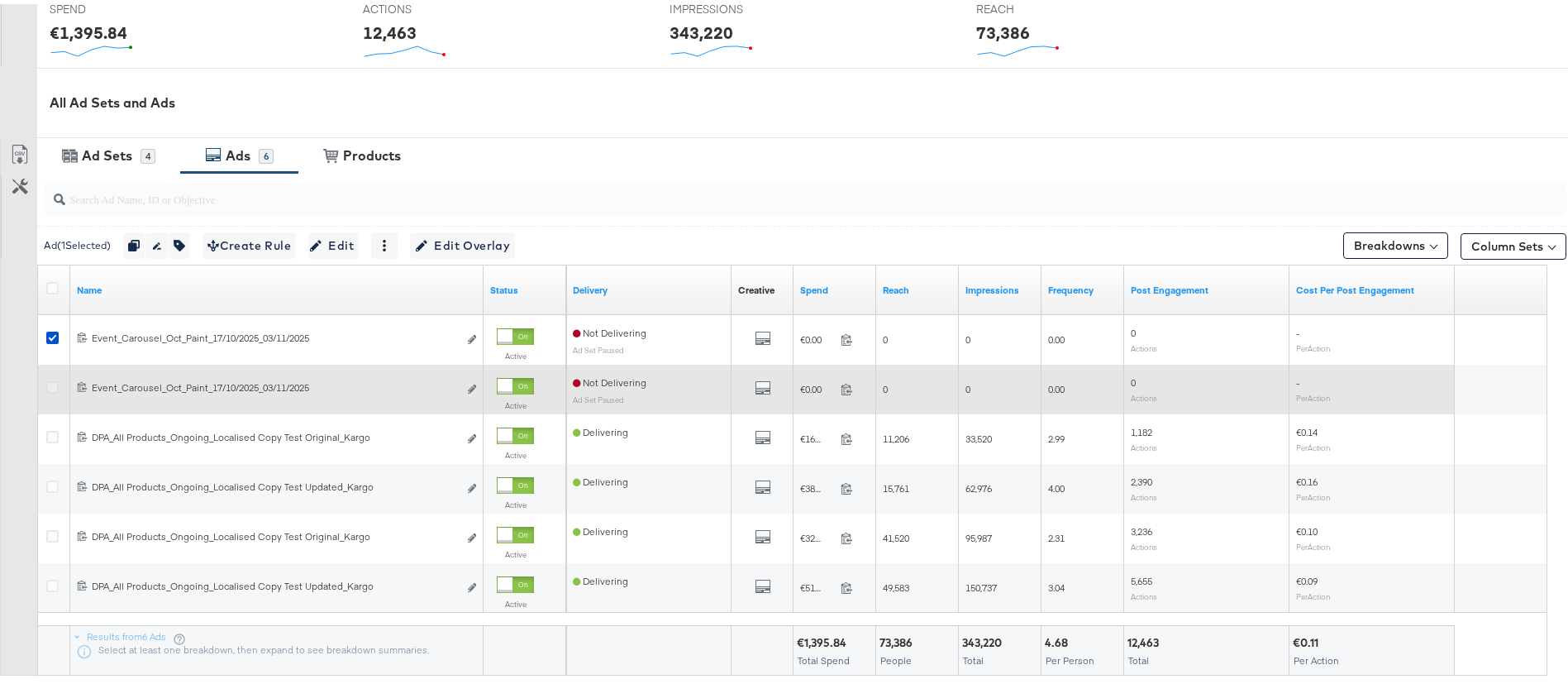
click at [55, 383] on icon at bounding box center [52, 383] width 13 height 13
click at [0, 0] on input "checkbox" at bounding box center [0, 0] width 0 height 0
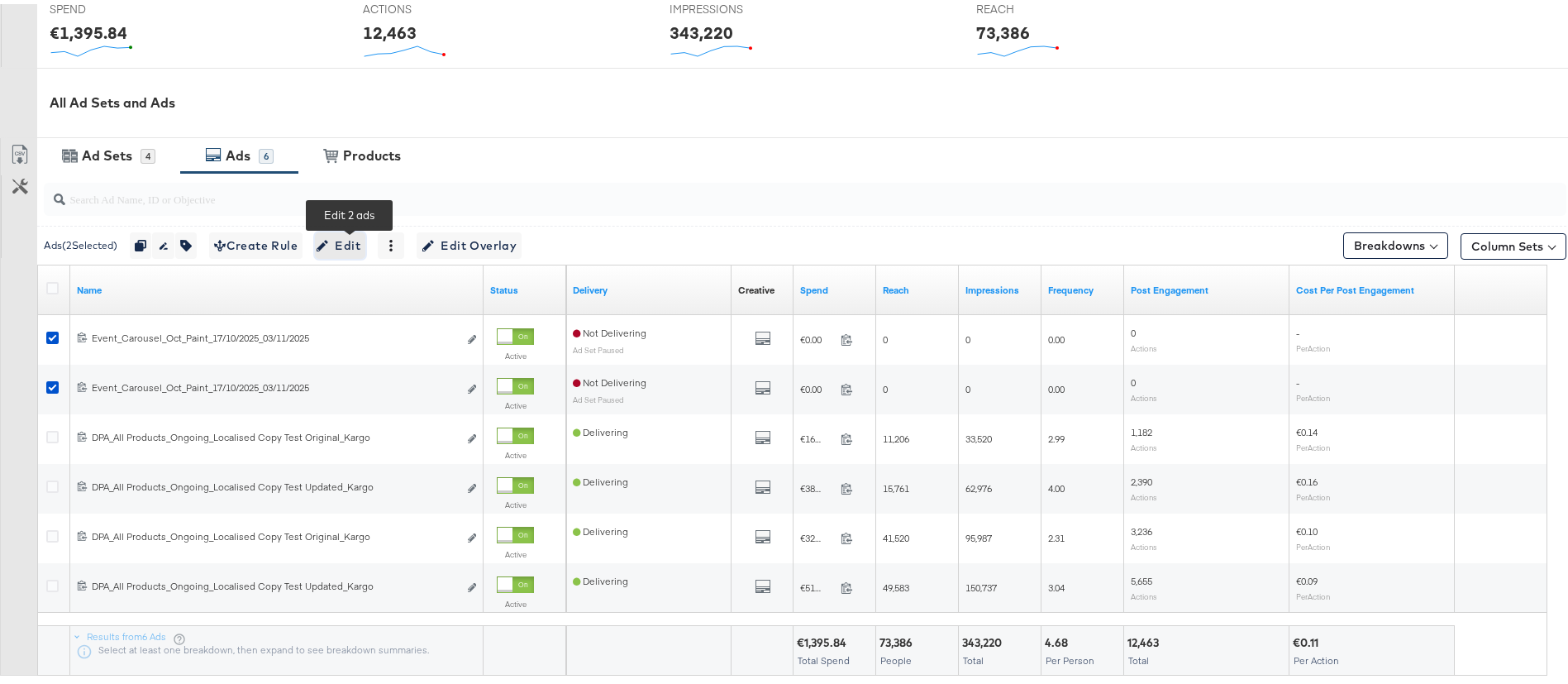
click at [361, 244] on span "Edit" at bounding box center [340, 242] width 40 height 21
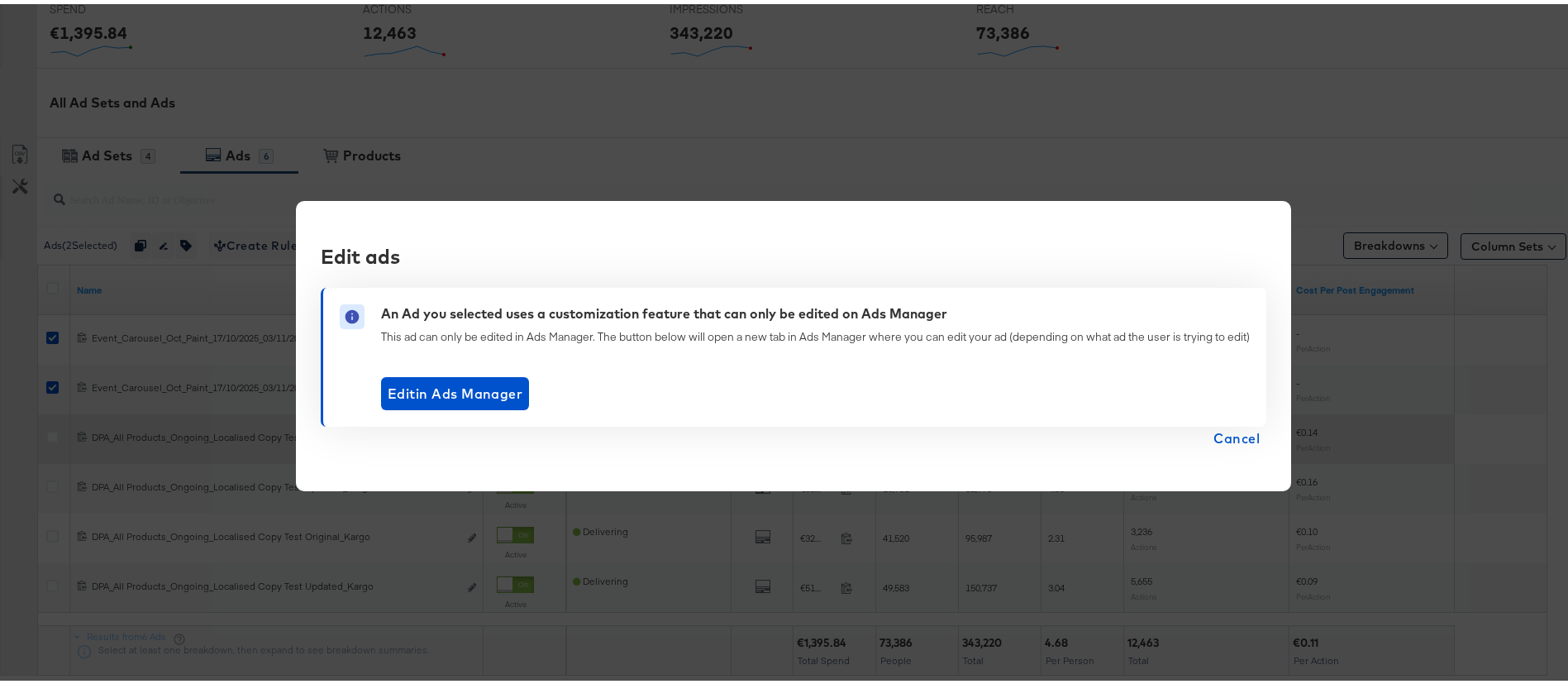
drag, startPoint x: 1231, startPoint y: 432, endPoint x: 1216, endPoint y: 427, distance: 15.8
click at [1231, 431] on span "Cancel" at bounding box center [1237, 435] width 46 height 23
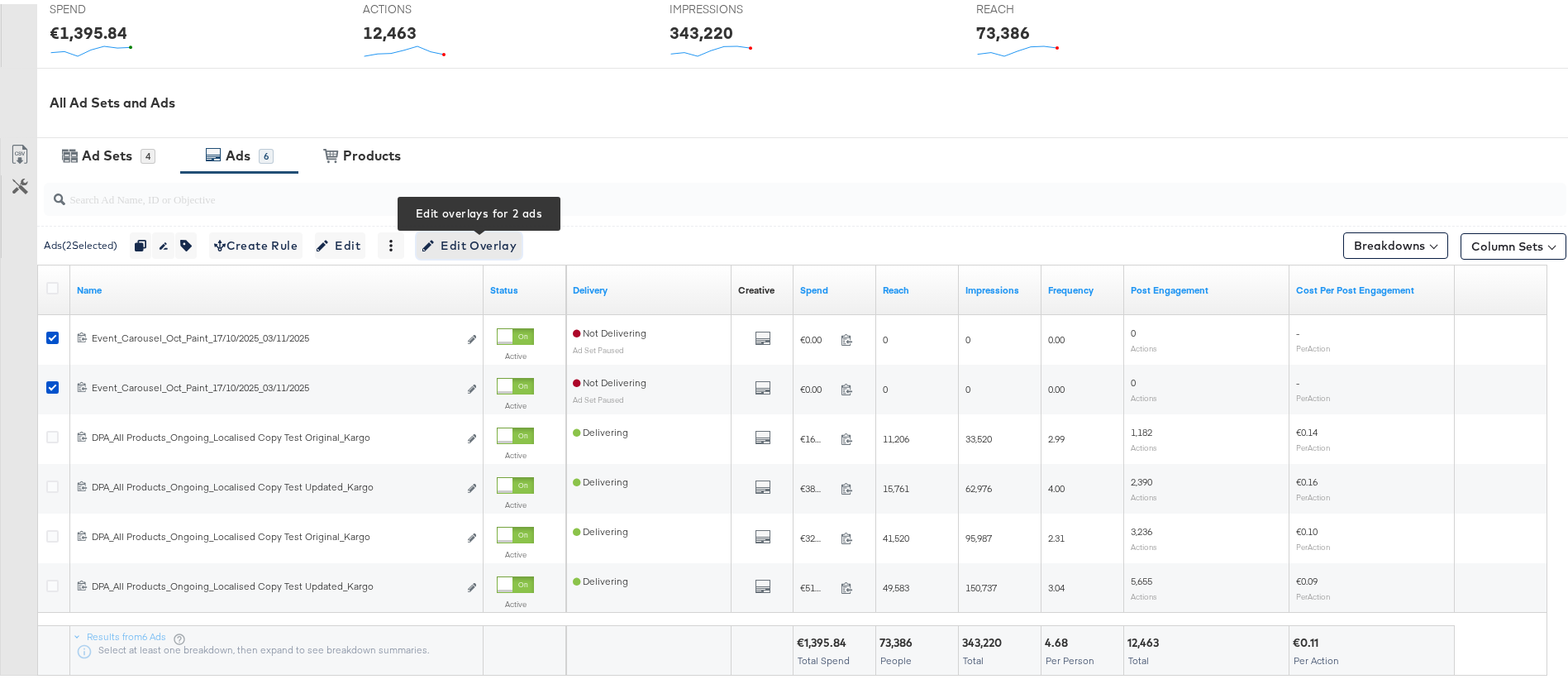
click at [498, 245] on span "Edit Overlay Edit overlays for 2 ads" at bounding box center [469, 242] width 95 height 21
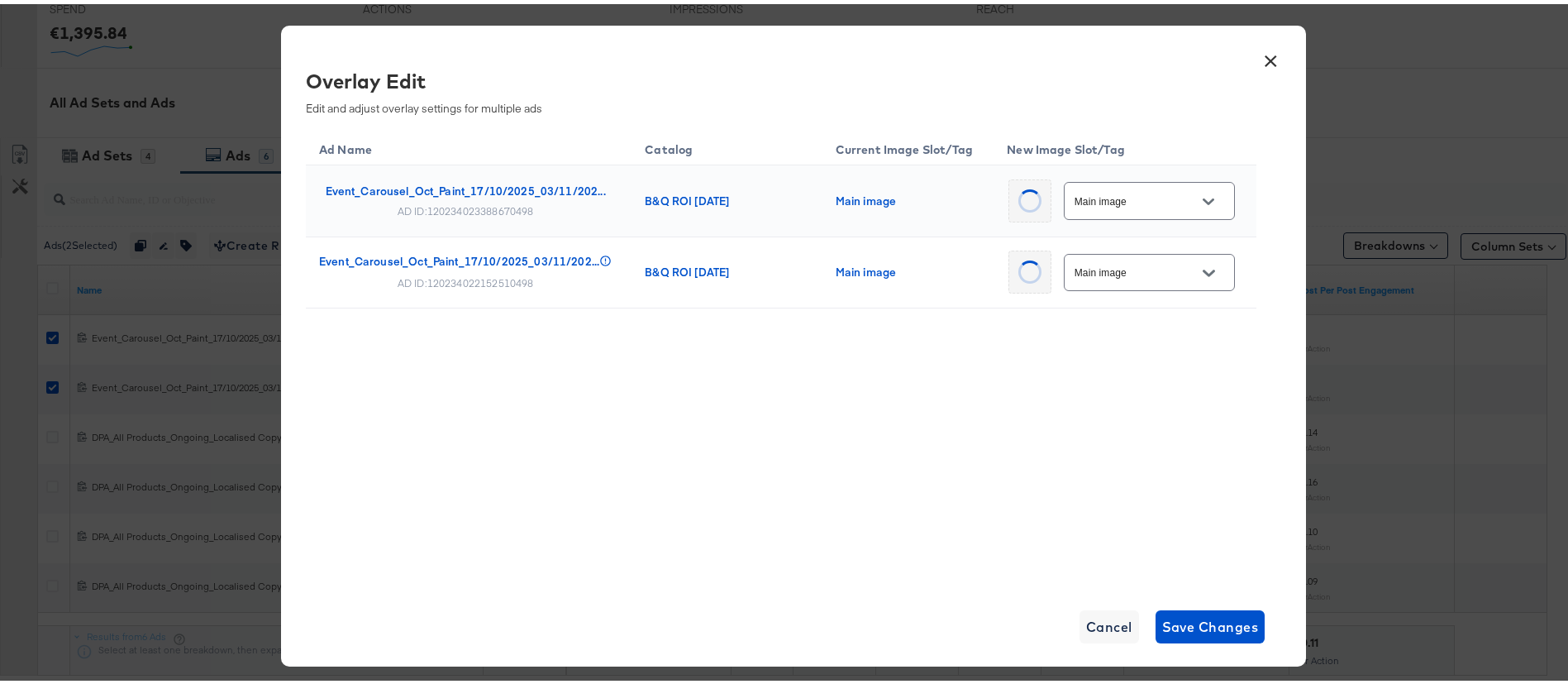
click at [1203, 201] on icon "Open" at bounding box center [1209, 198] width 12 height 12
click at [1105, 281] on div "Slot_3" at bounding box center [1134, 273] width 112 height 17
type input "Slot_3"
click at [1188, 271] on button "Open" at bounding box center [1200, 269] width 25 height 25
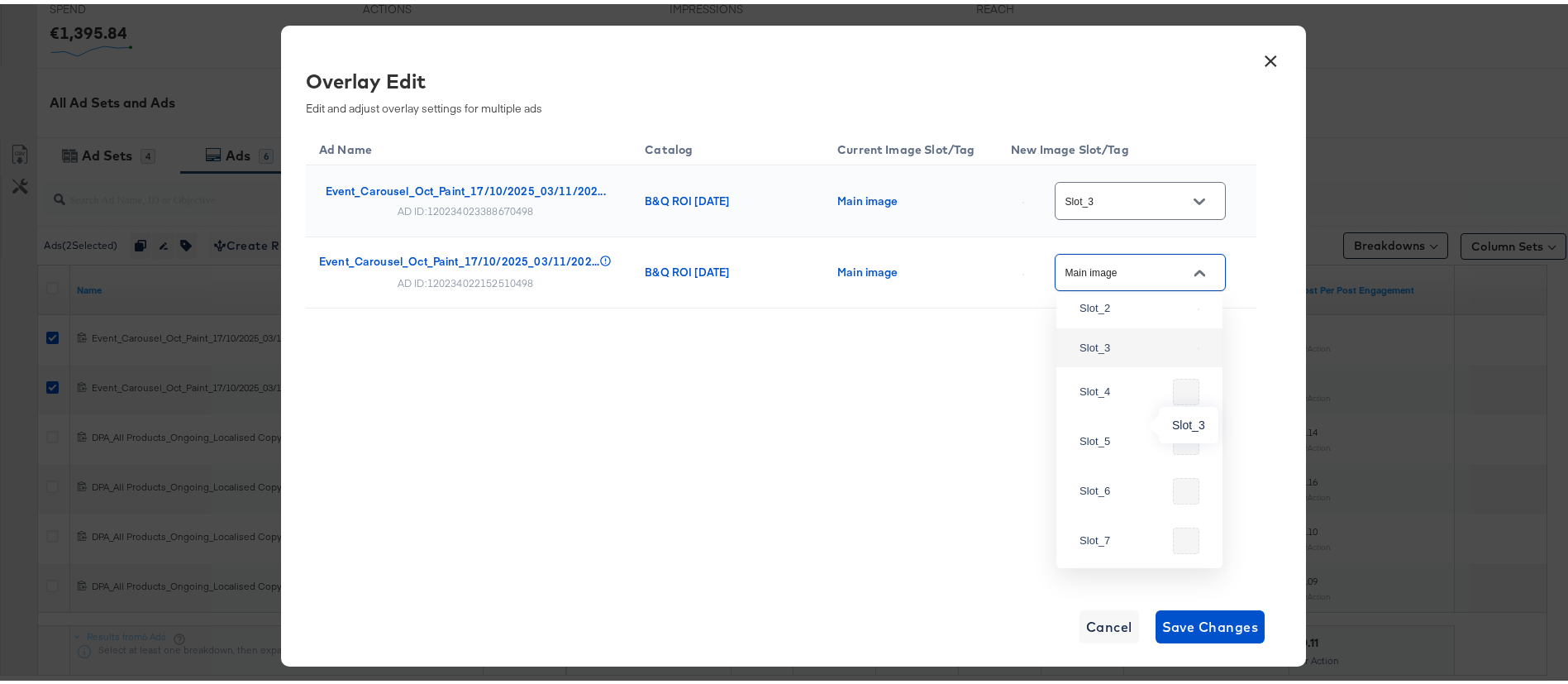
click at [1112, 352] on div "Slot_3" at bounding box center [1135, 344] width 112 height 17
type input "Slot_3"
click at [1015, 378] on div "Ad Name Catalog Current Image Slot/Tag New Image Slot/Tag Event_Carousel_Oct_Pa…" at bounding box center [781, 256] width 951 height 262
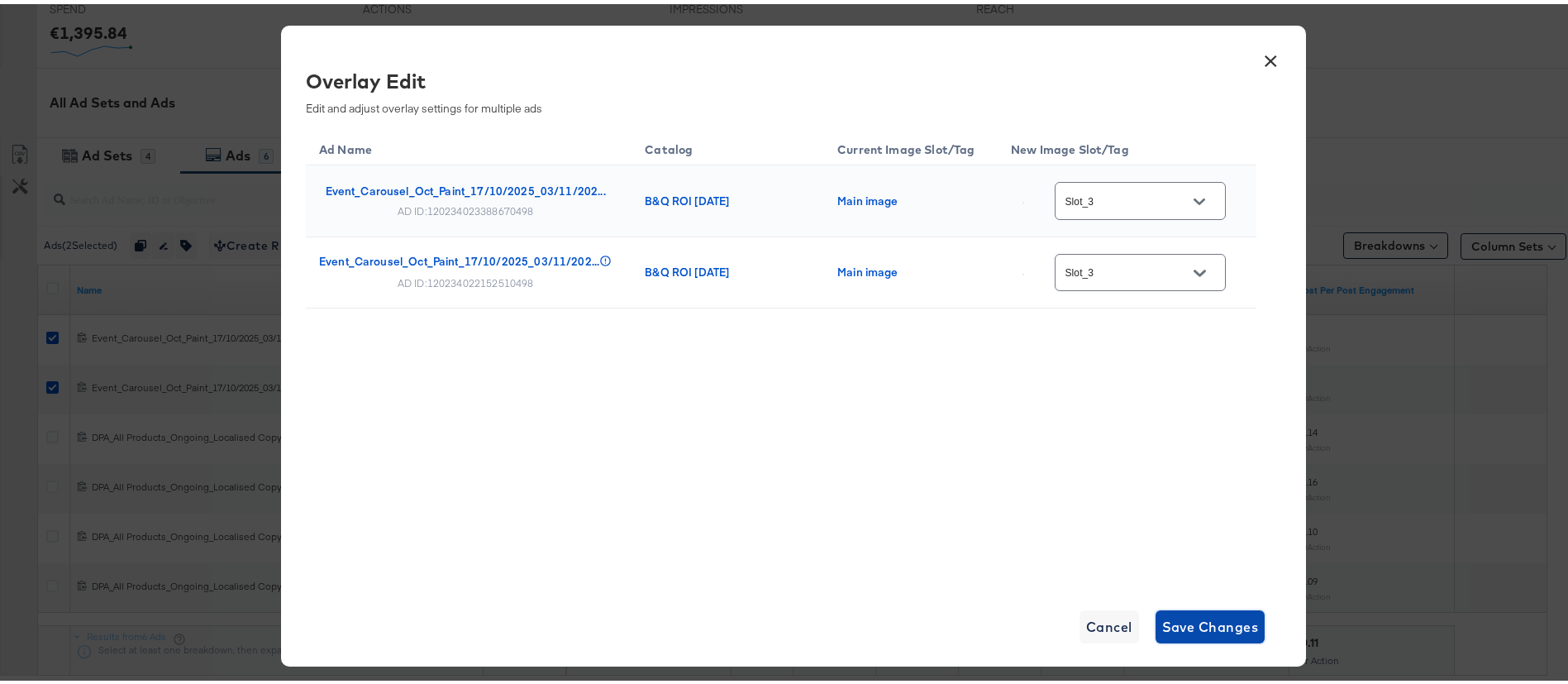
click at [1214, 620] on span "Save Changes" at bounding box center [1211, 623] width 96 height 23
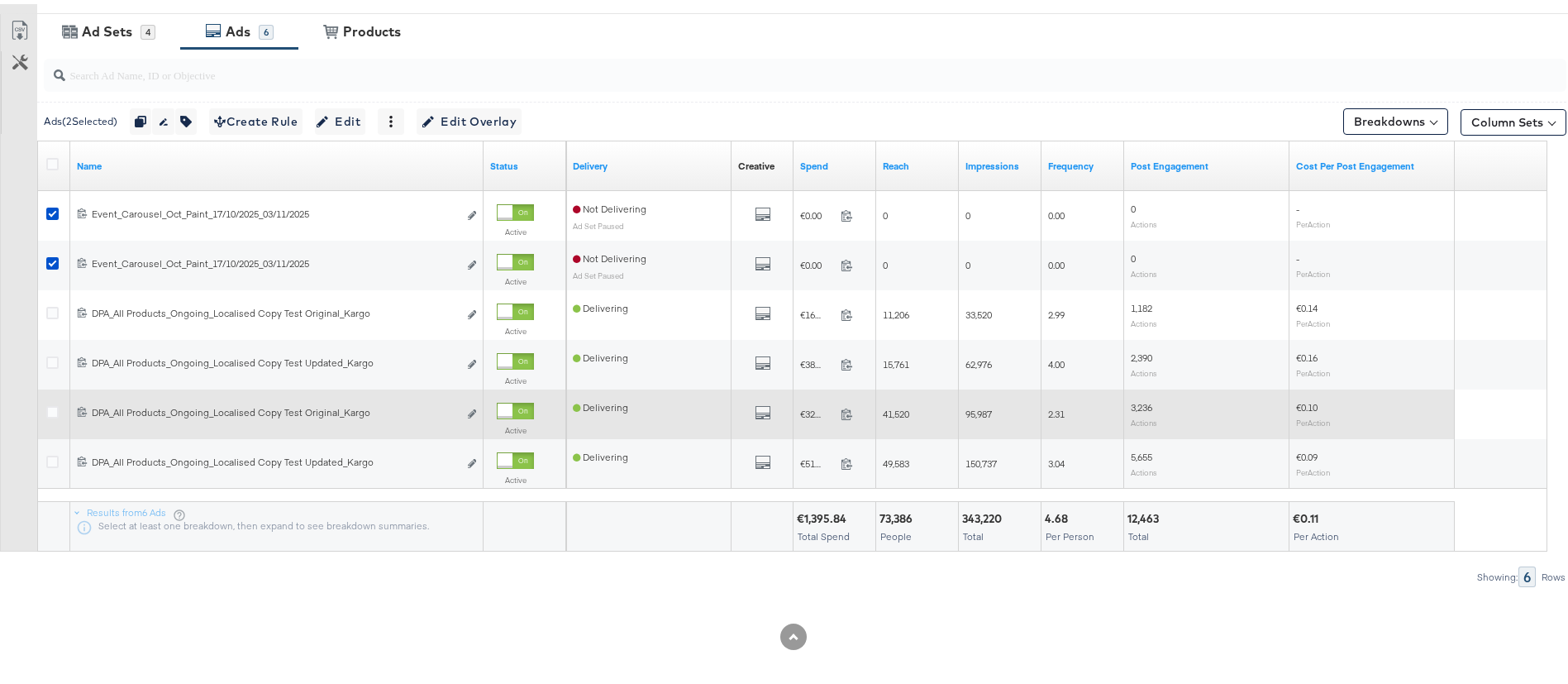
scroll to position [692, 0]
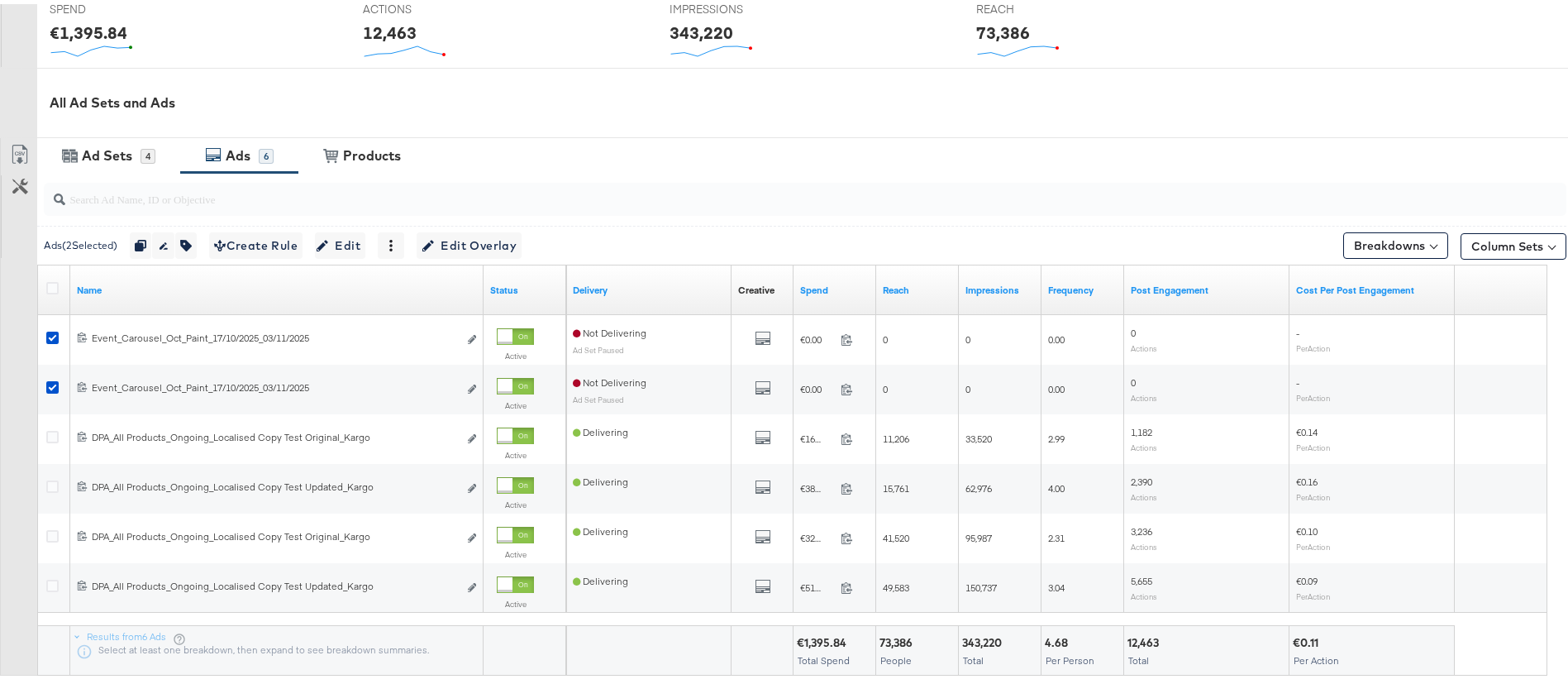
click at [60, 283] on div at bounding box center [55, 286] width 18 height 17
click at [49, 282] on icon at bounding box center [52, 284] width 13 height 13
click at [0, 0] on input "checkbox" at bounding box center [0, 0] width 0 height 0
click at [49, 281] on icon at bounding box center [52, 284] width 13 height 13
click at [0, 0] on input "checkbox" at bounding box center [0, 0] width 0 height 0
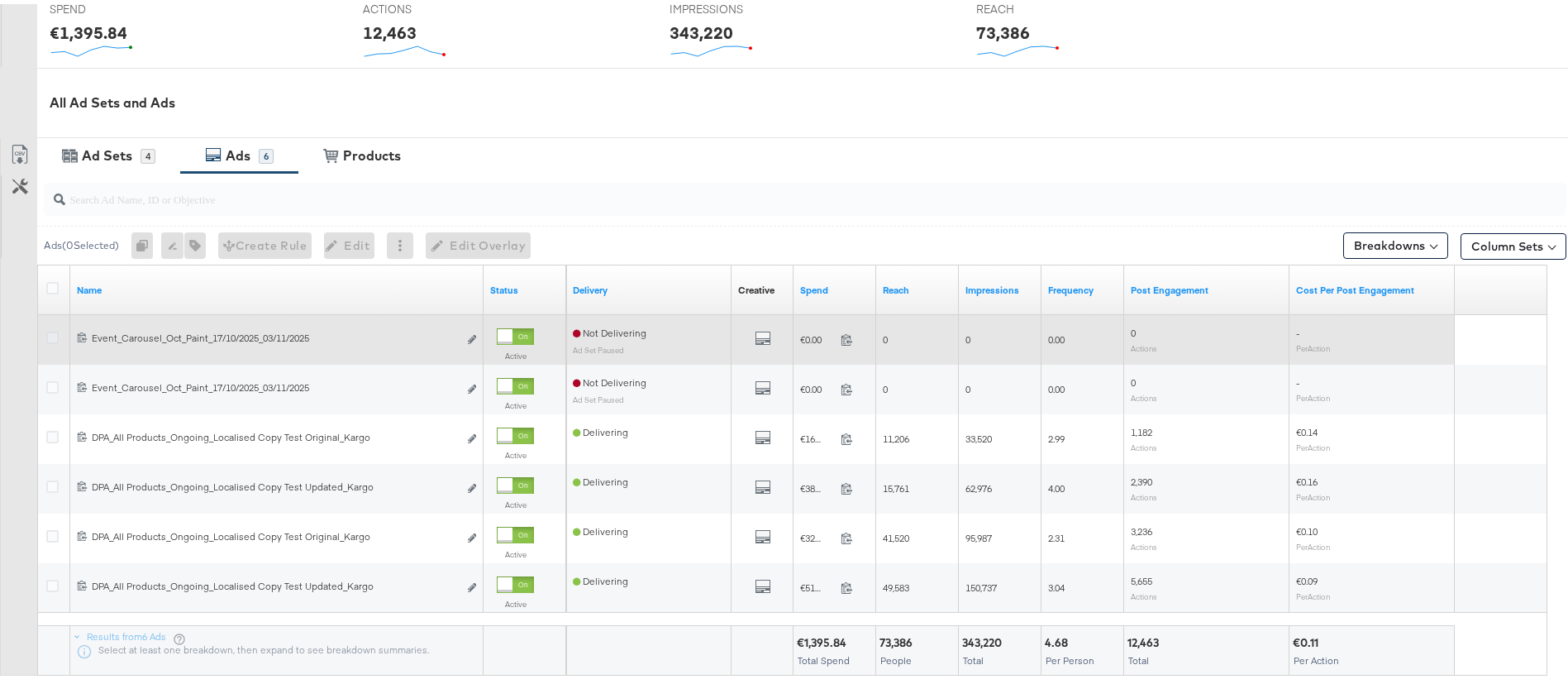
click at [52, 338] on icon at bounding box center [52, 333] width 13 height 13
click at [0, 0] on input "checkbox" at bounding box center [0, 0] width 0 height 0
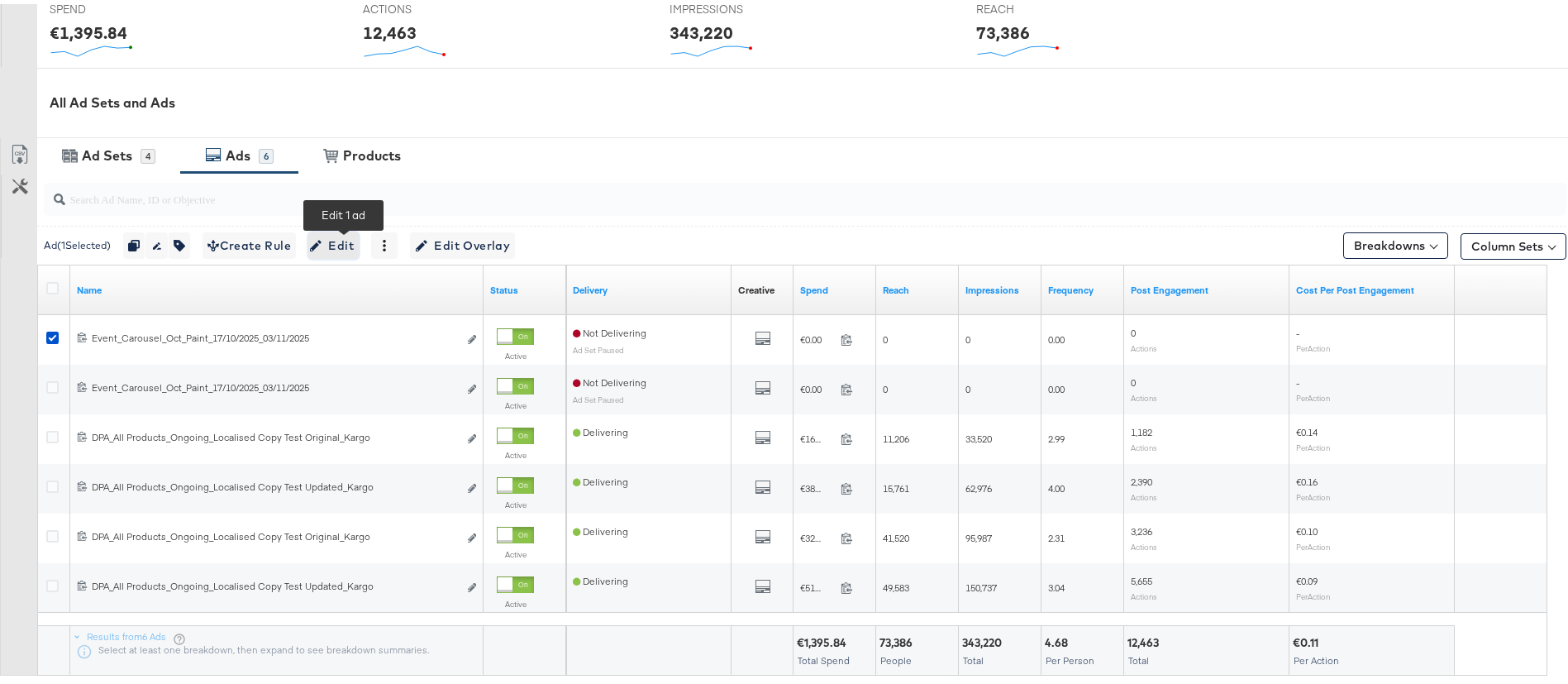
click at [346, 236] on span "Edit" at bounding box center [333, 242] width 40 height 21
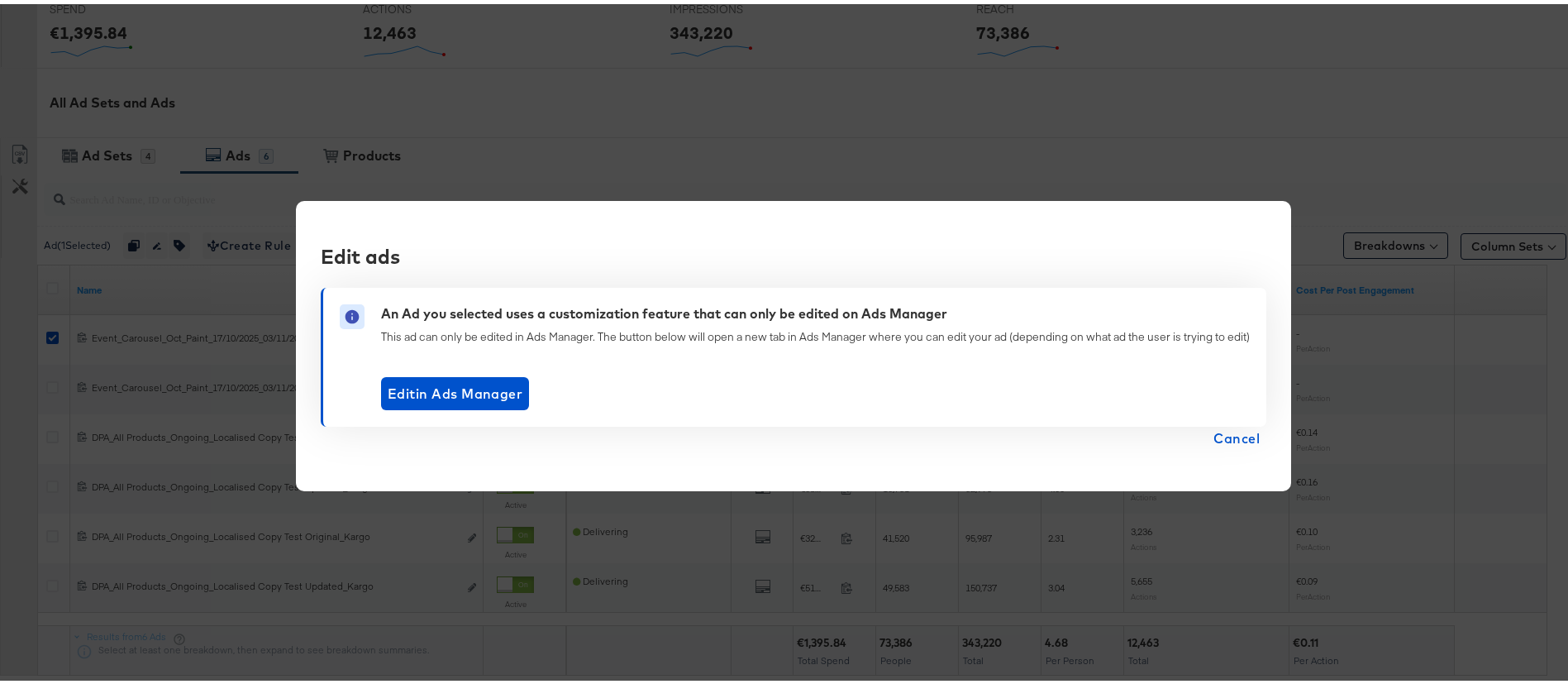
click at [1233, 437] on span "Cancel" at bounding box center [1237, 435] width 46 height 23
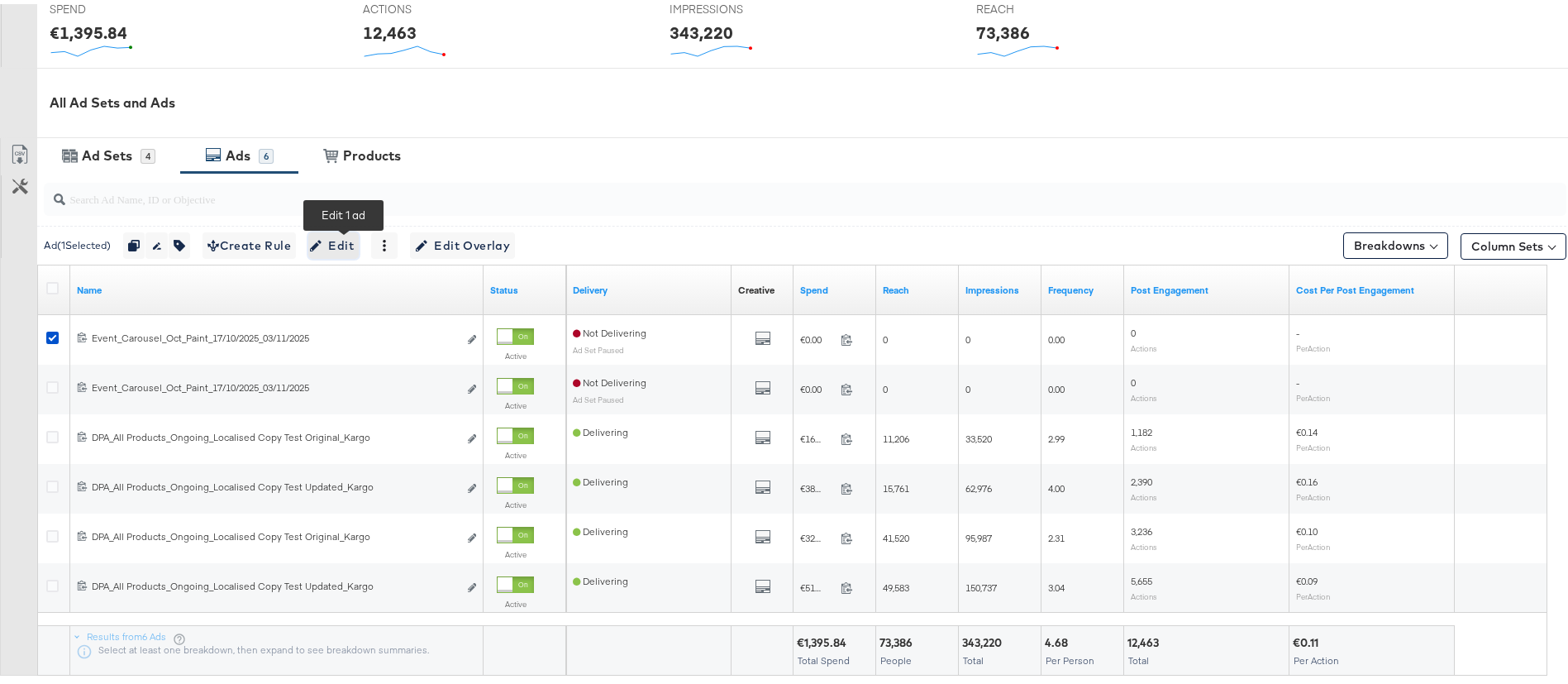
click at [321, 246] on icon "button" at bounding box center [316, 242] width 12 height 12
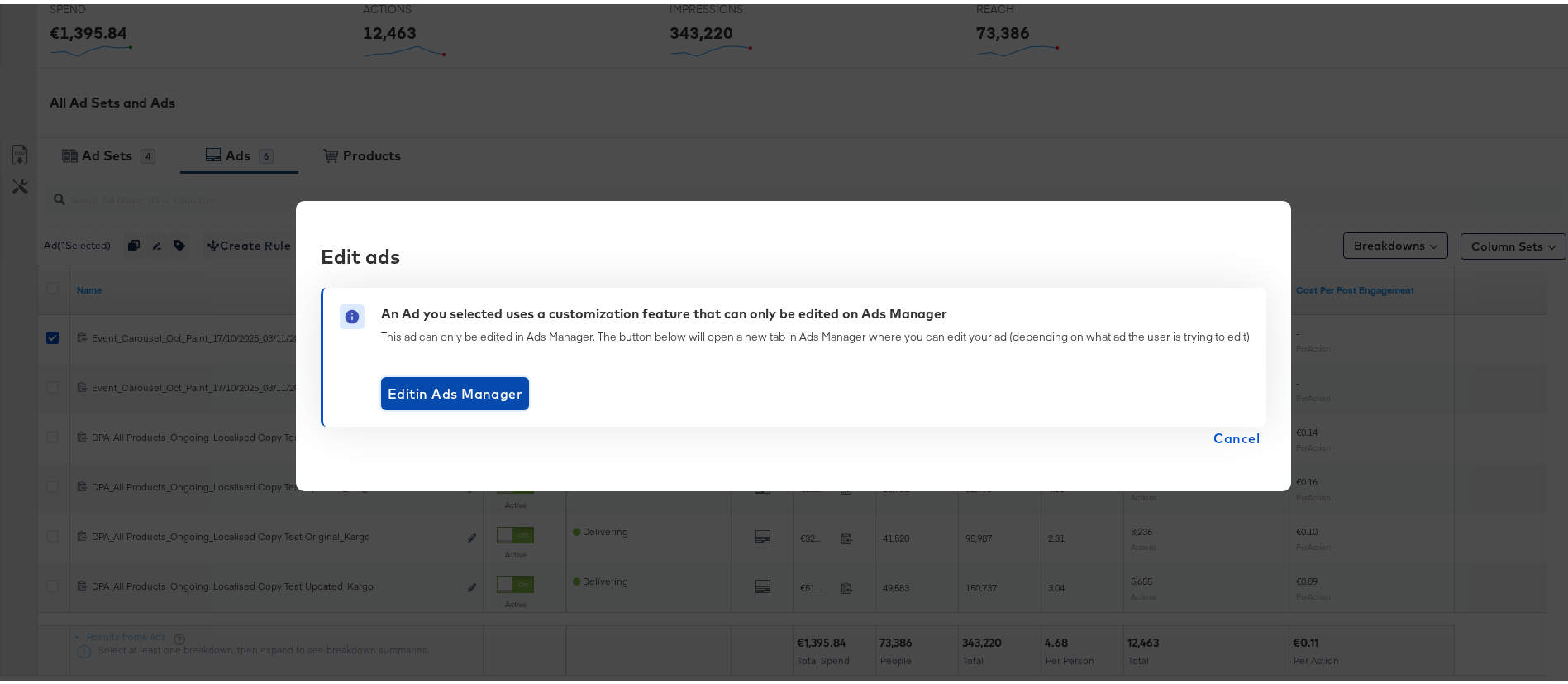
click at [483, 385] on span "Edit in Ads Manager" at bounding box center [455, 389] width 135 height 23
click at [1232, 428] on span "Cancel" at bounding box center [1237, 435] width 46 height 23
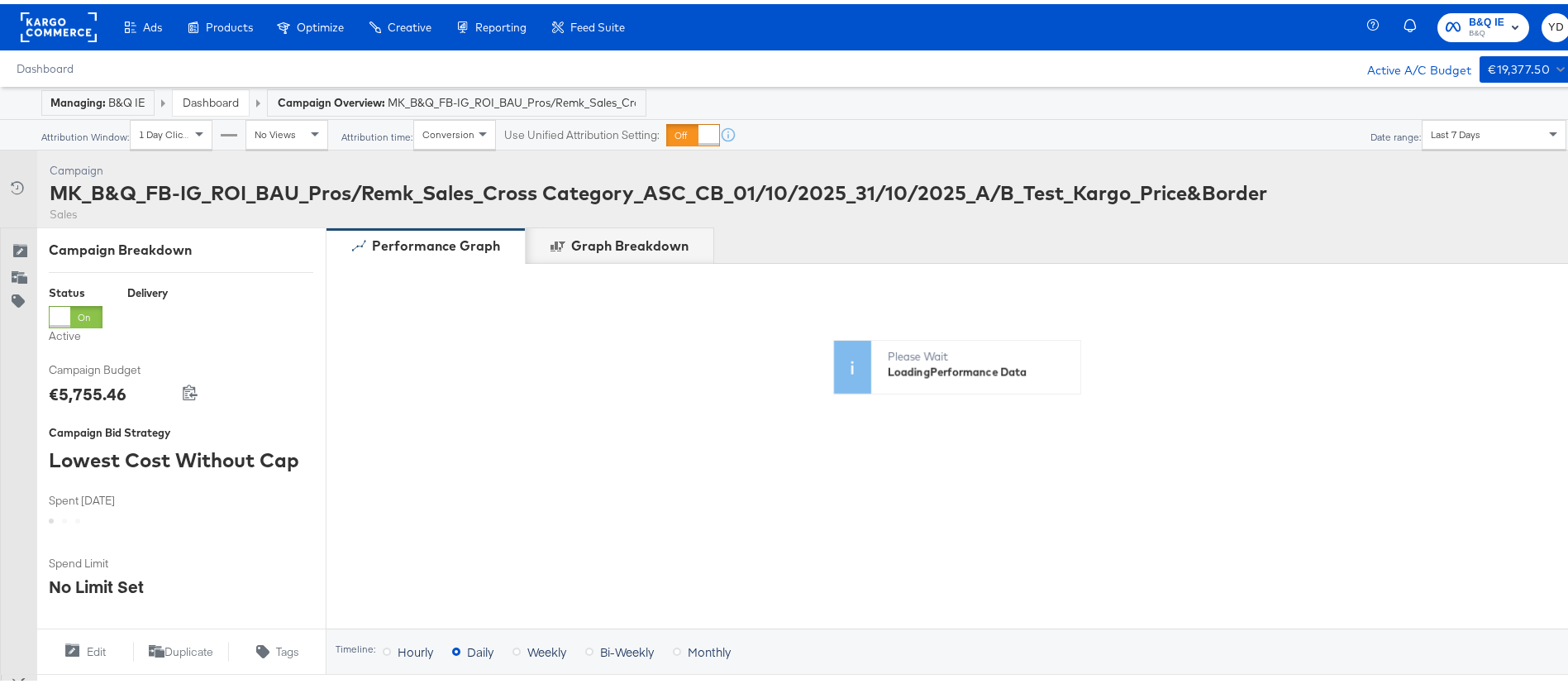
scroll to position [714, 0]
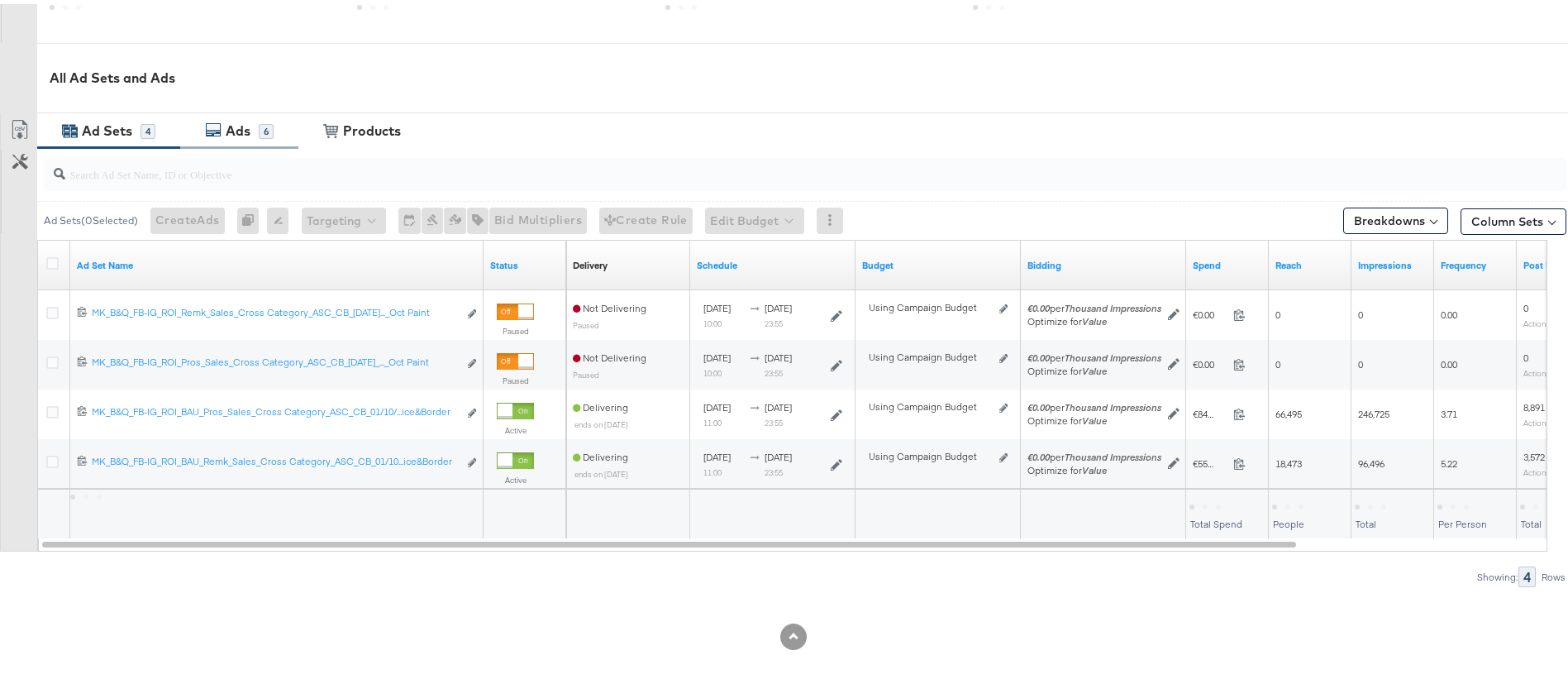
click at [232, 128] on div "Ads" at bounding box center [238, 127] width 25 height 19
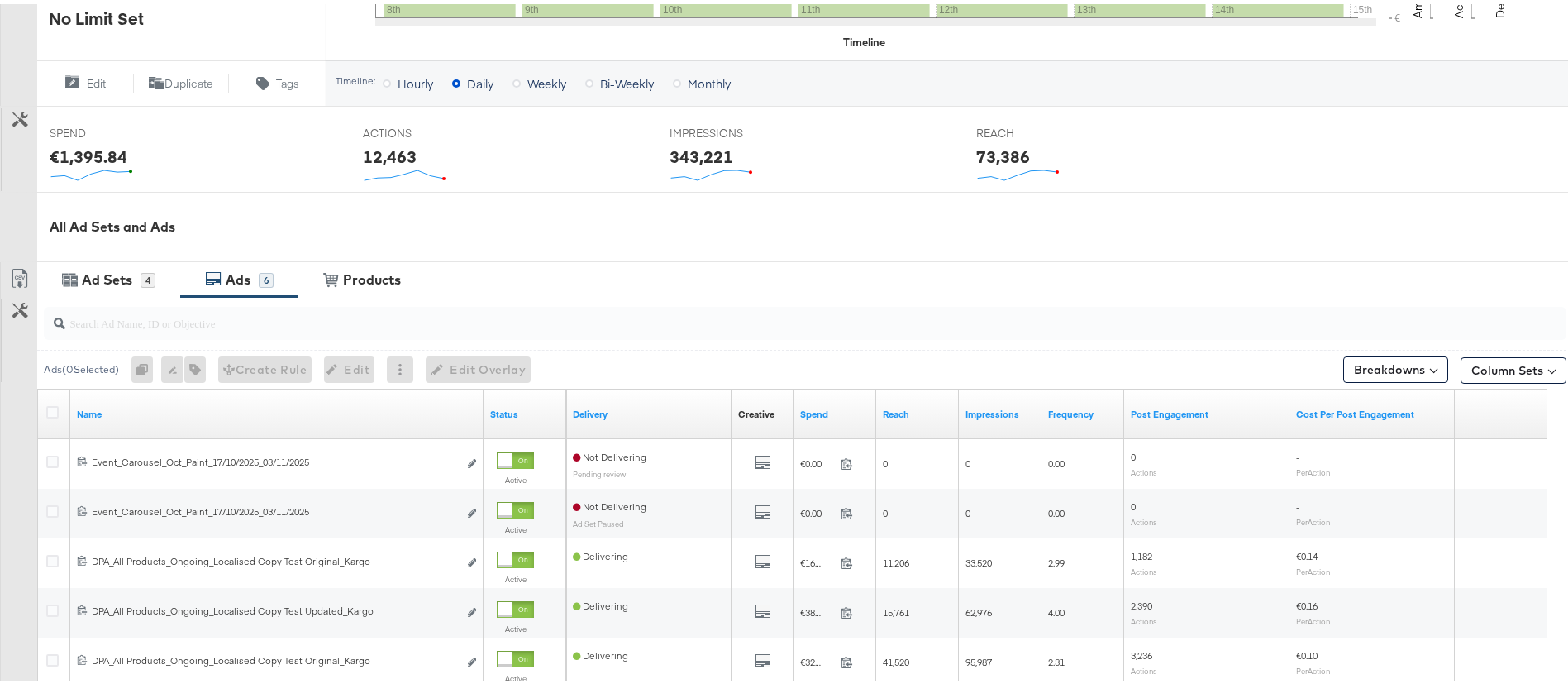
scroll to position [692, 0]
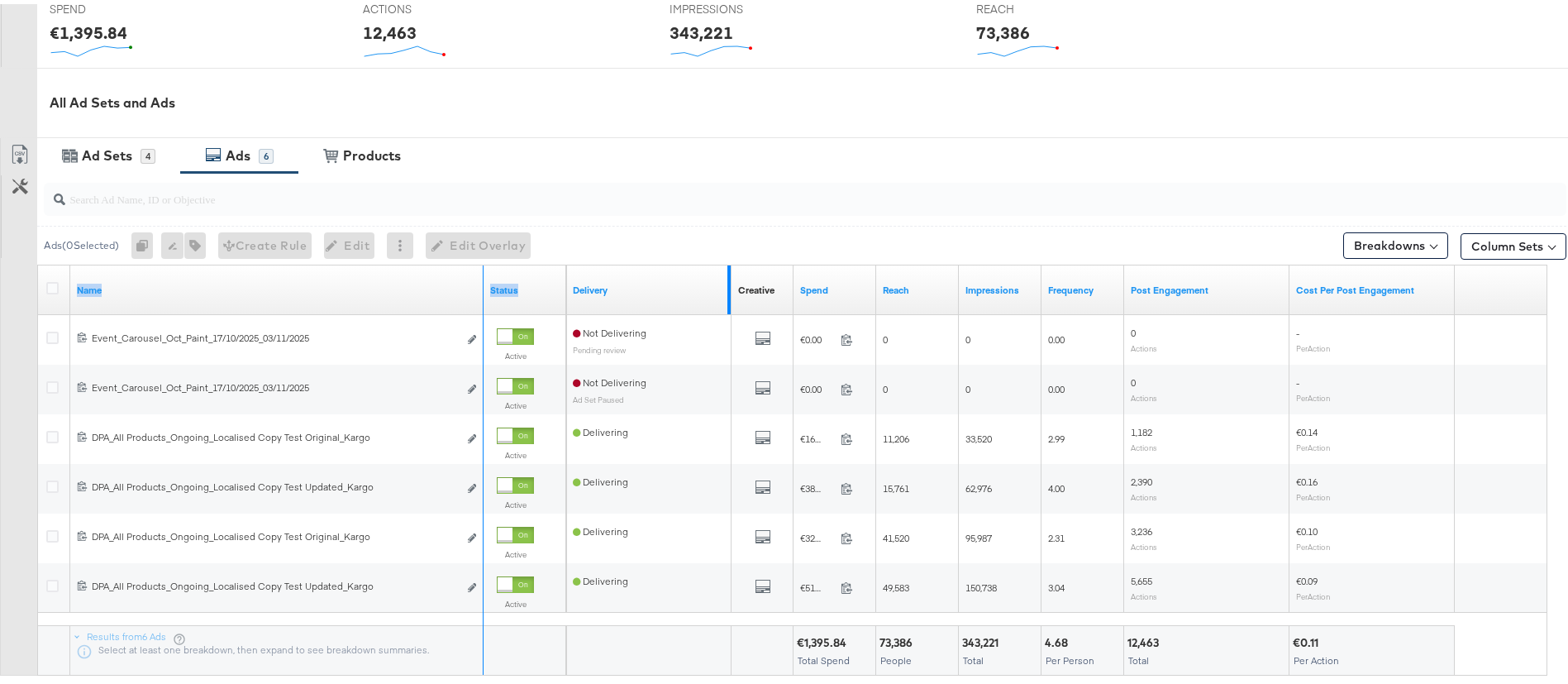
drag, startPoint x: 480, startPoint y: 277, endPoint x: 727, endPoint y: 281, distance: 247.0
click at [38, 261] on div "Name Status Delivery Creative Sorting Unavailable Spend Reach Impressions Frequ…" at bounding box center [38, 261] width 0 height 0
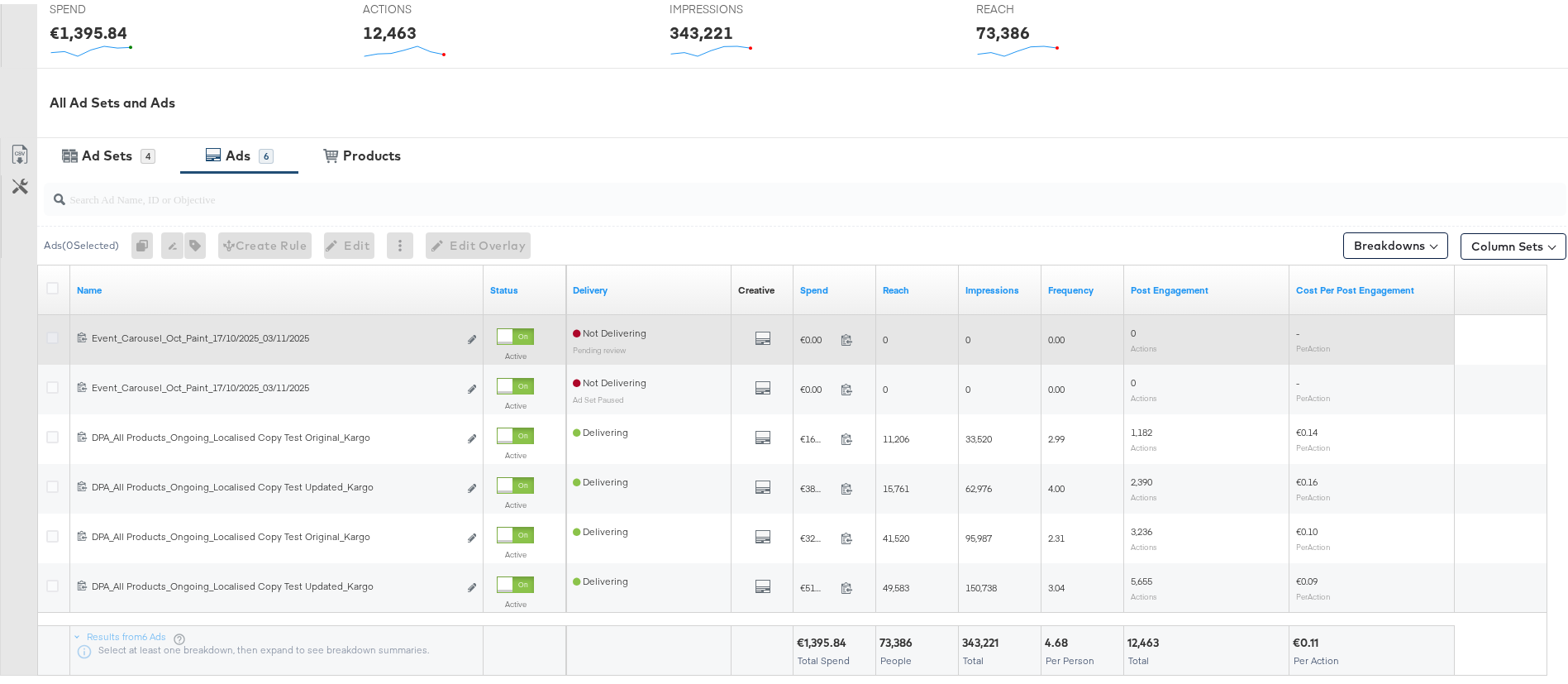
click at [49, 332] on icon at bounding box center [52, 333] width 13 height 13
click at [0, 0] on input "checkbox" at bounding box center [0, 0] width 0 height 0
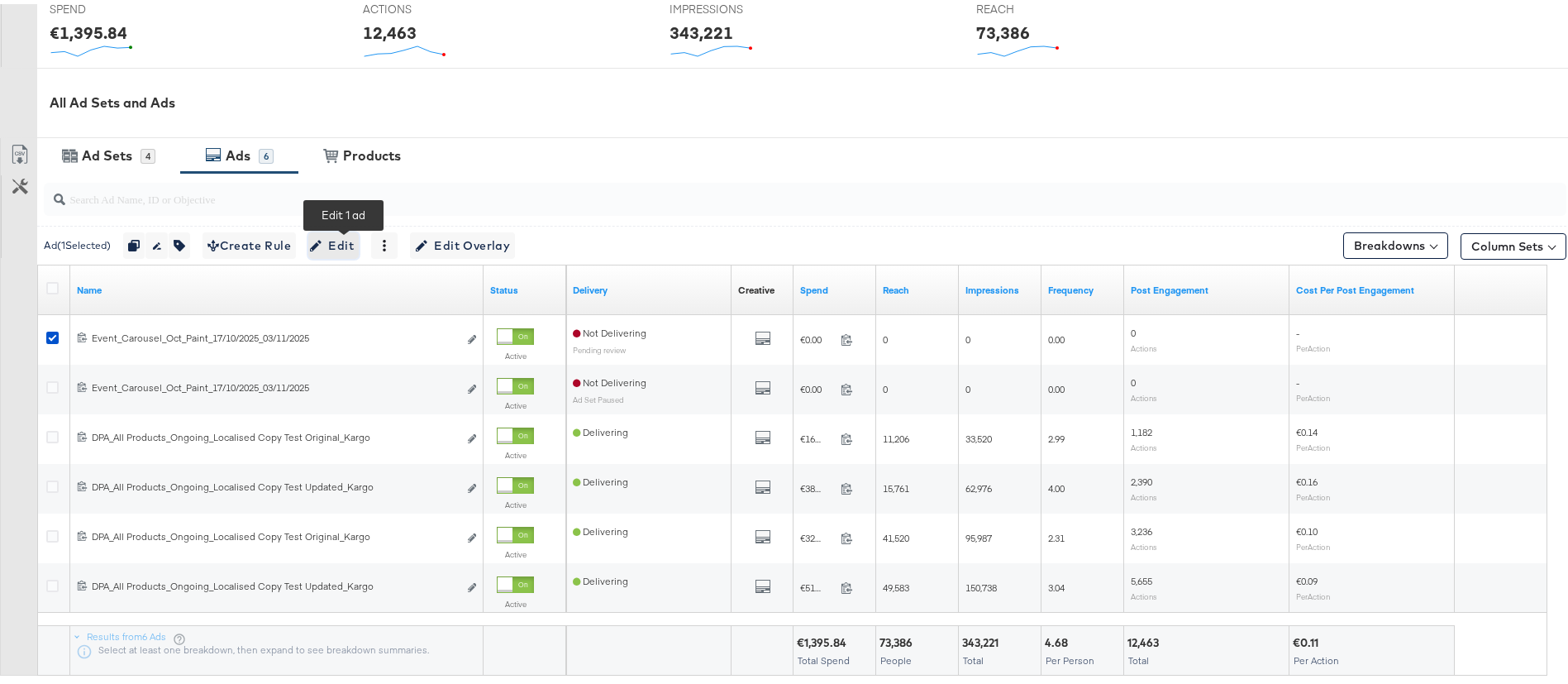
click at [334, 238] on span "Edit" at bounding box center [333, 242] width 40 height 21
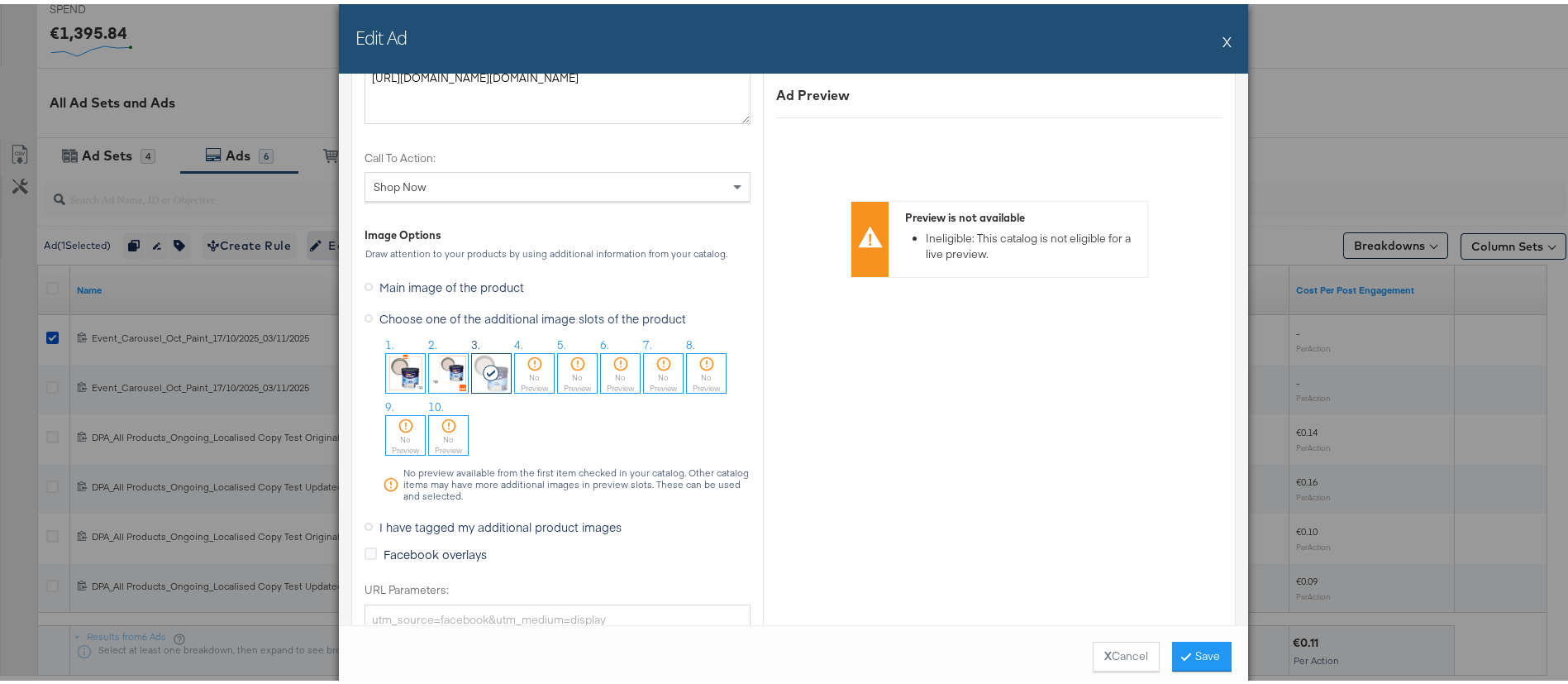
scroll to position [1736, 0]
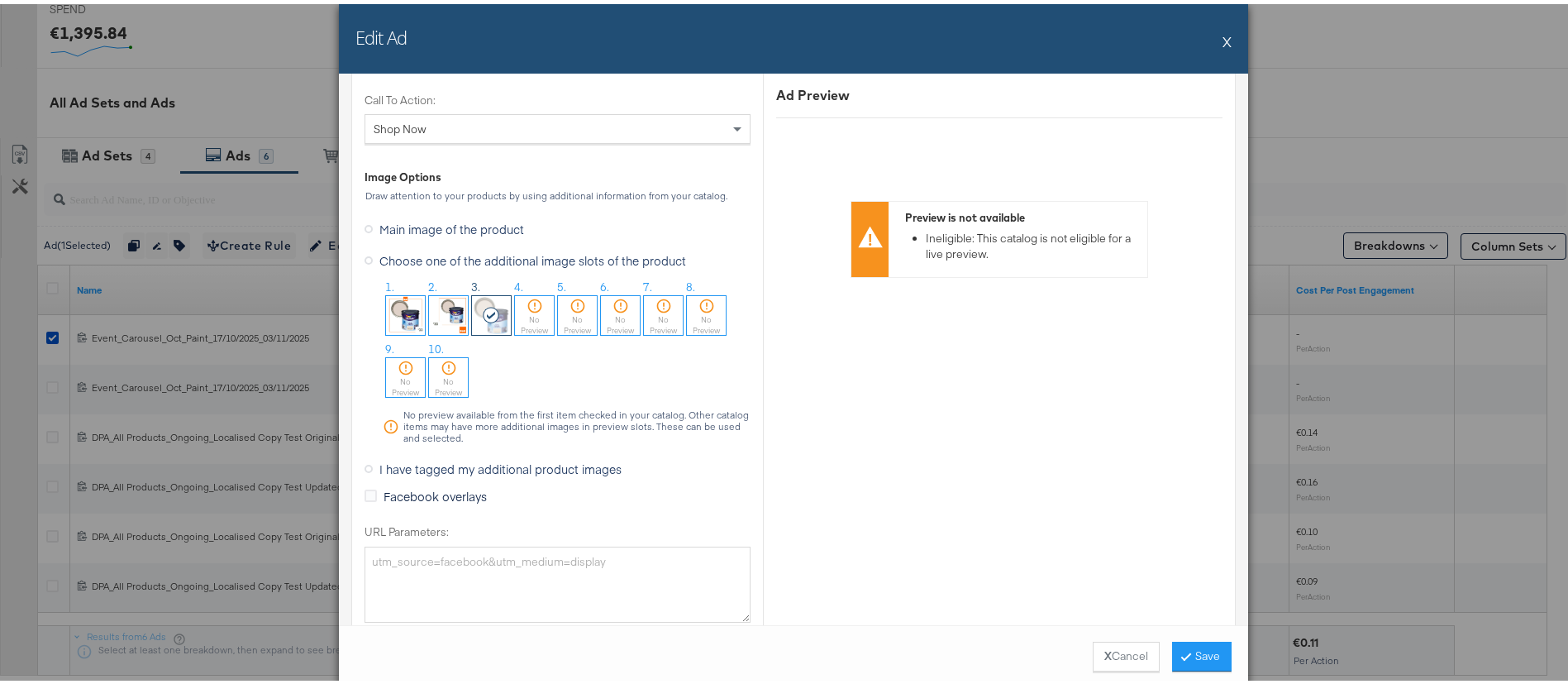
click at [1223, 43] on button "X" at bounding box center [1227, 37] width 9 height 33
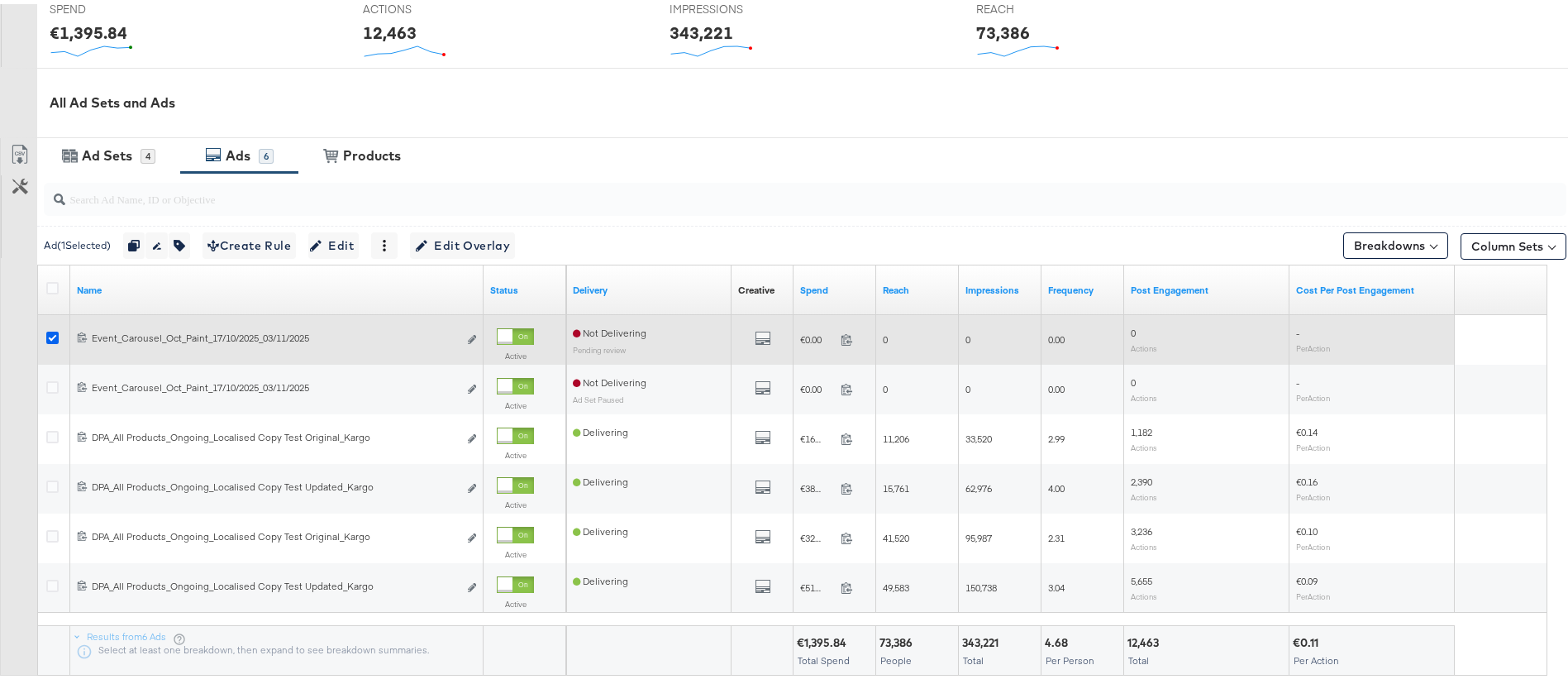
click at [50, 330] on icon at bounding box center [52, 333] width 13 height 13
click at [0, 0] on input "checkbox" at bounding box center [0, 0] width 0 height 0
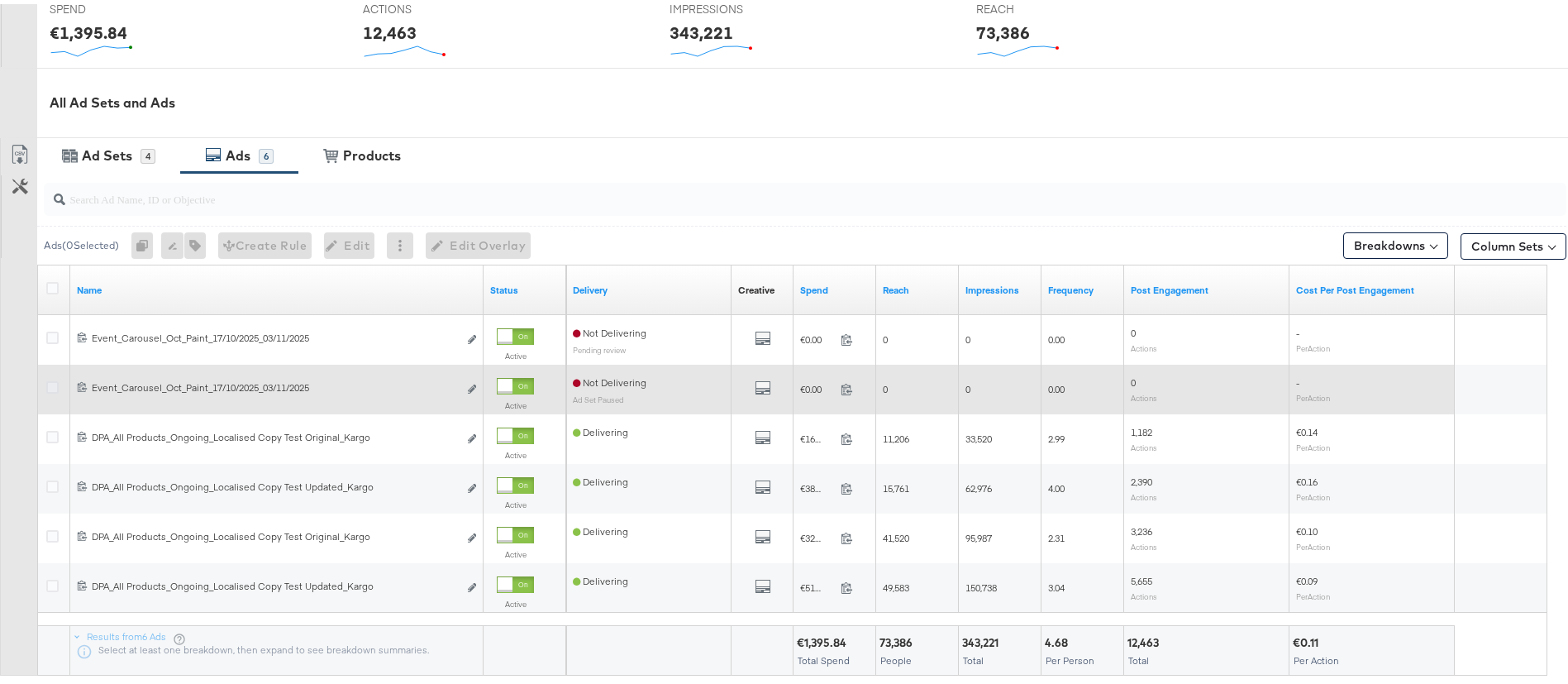
click at [48, 384] on icon at bounding box center [52, 383] width 13 height 13
click at [0, 0] on input "checkbox" at bounding box center [0, 0] width 0 height 0
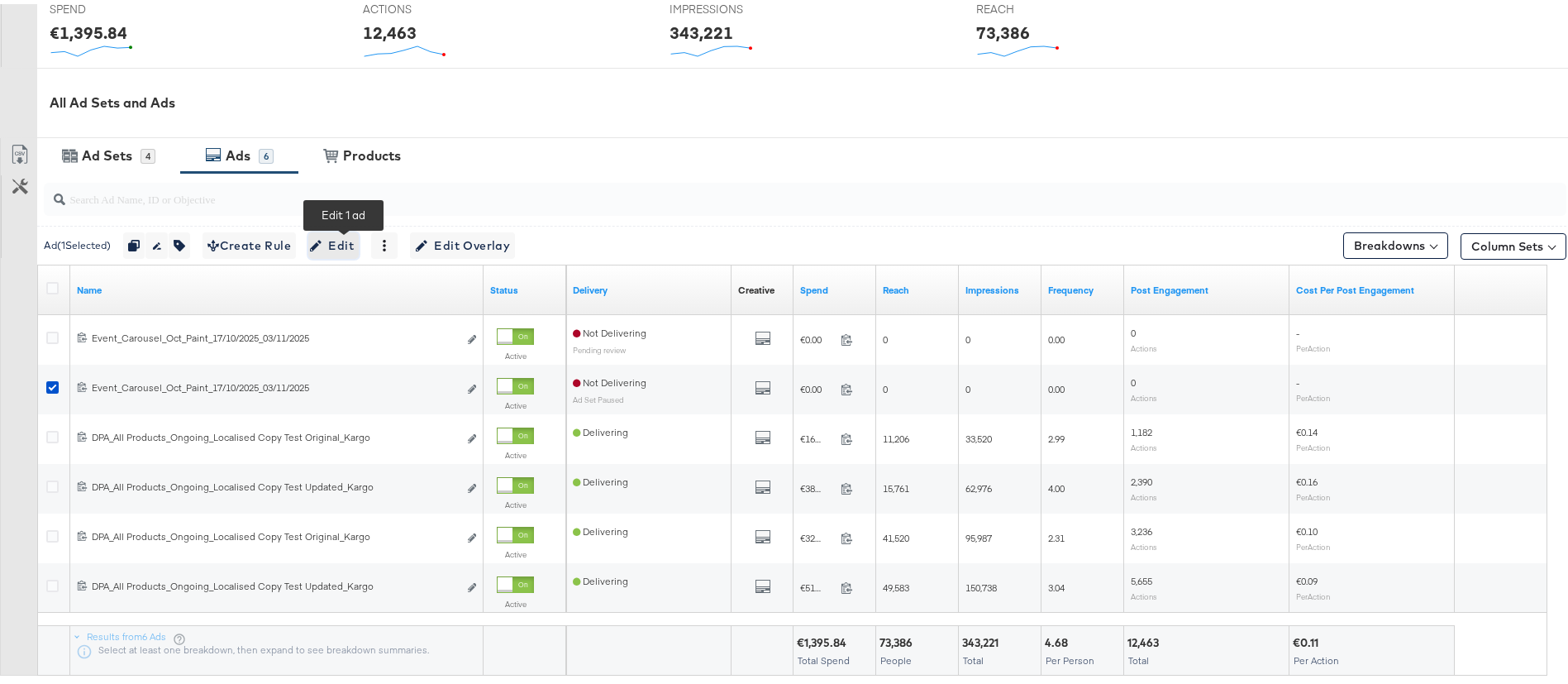
click at [321, 237] on icon "button" at bounding box center [316, 242] width 12 height 12
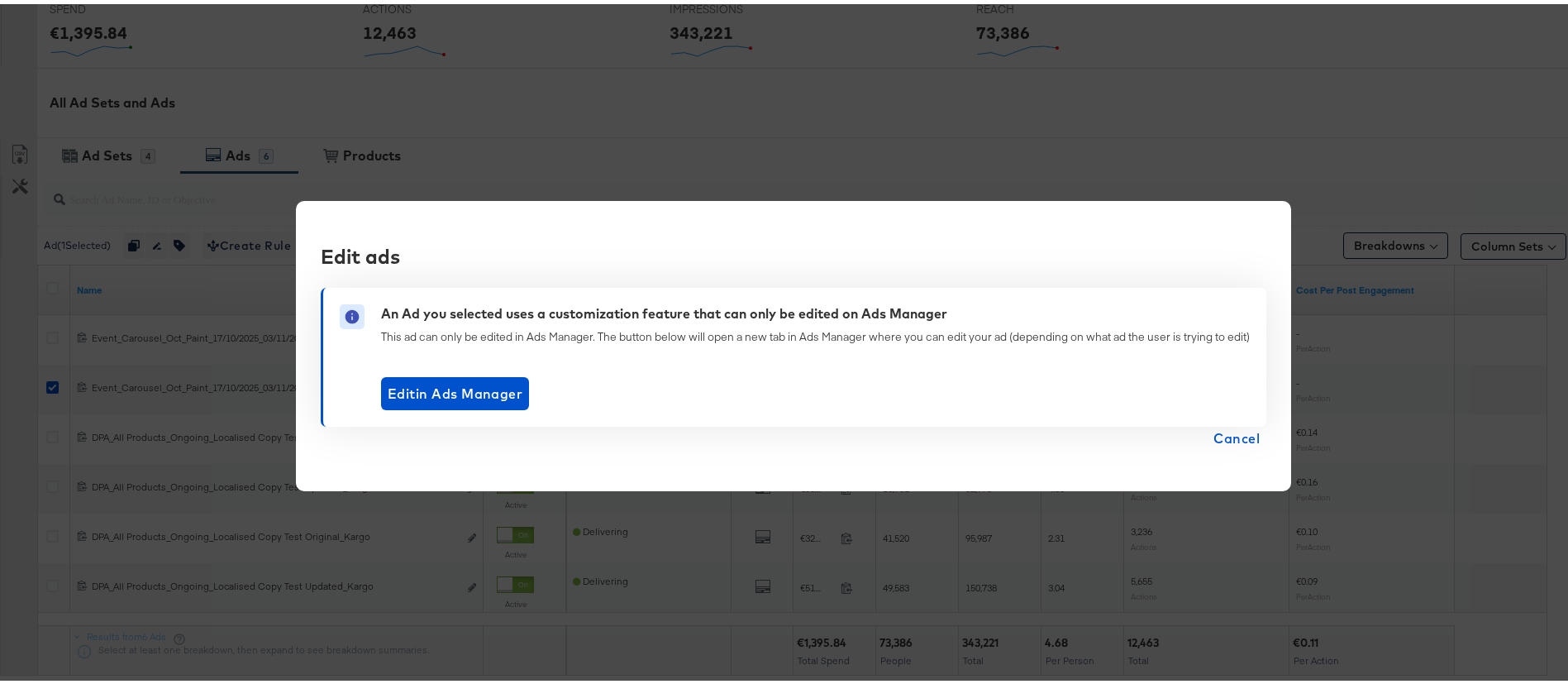
click at [1229, 437] on span "Cancel" at bounding box center [1237, 435] width 46 height 23
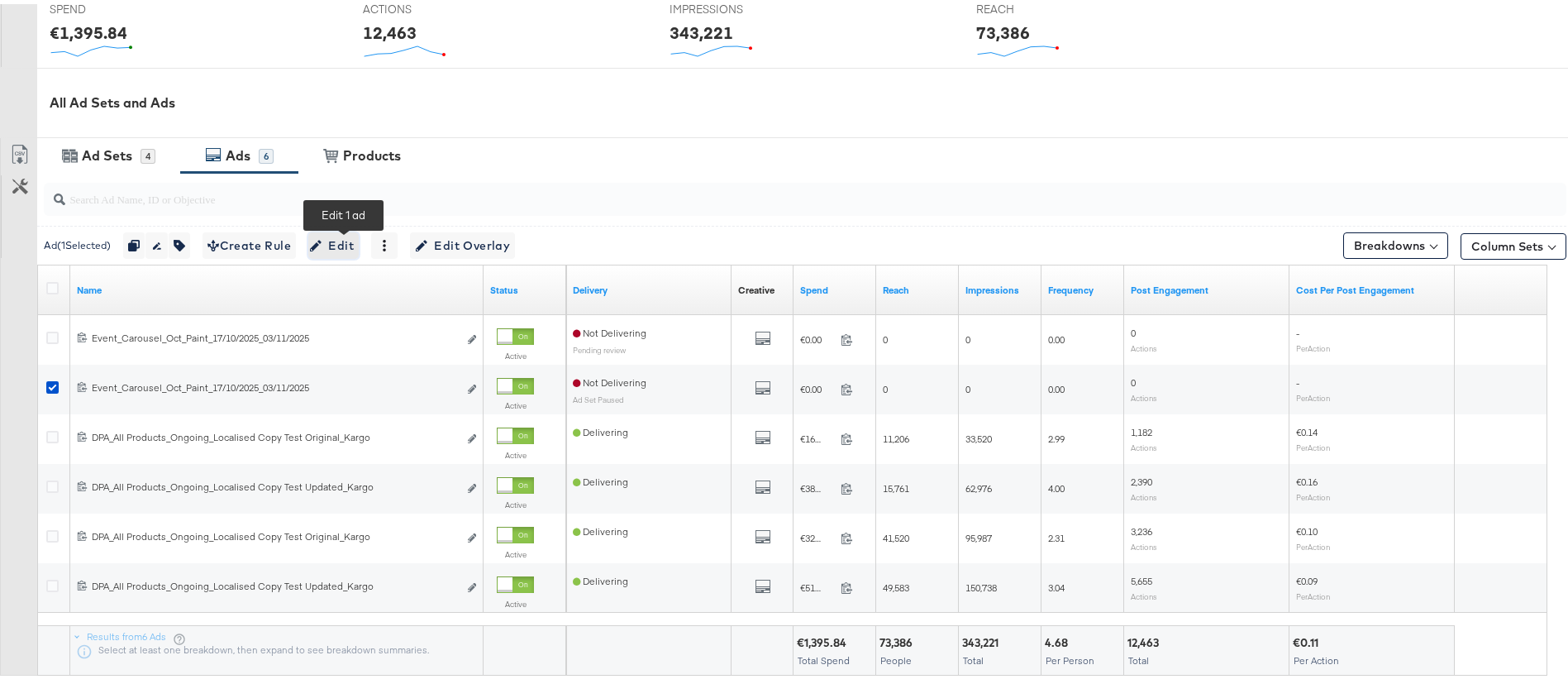
click at [346, 237] on span "Edit" at bounding box center [333, 242] width 40 height 21
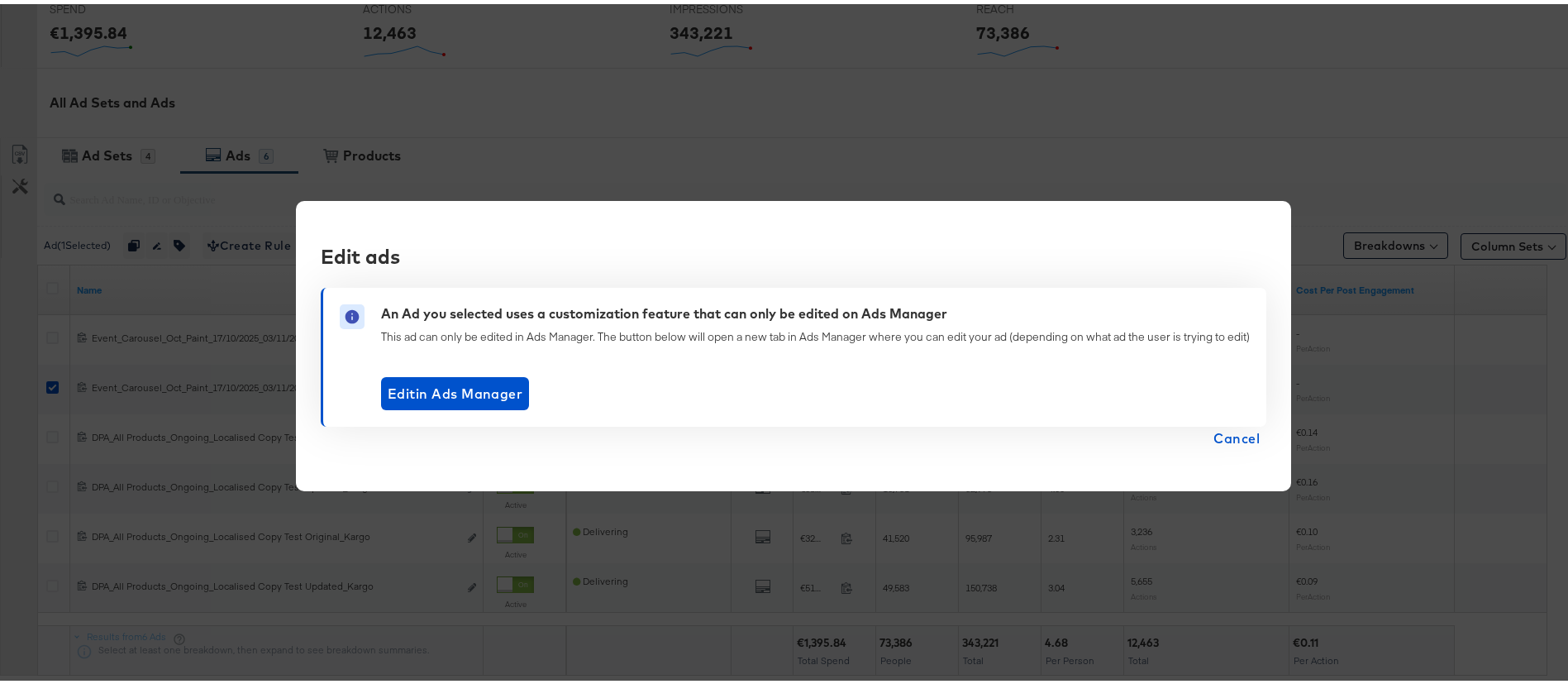
click at [1225, 433] on span "Cancel" at bounding box center [1237, 435] width 46 height 23
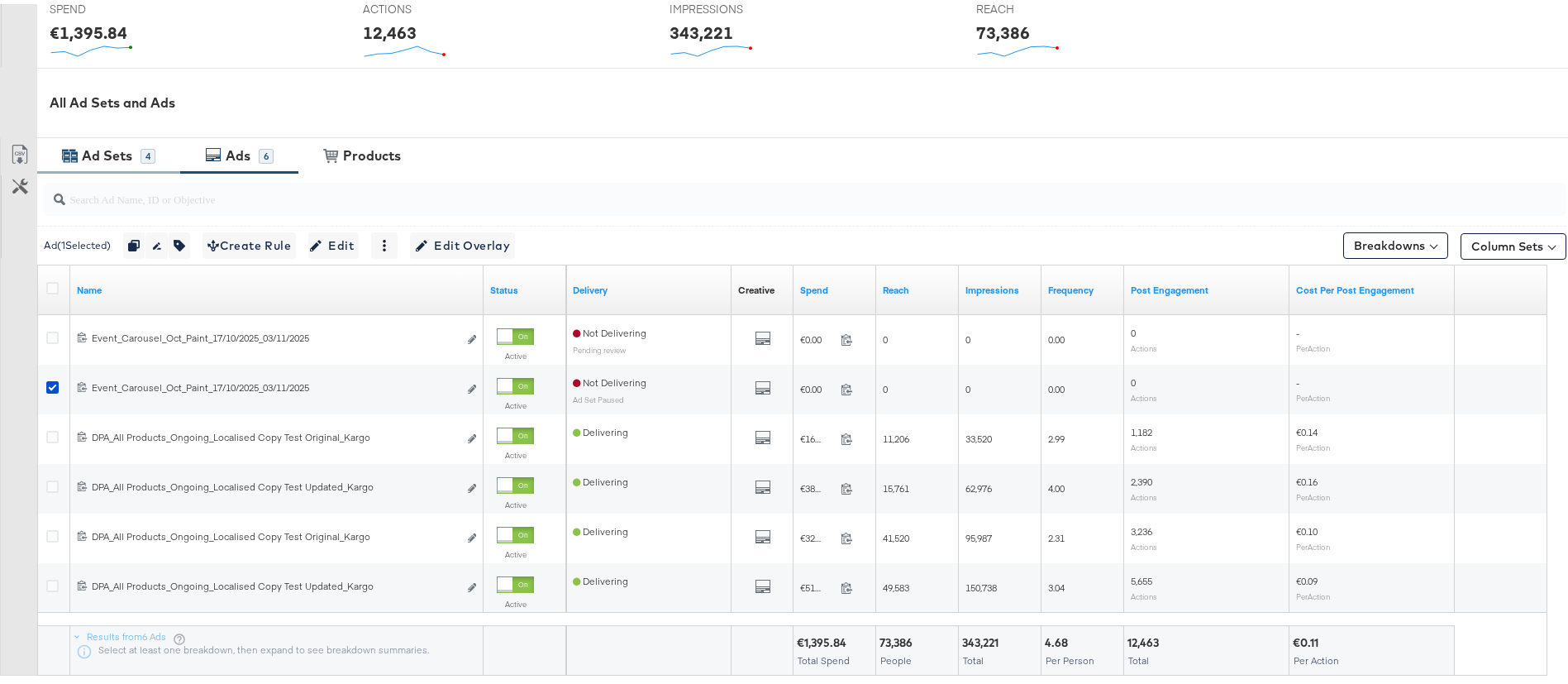
click at [90, 150] on div "Ad Sets" at bounding box center [107, 152] width 50 height 19
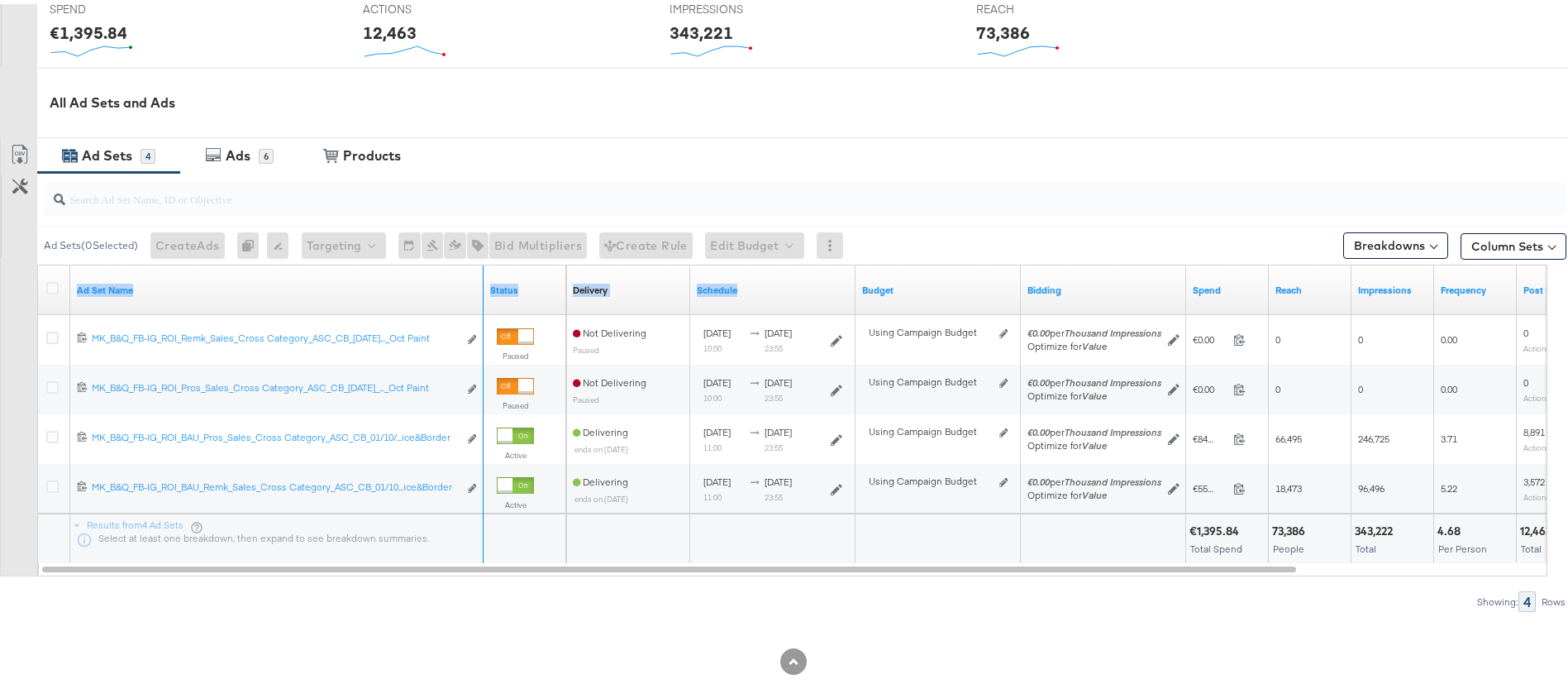
drag, startPoint x: 480, startPoint y: 271, endPoint x: 487, endPoint y: 573, distance: 302.1
click at [38, 261] on div "Ad Set Name Status Delivery Sorting Unavailable Schedule Budget Bidding Spend R…" at bounding box center [38, 261] width 0 height 0
click at [479, 609] on div at bounding box center [794, 625] width 1587 height 36
drag, startPoint x: 480, startPoint y: 268, endPoint x: 484, endPoint y: 290, distance: 22.4
click at [38, 261] on div "Ad Set Name Status Delivery Sorting Unavailable Schedule Budget Bidding Spend R…" at bounding box center [38, 261] width 0 height 0
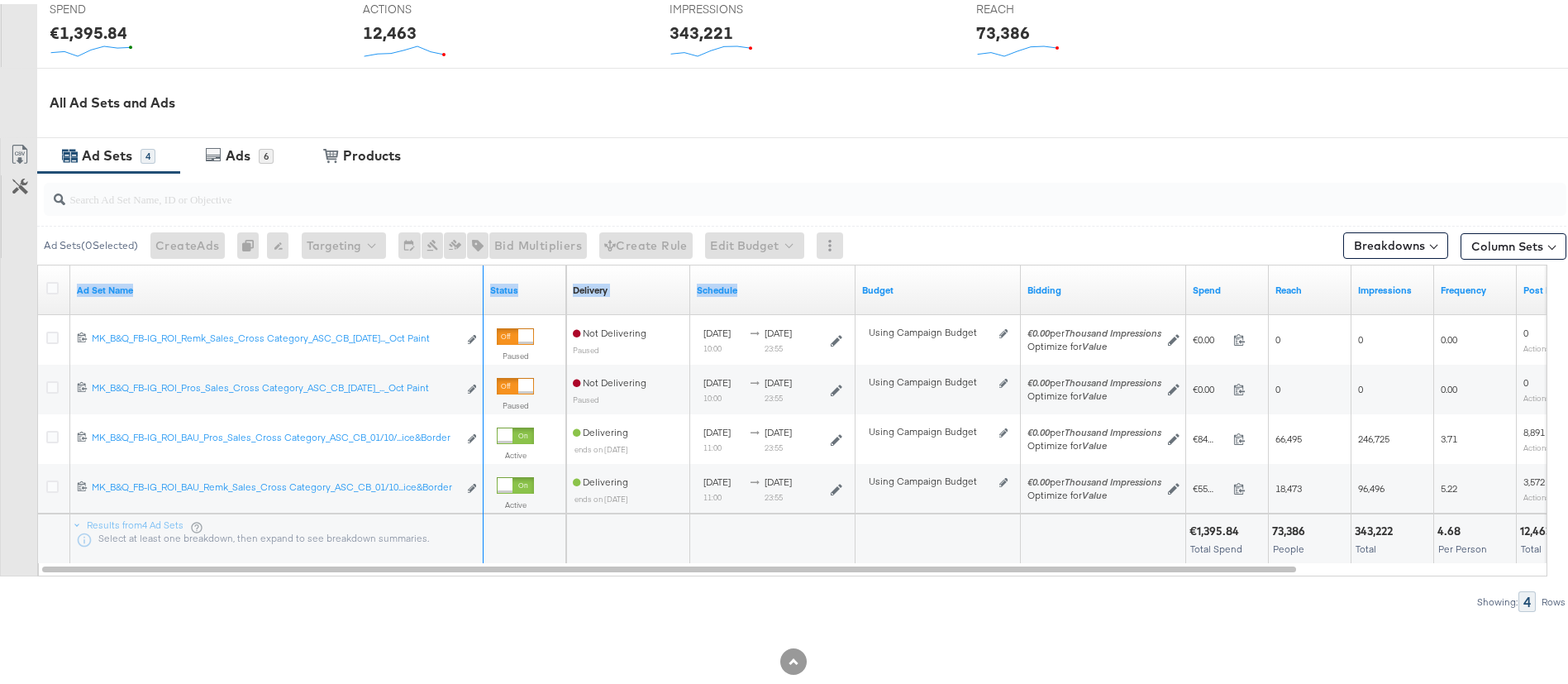
drag, startPoint x: 480, startPoint y: 275, endPoint x: 981, endPoint y: 275, distance: 501.0
click at [38, 261] on div "Ad Set Name Status Delivery Sorting Unavailable Schedule Budget Bidding Spend R…" at bounding box center [38, 261] width 0 height 0
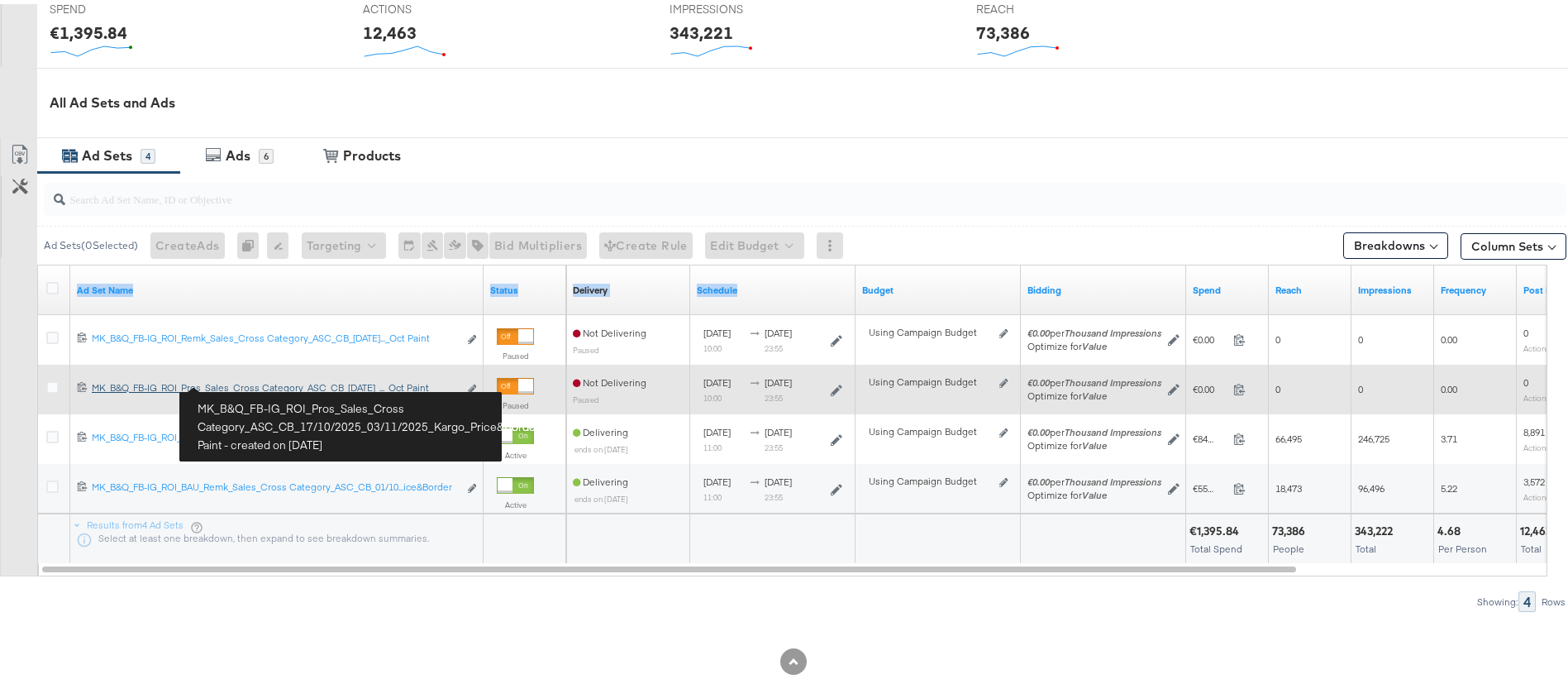
click at [241, 381] on div "MK_B&Q_FB-IG_ROI_Pros_Sales_Cross Category_ASC_CB_17/10/2025_03/11/2025_Kargo_P…" at bounding box center [274, 384] width 367 height 13
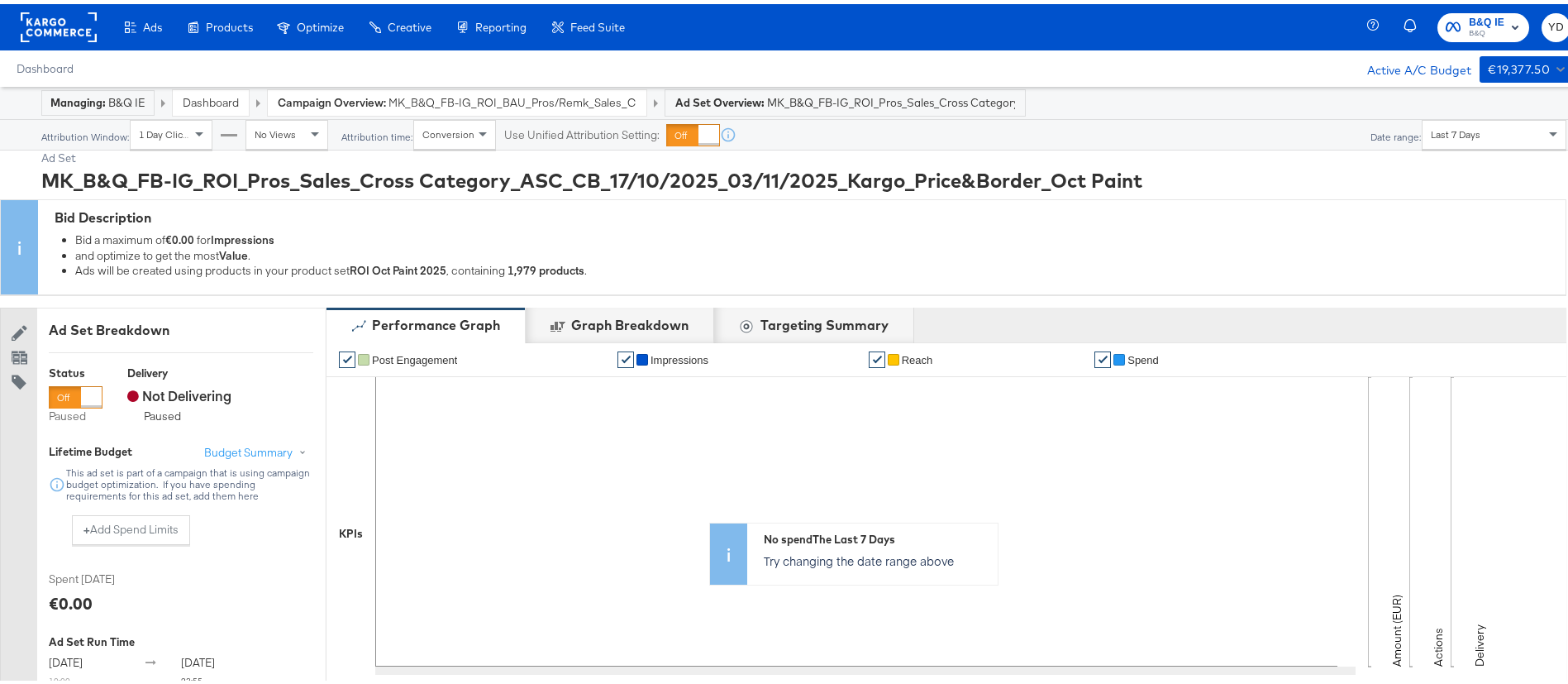
scroll to position [620, 0]
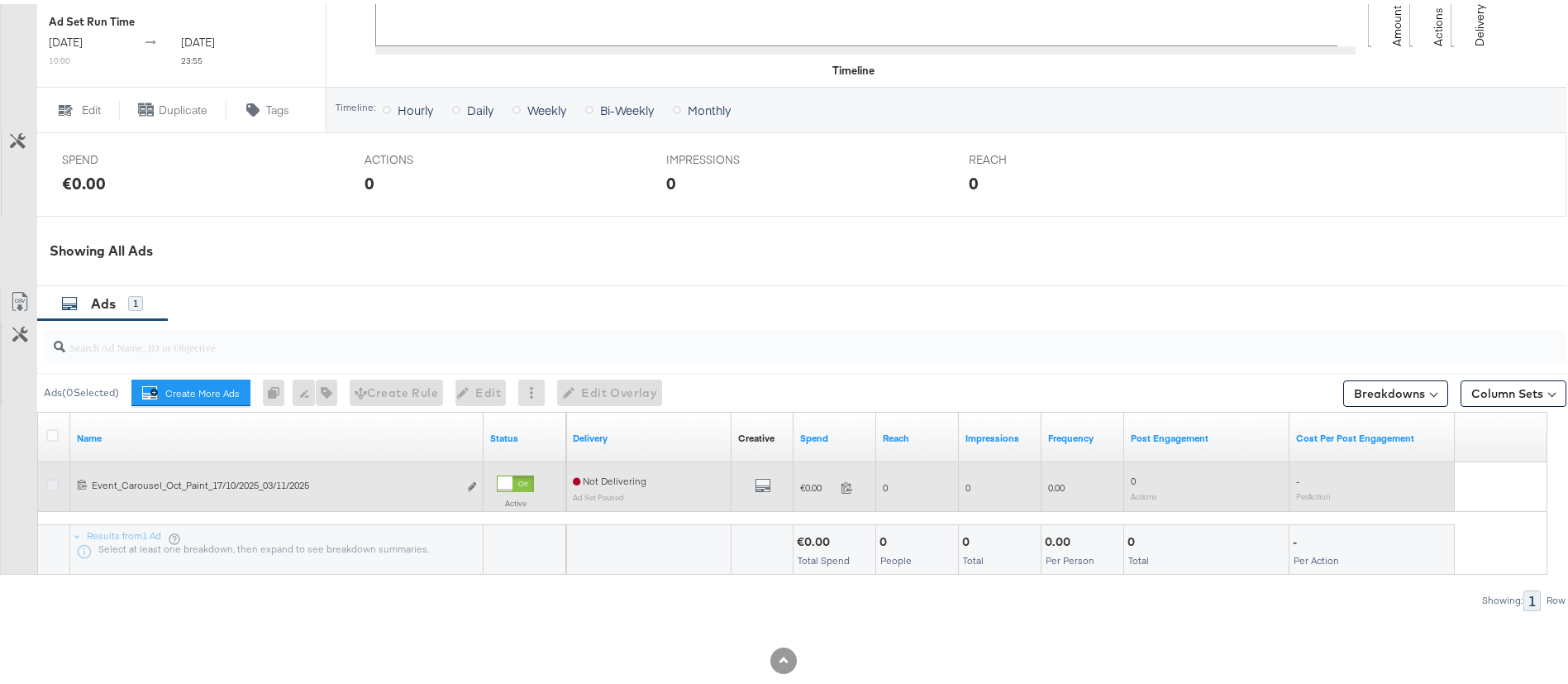
click at [49, 487] on icon at bounding box center [52, 481] width 13 height 13
click at [0, 0] on input "checkbox" at bounding box center [0, 0] width 0 height 0
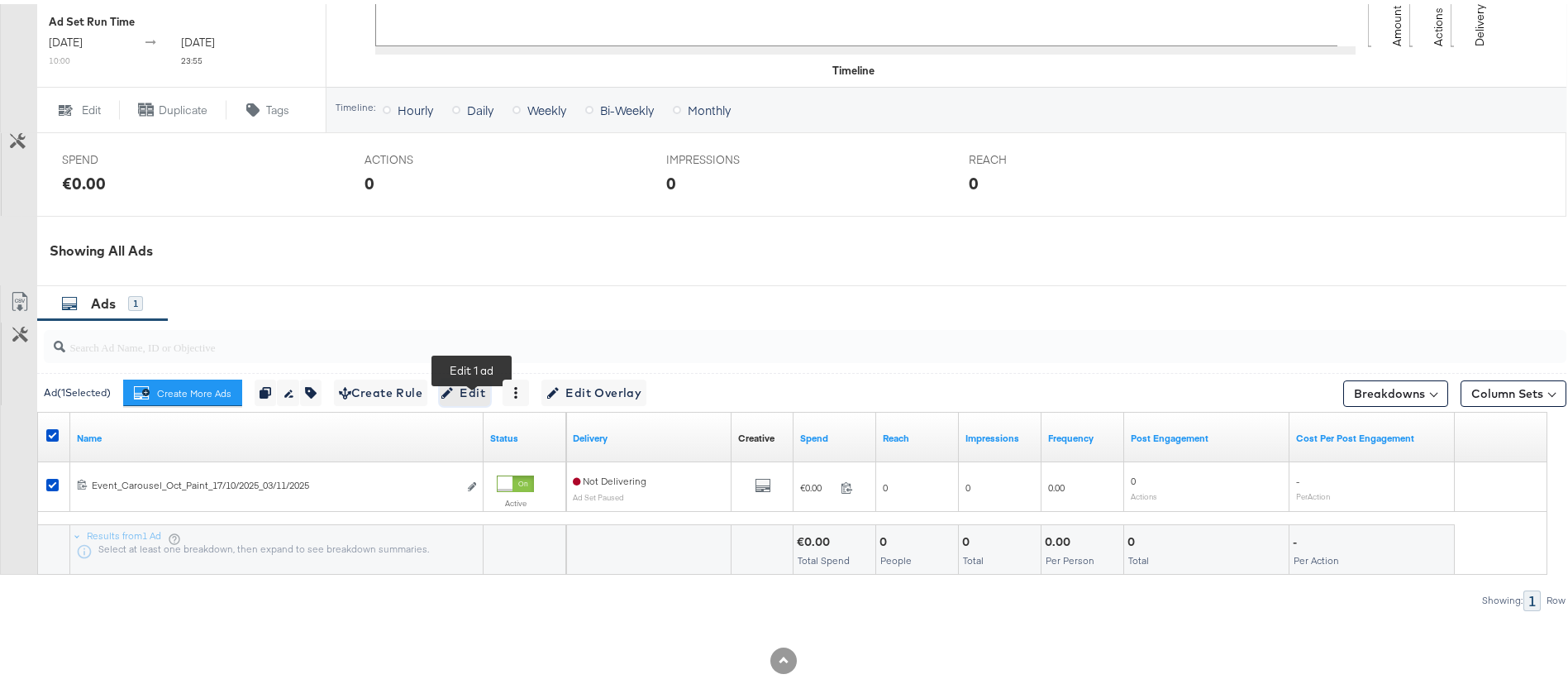
click at [463, 392] on span "Edit" at bounding box center [465, 389] width 40 height 21
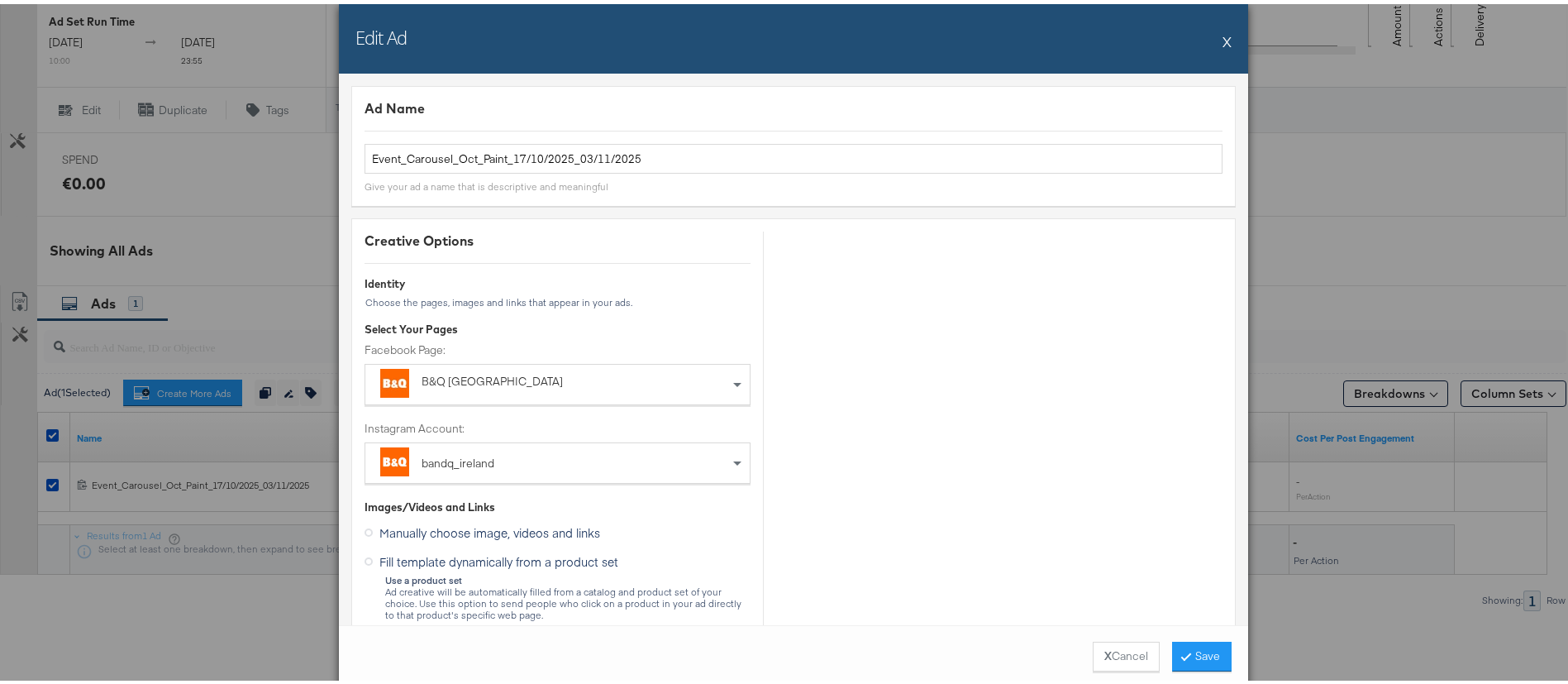
click at [1223, 36] on button "X" at bounding box center [1227, 37] width 9 height 33
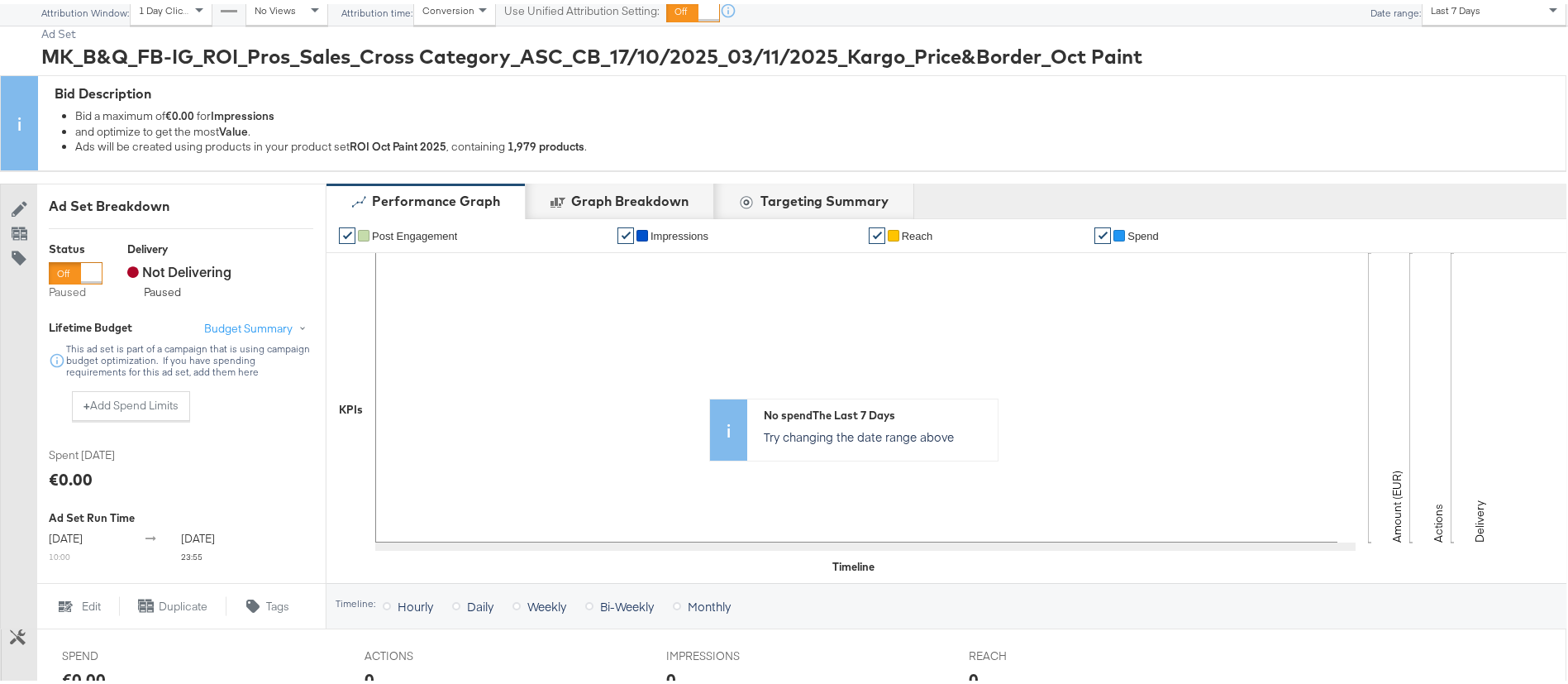
scroll to position [0, 0]
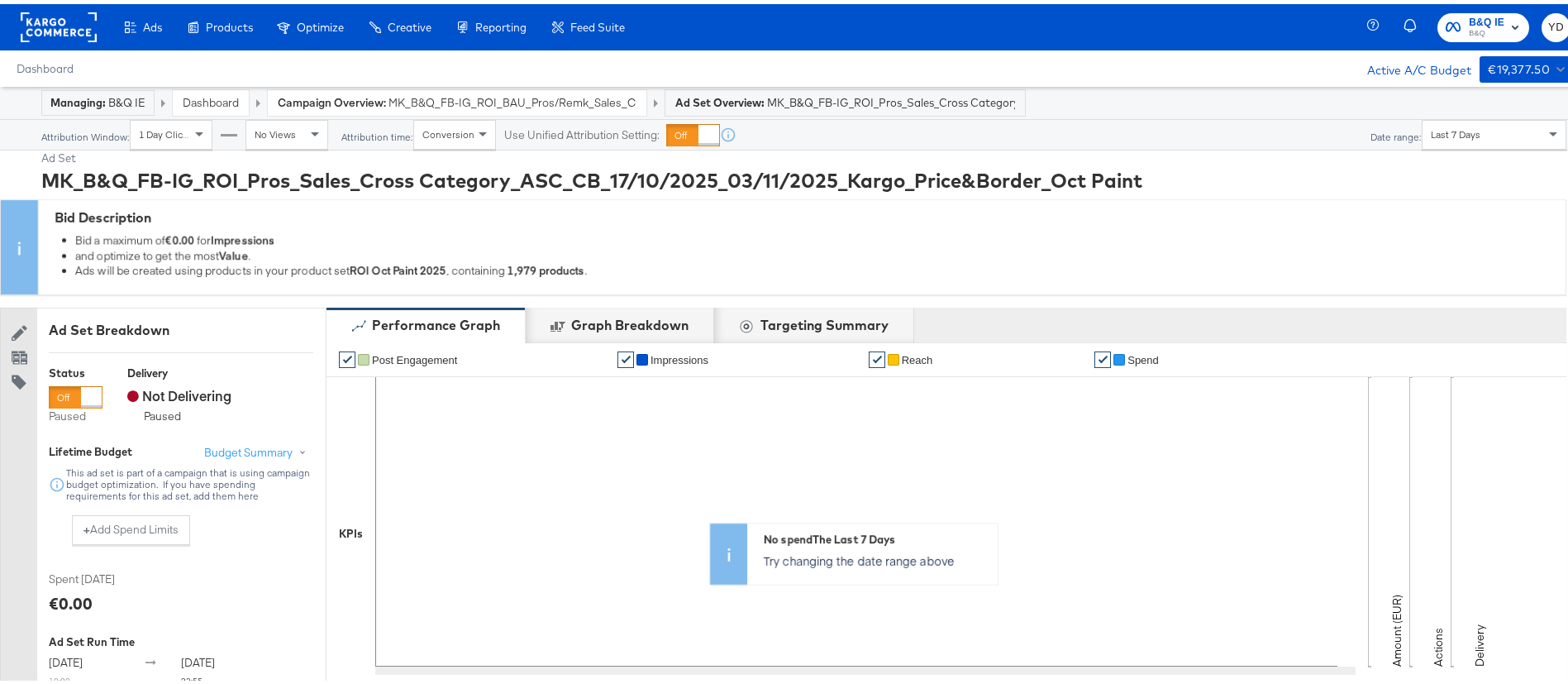
scroll to position [652, 0]
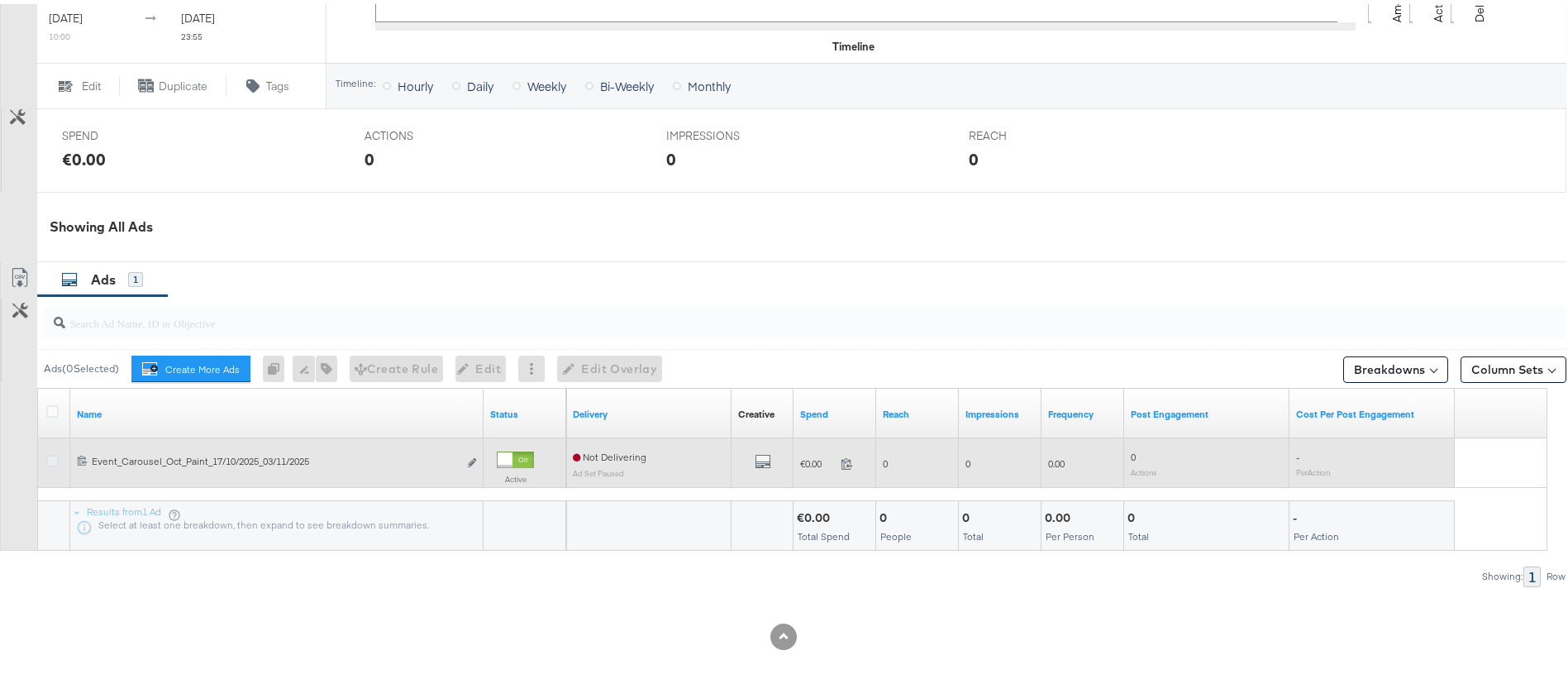
click at [49, 457] on icon at bounding box center [52, 457] width 13 height 13
click at [0, 0] on input "checkbox" at bounding box center [0, 0] width 0 height 0
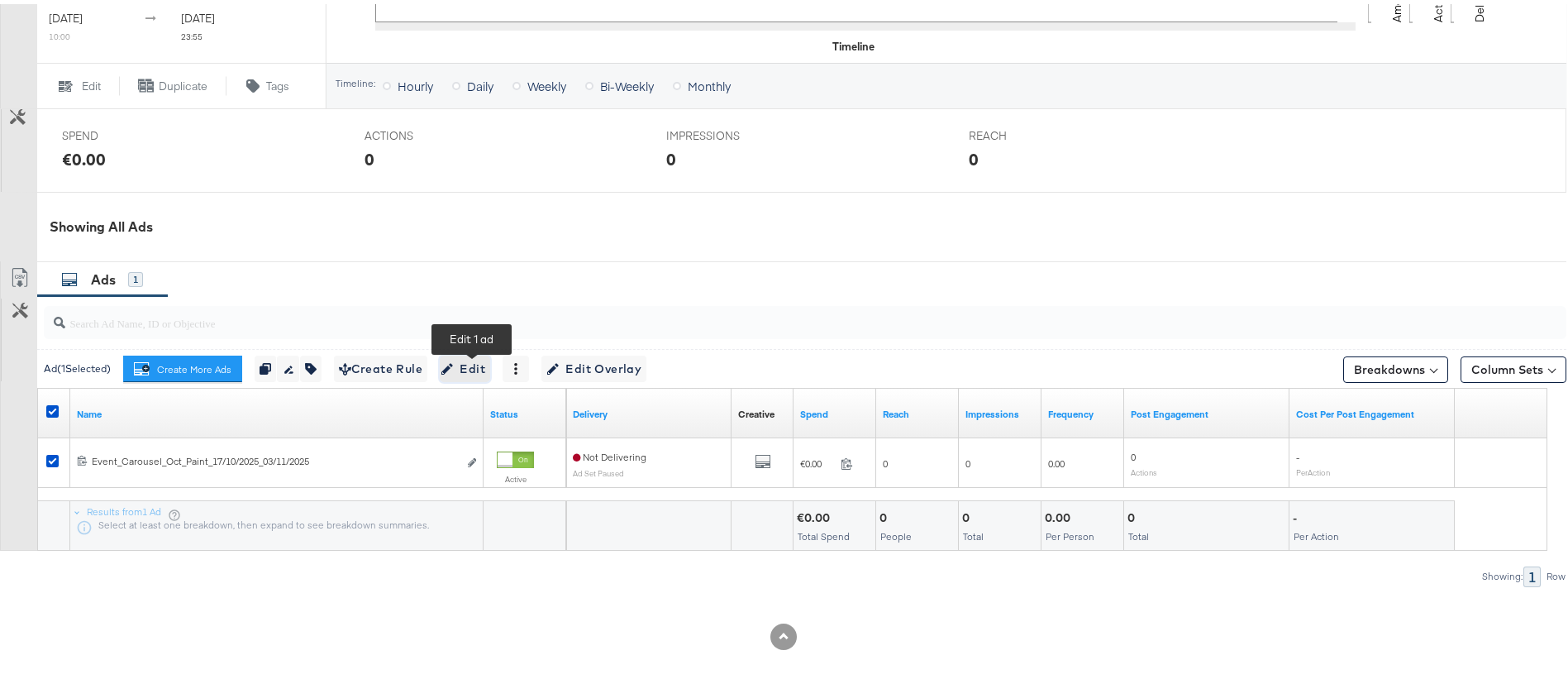
click at [466, 360] on span "Edit" at bounding box center [465, 365] width 40 height 21
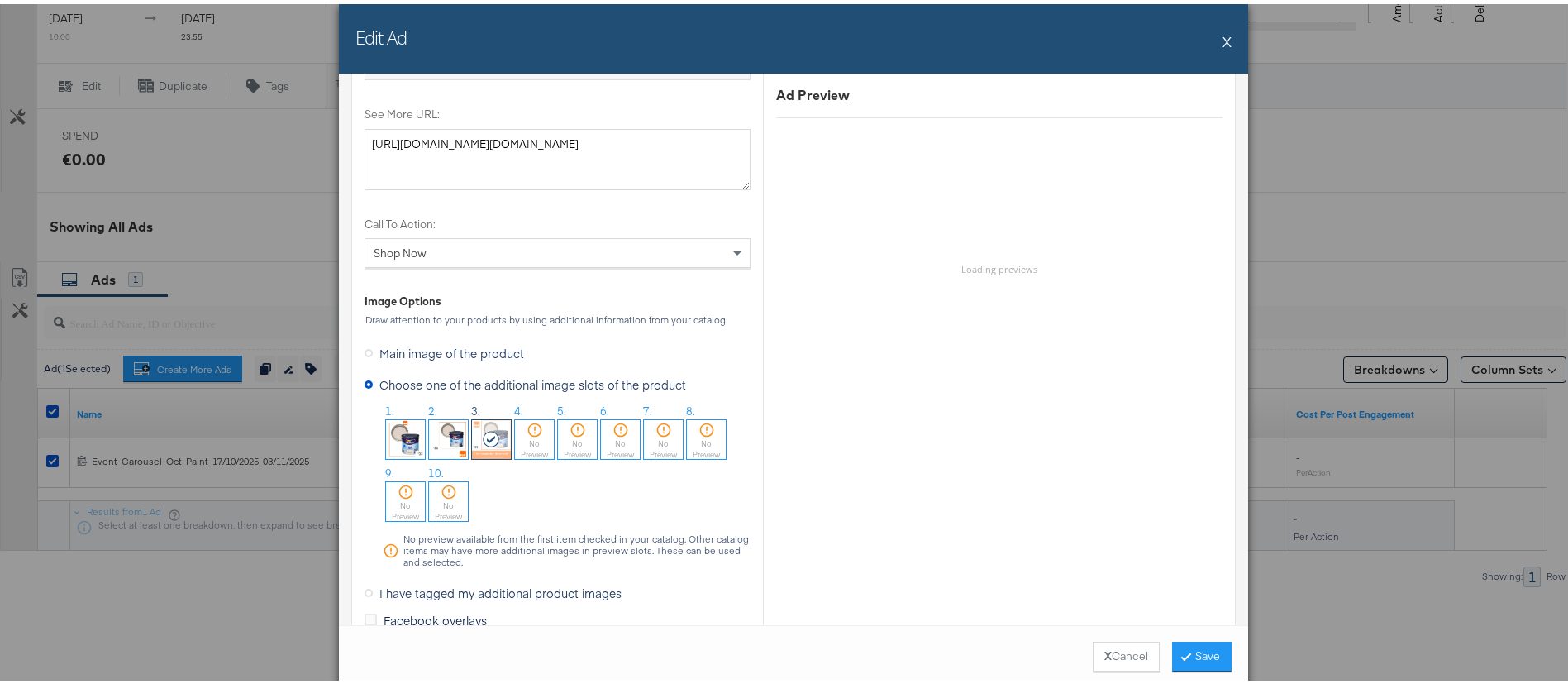
scroll to position [1736, 0]
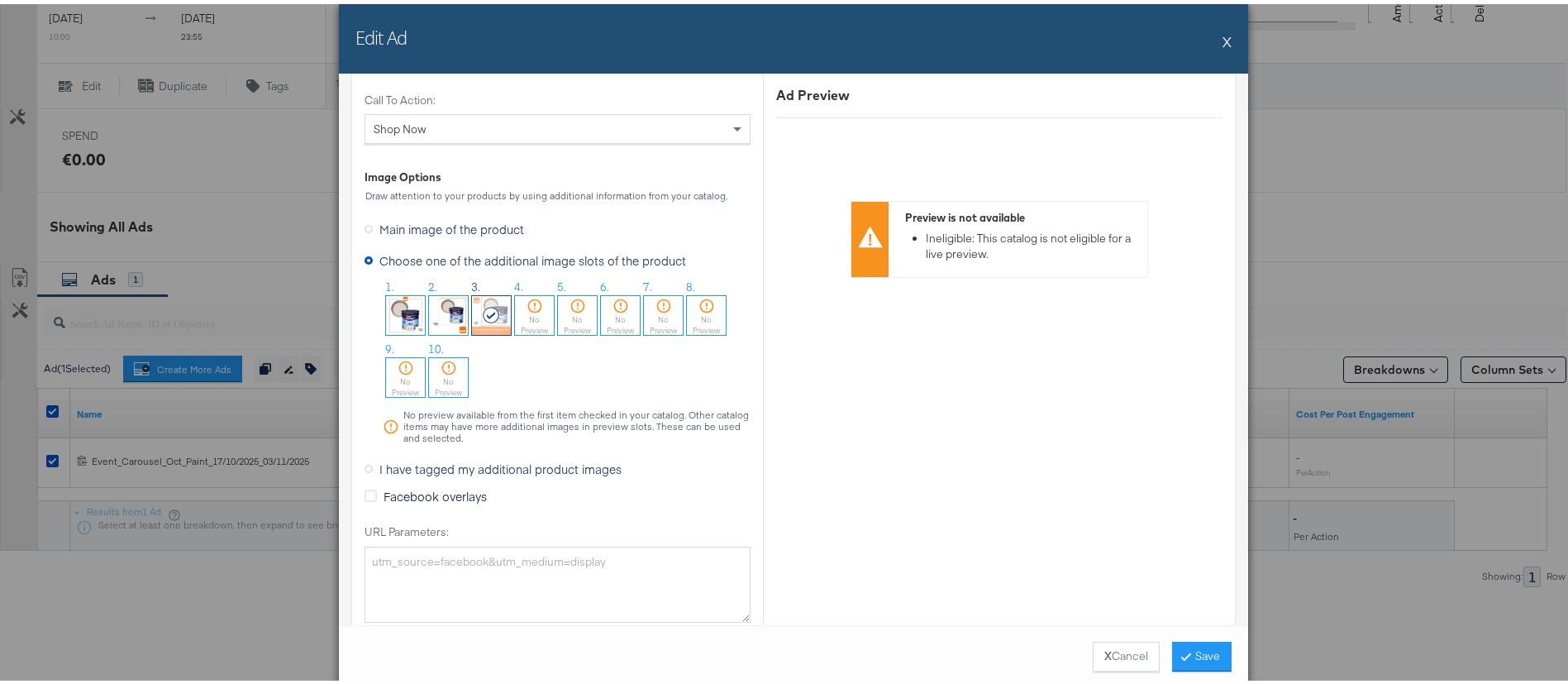
click at [1223, 32] on button "X" at bounding box center [1227, 37] width 9 height 33
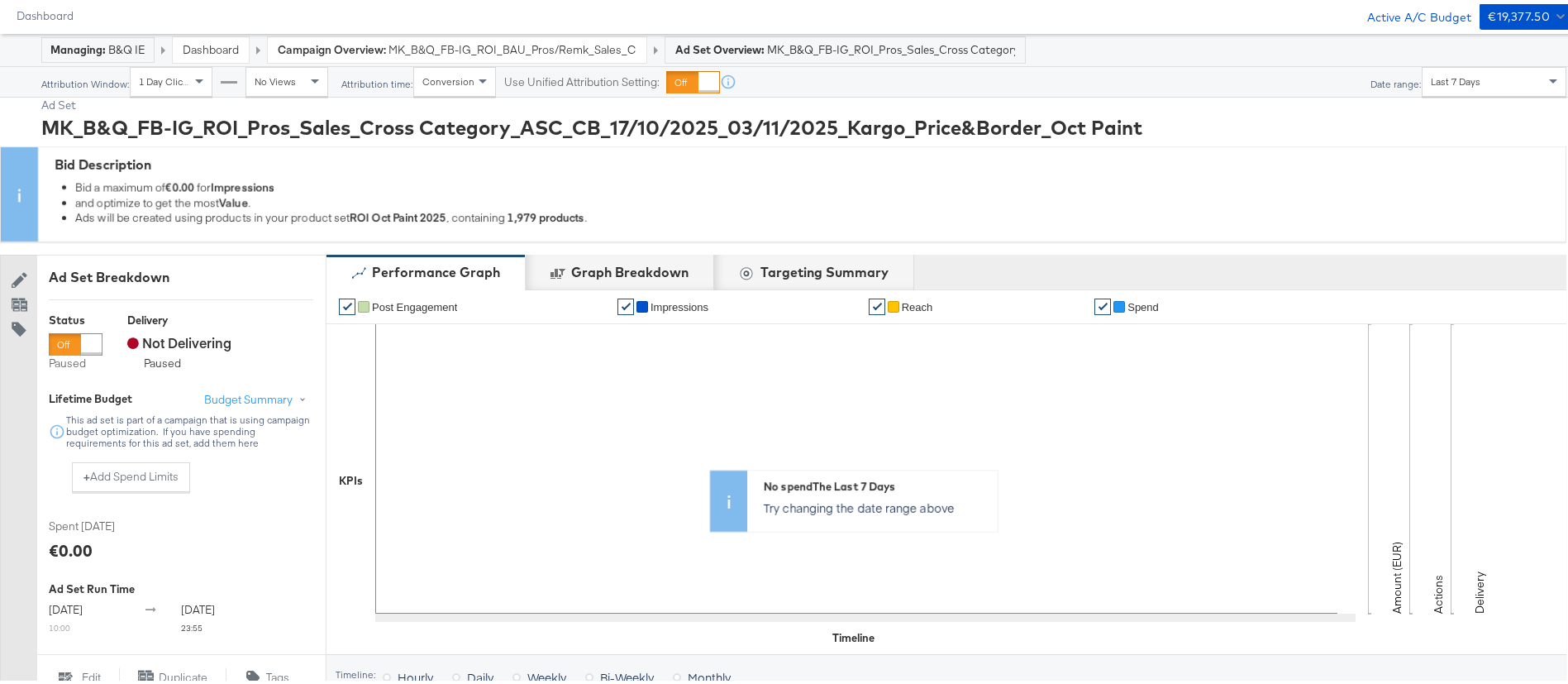
scroll to position [0, 0]
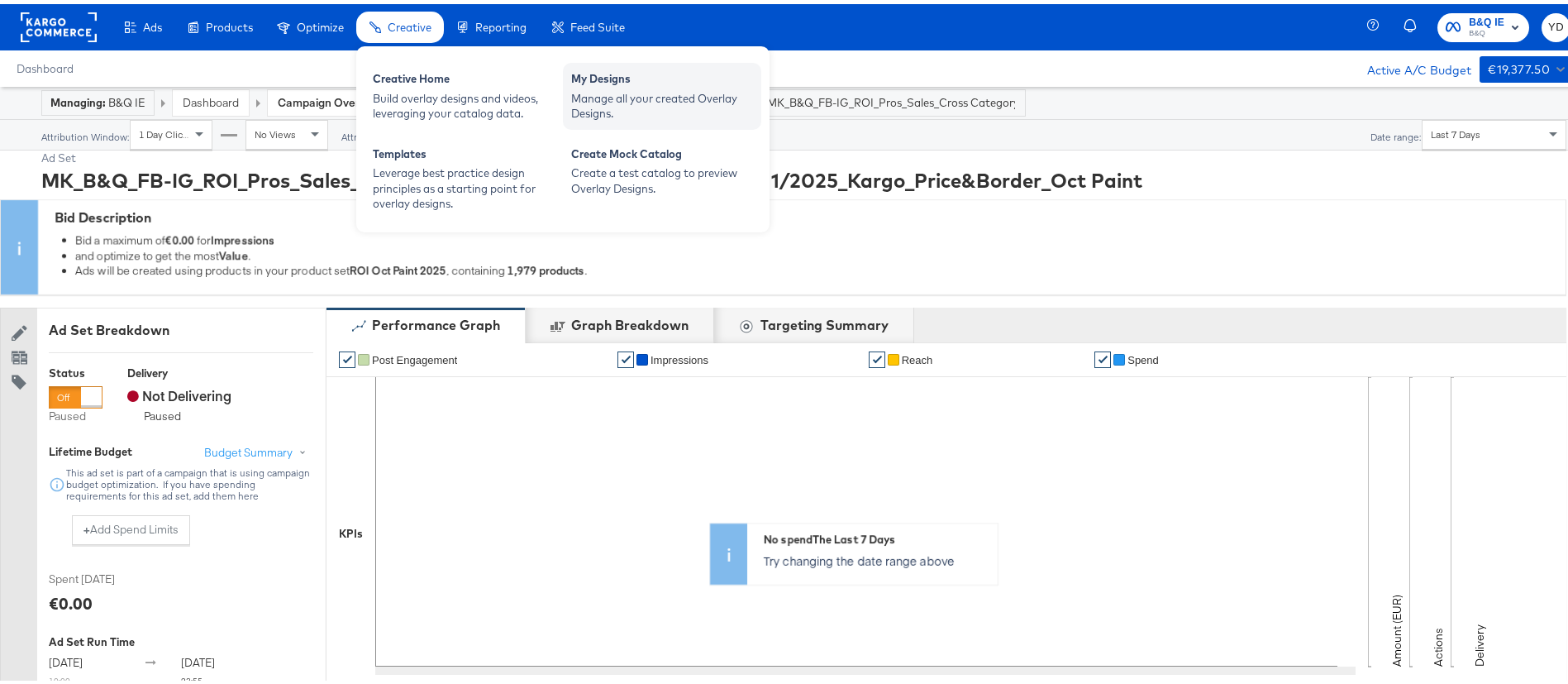
click at [646, 94] on div "Manage all your created Overlay Designs." at bounding box center [662, 102] width 182 height 30
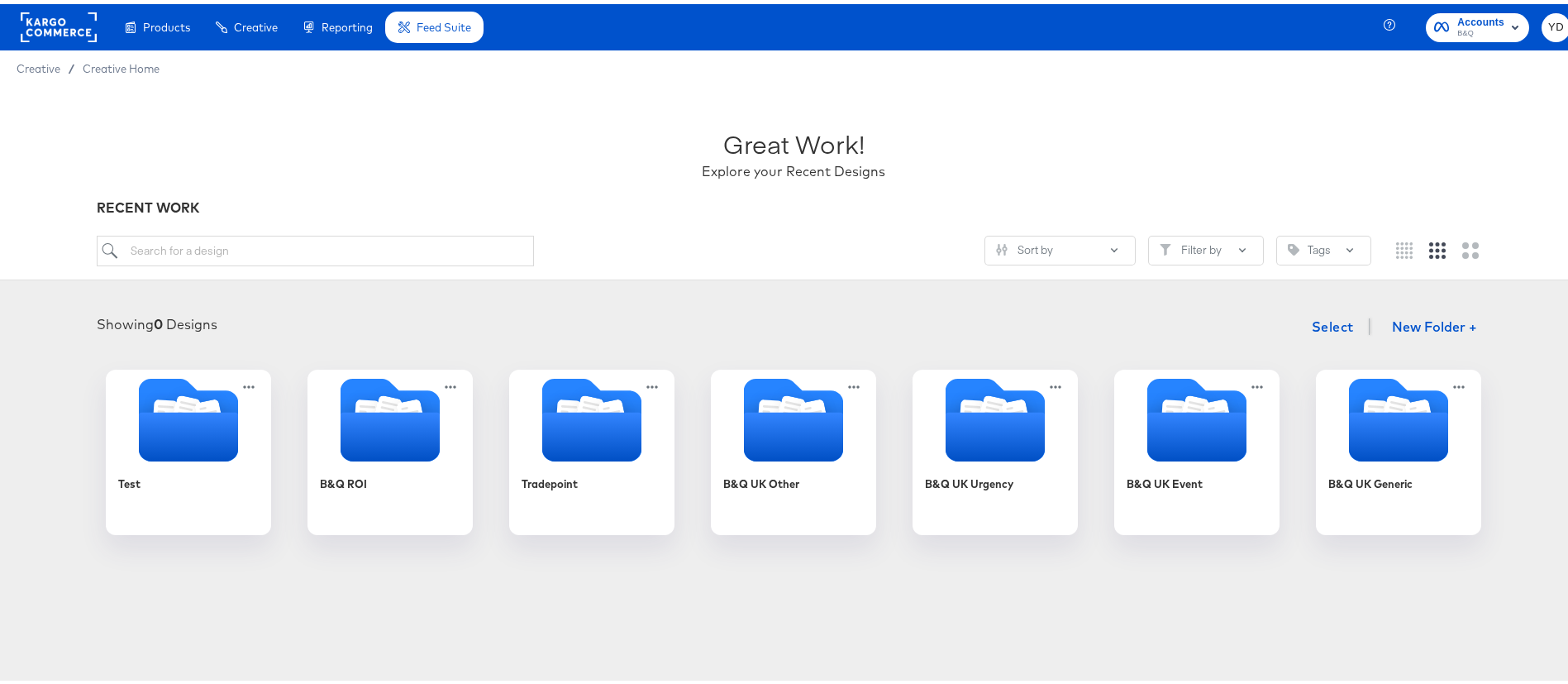
click at [924, 574] on article "Great Work! Explore your Recent Designs RECENT WORK Sort by Filter by Tags Show…" at bounding box center [794, 347] width 1587 height 528
click at [1041, 609] on article "Great Work! Explore your Recent Designs RECENT WORK Sort by Filter by Tags Show…" at bounding box center [794, 347] width 1587 height 528
click at [968, 570] on article "Great Work! Explore your Recent Designs RECENT WORK Sort by Filter by Tags Show…" at bounding box center [794, 347] width 1587 height 528
click at [702, 330] on div "Showing 0 Designs Select New Folder +" at bounding box center [794, 323] width 1555 height 34
